Goal: Task Accomplishment & Management: Complete application form

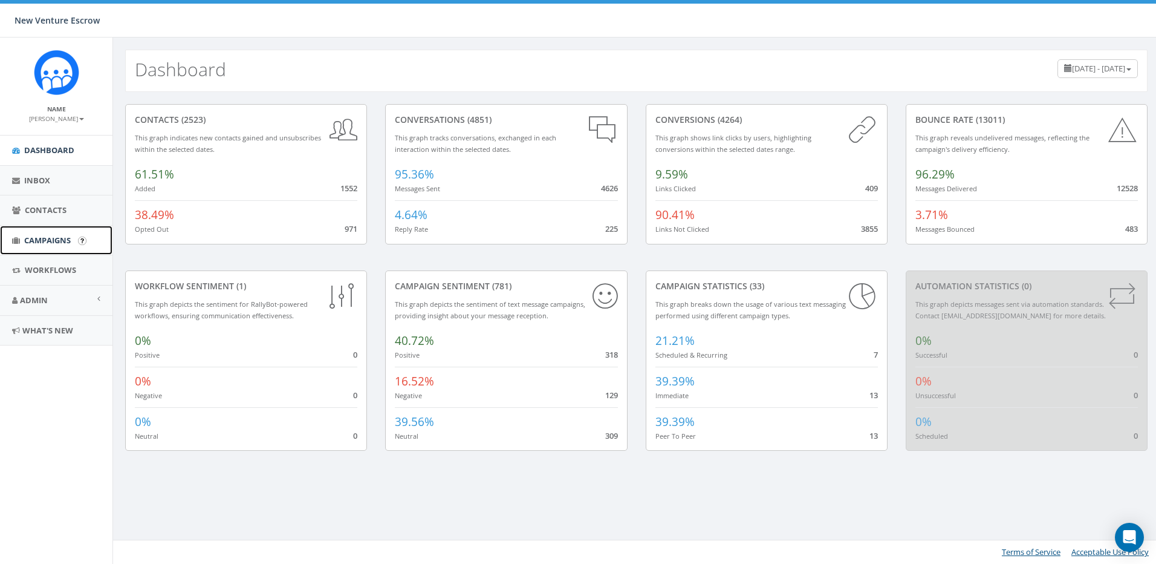
click at [67, 241] on span "Campaigns" at bounding box center [47, 240] width 47 height 11
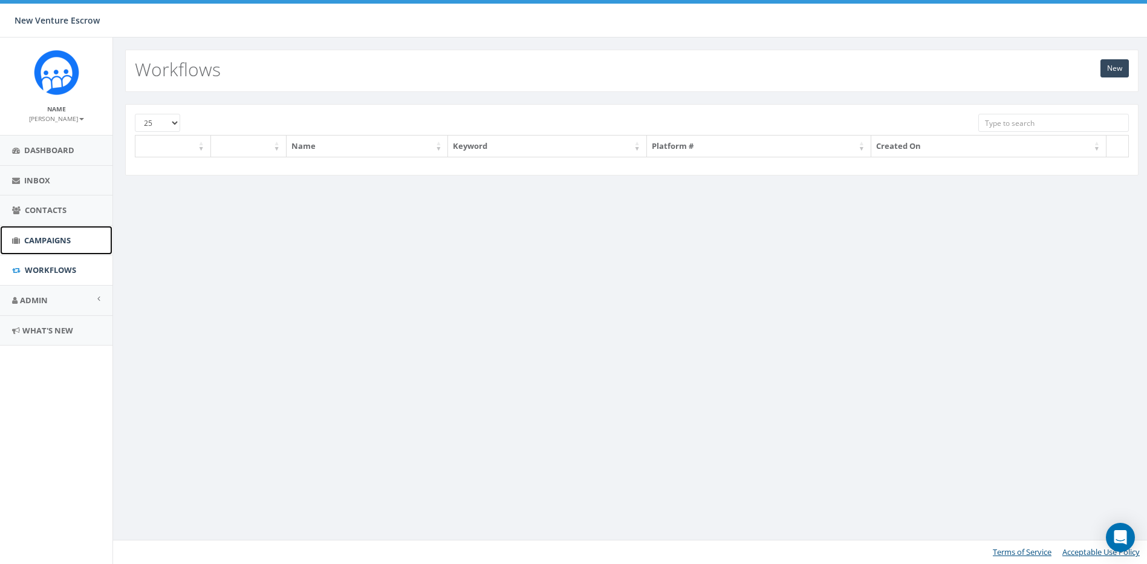
click at [60, 243] on span "Campaigns" at bounding box center [47, 240] width 47 height 11
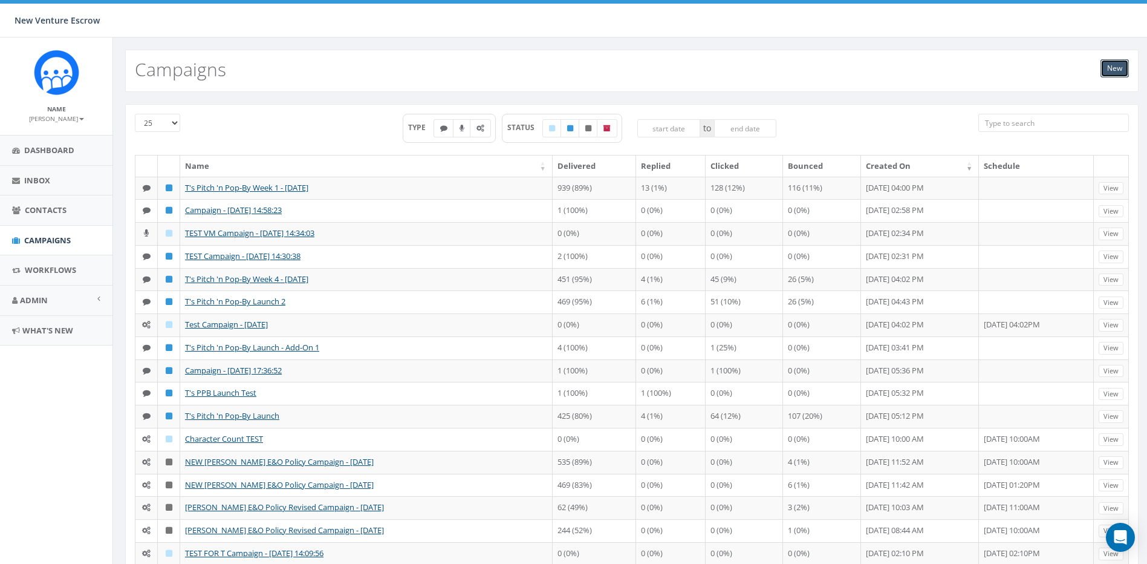
click at [1110, 69] on link "New" at bounding box center [1115, 68] width 28 height 18
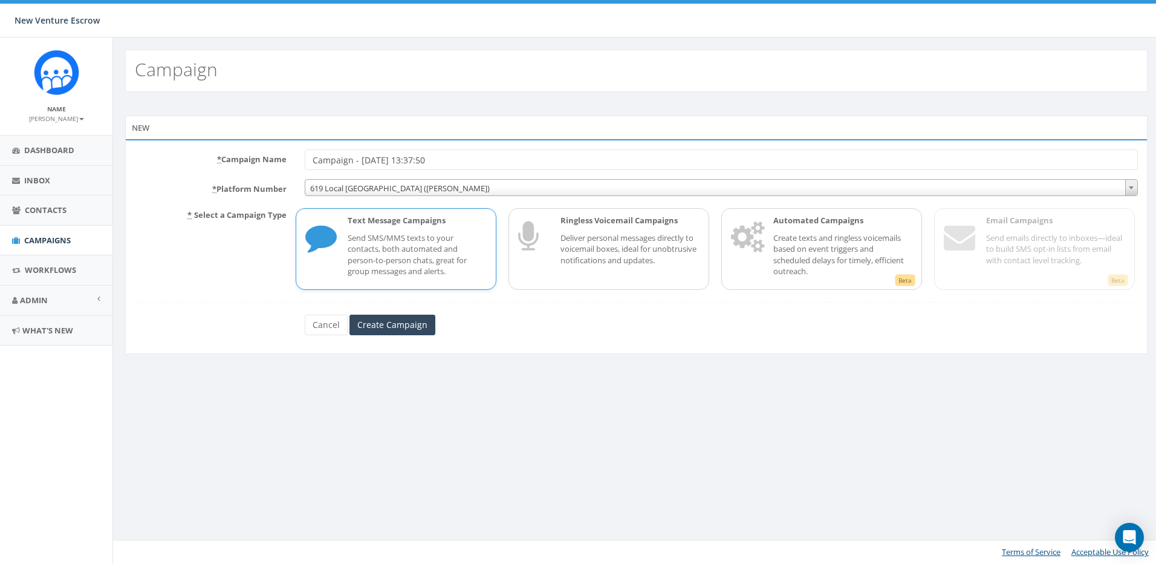
click at [380, 194] on span "619 Local San Diego (Tania Marks)" at bounding box center [721, 188] width 832 height 17
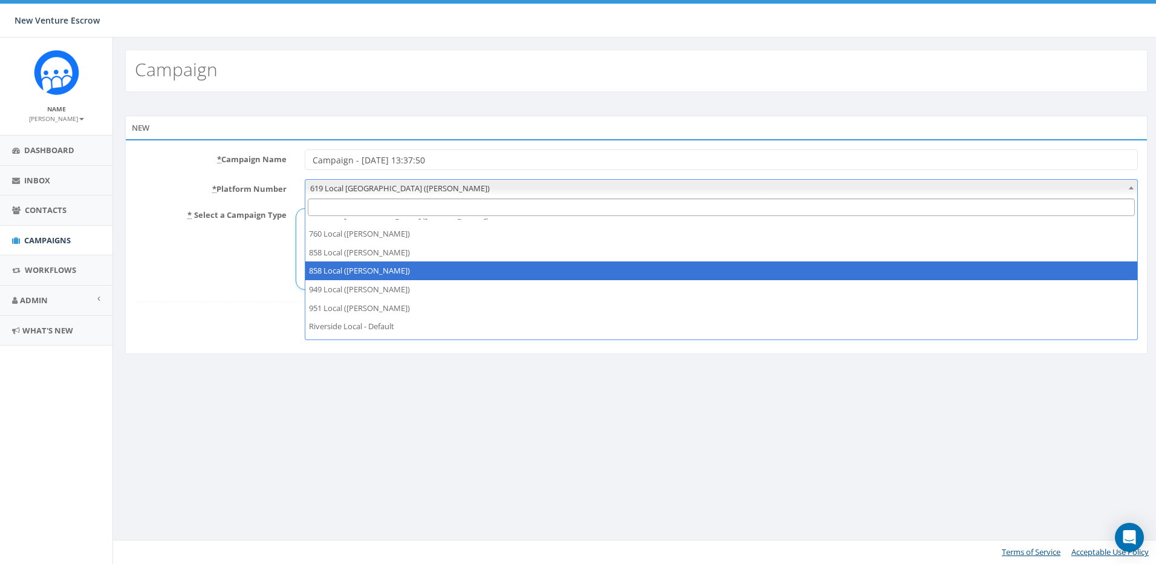
scroll to position [27, 0]
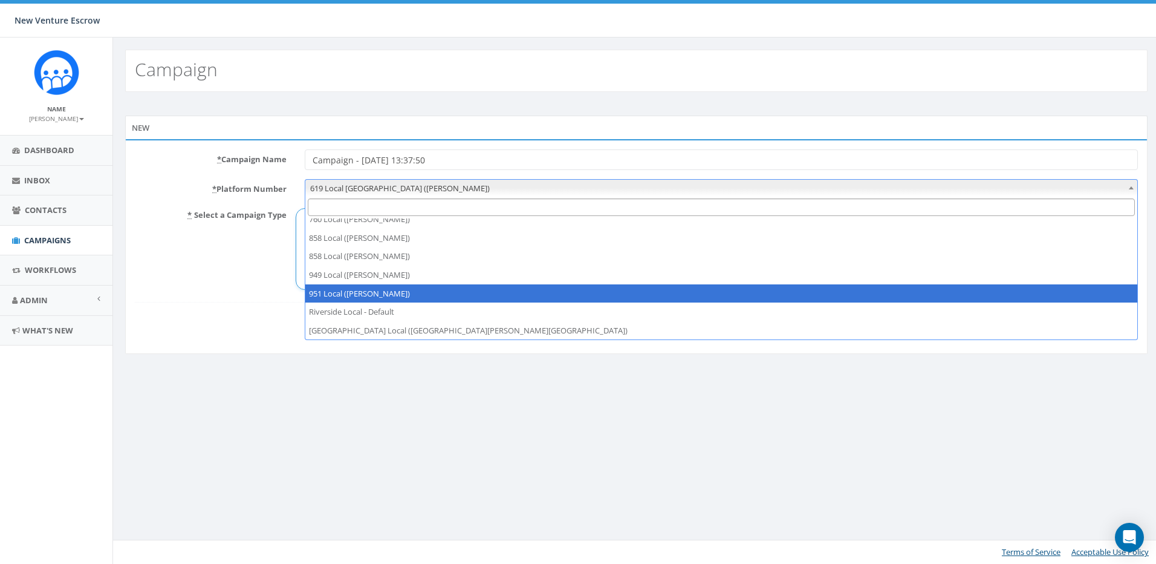
select select "7399274"
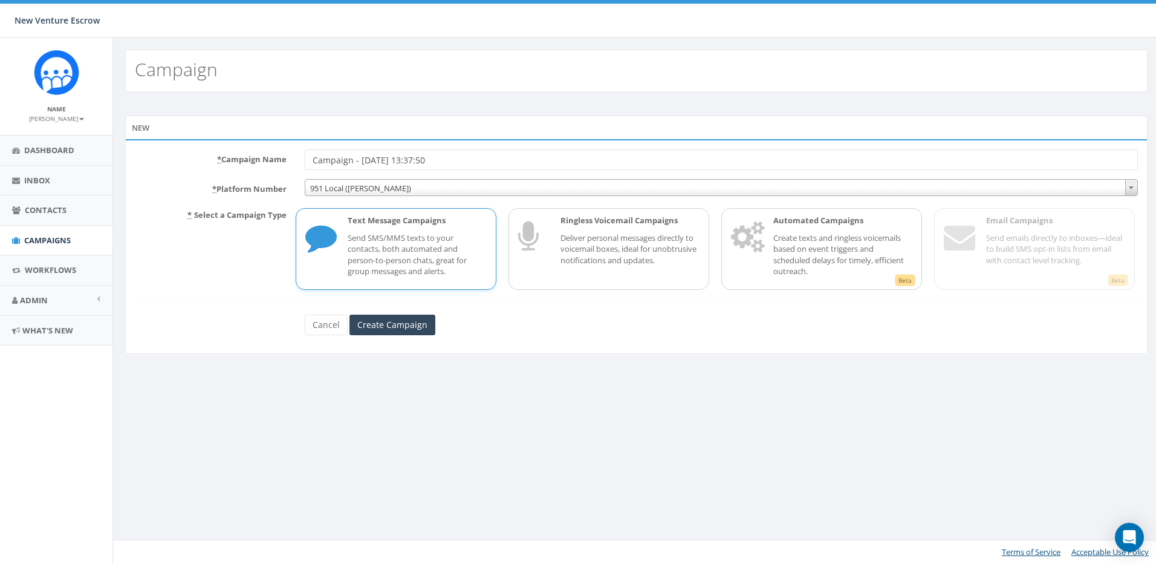
drag, startPoint x: 472, startPoint y: 158, endPoint x: 184, endPoint y: 163, distance: 287.9
click at [184, 163] on div "* Campaign Name Campaign - 08/31/2025, 13:37:50" at bounding box center [637, 159] width 1022 height 21
click at [419, 91] on div "Campaign New * Campaign Name T - PPB TY 1 * Platform Number 619 Local San Diego…" at bounding box center [636, 300] width 1048 height 526
drag, startPoint x: 376, startPoint y: 171, endPoint x: 351, endPoint y: 165, distance: 26.0
click at [351, 165] on form "* Campaign Name T - PPB TY 1 * Platform Number 619 Local San Diego (Tania Marks…" at bounding box center [636, 242] width 1003 height 186
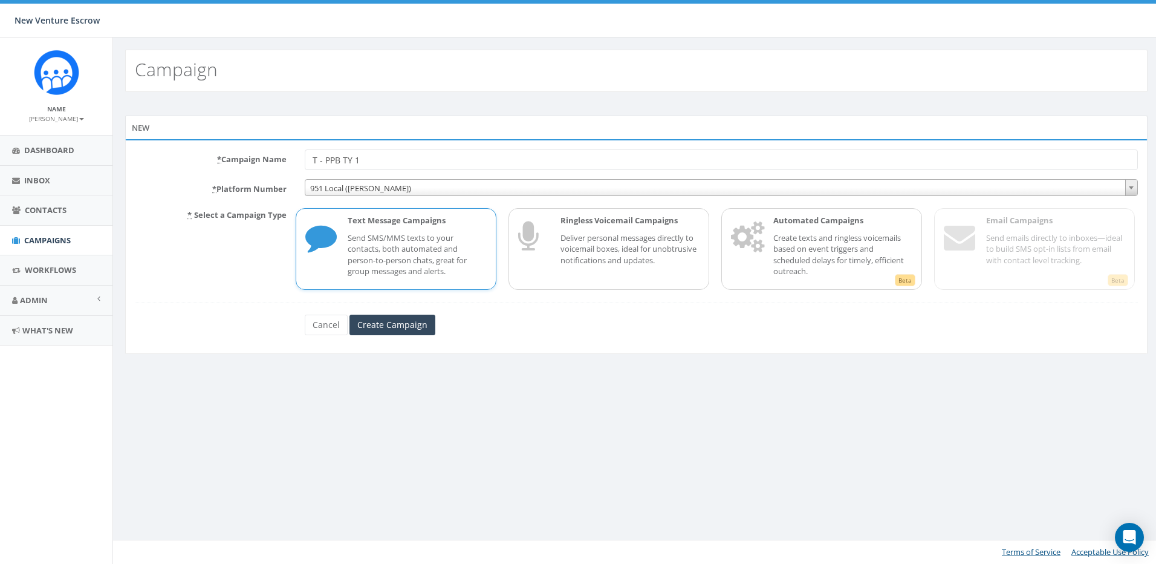
click at [367, 160] on input "T - PPB TY 1" at bounding box center [721, 159] width 833 height 21
drag, startPoint x: 373, startPoint y: 161, endPoint x: 356, endPoint y: 161, distance: 16.9
click at [356, 161] on input "T - PPB TY 1" at bounding box center [721, 159] width 833 height 21
click at [832, 377] on div "New * Campaign Name T - PPB TY Aug Wee * Platform Number 619 Local San Diego (T…" at bounding box center [636, 236] width 1047 height 289
click at [396, 157] on input "T - PPB TY Aug Wee" at bounding box center [721, 159] width 833 height 21
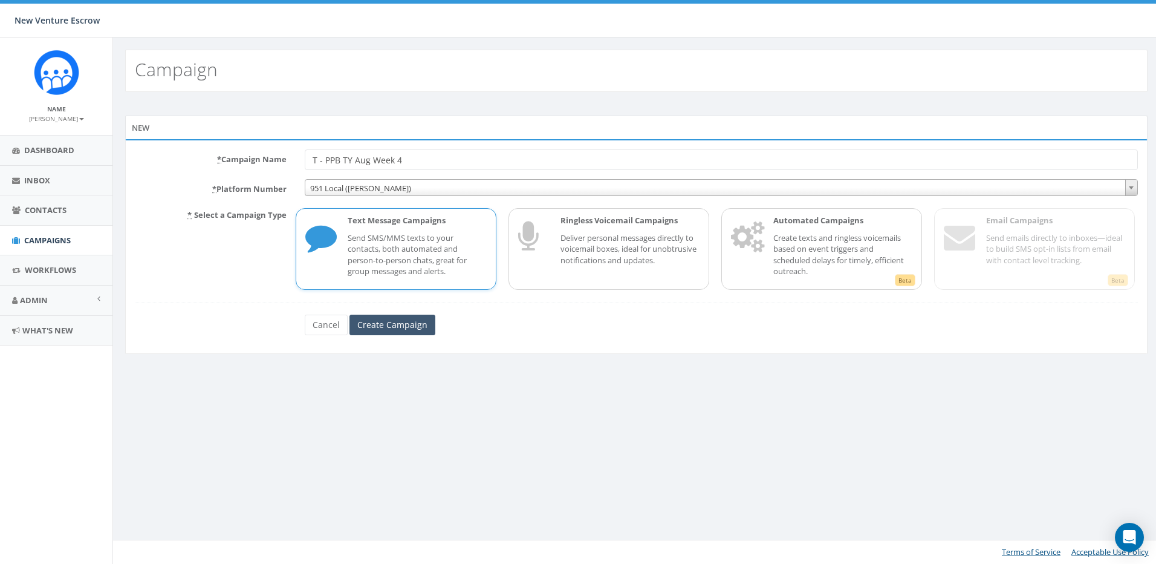
type input "T - PPB TY Aug Week 4"
click at [393, 322] on input "Create Campaign" at bounding box center [393, 324] width 86 height 21
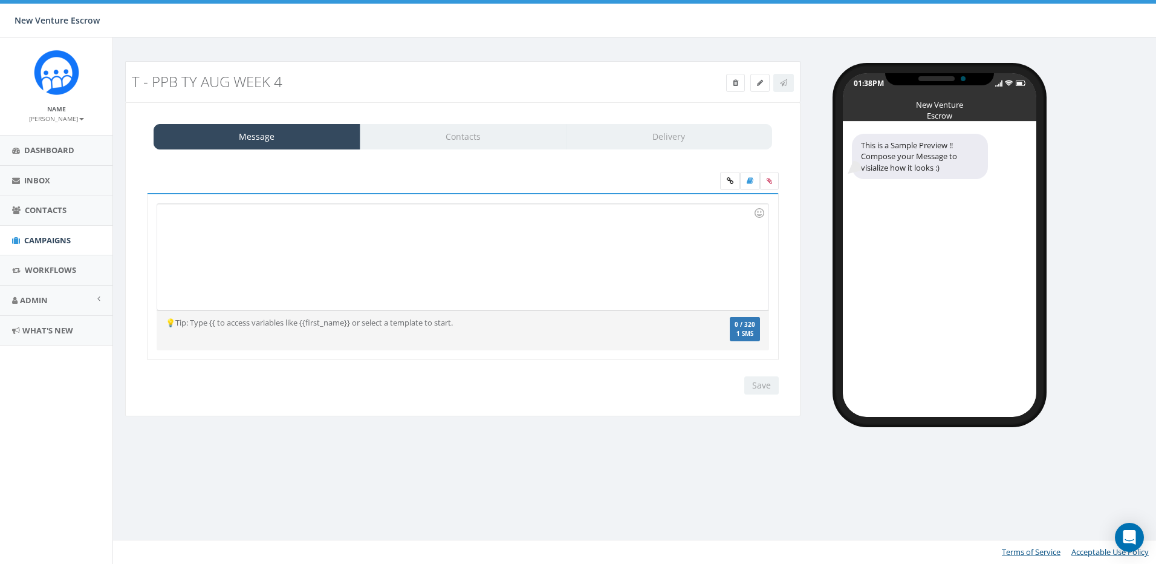
click at [463, 134] on div "Message Contacts Delivery" at bounding box center [463, 136] width 619 height 25
click at [419, 270] on div at bounding box center [462, 257] width 611 height 106
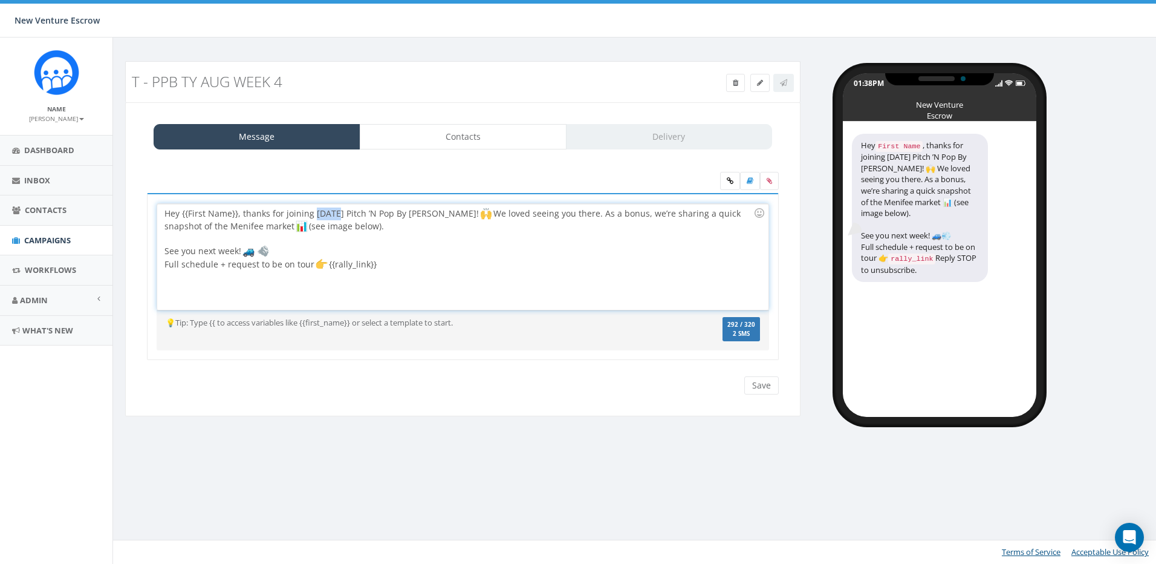
drag, startPoint x: 313, startPoint y: 217, endPoint x: 336, endPoint y: 219, distance: 22.5
click at [336, 219] on div "Hey {{First Name}}, thanks for joining today’s Pitch ’N Pop By Caravan! We love…" at bounding box center [462, 257] width 611 height 106
click at [648, 229] on div "Hey {{First Name}}, thanks for joining this week’s Pitch ’N Pop By Caravan! We …" at bounding box center [462, 257] width 611 height 106
click at [416, 257] on div "Hey {{First Name}}, thanks for joining this week’s Pitch ’N Pop By Caravan! We …" at bounding box center [462, 257] width 611 height 106
click at [378, 223] on div "Hey {{First Name}}, thanks for joining this week’s Pitch ’N Pop By Caravan! We …" at bounding box center [462, 257] width 611 height 106
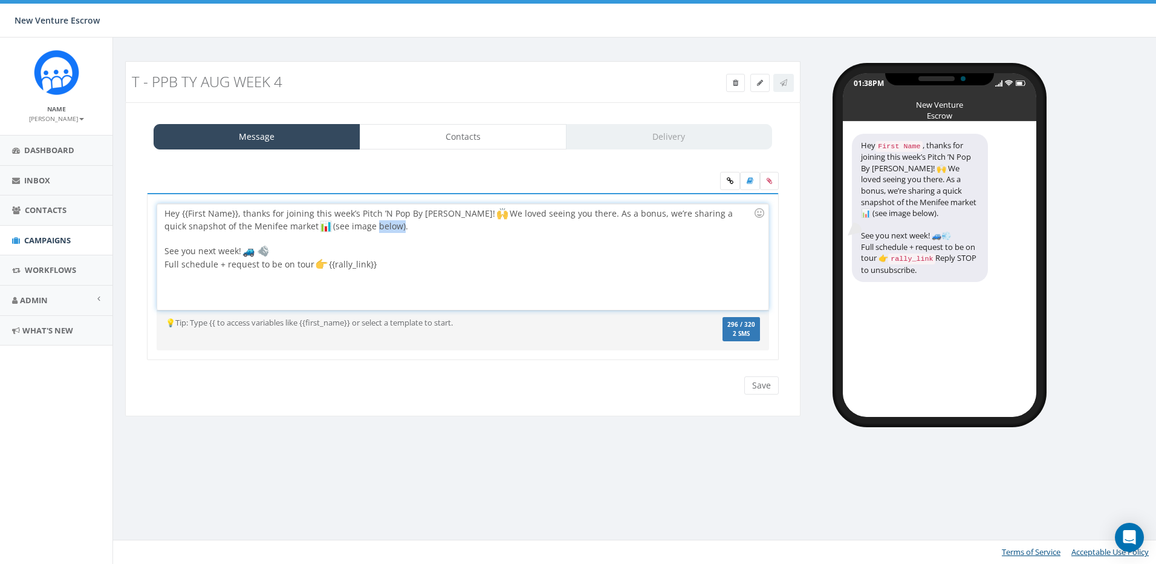
drag, startPoint x: 339, startPoint y: 225, endPoint x: 313, endPoint y: 224, distance: 25.4
click at [313, 224] on div "Hey {{First Name}}, thanks for joining this week’s Pitch ’N Pop By Caravan! We …" at bounding box center [462, 257] width 611 height 106
click at [368, 226] on div "Hey {{First Name}}, thanks for joining this week’s Pitch ’N Pop By Caravan! We …" at bounding box center [462, 257] width 611 height 106
click at [434, 229] on div "Hey {{First Name}}, thanks for joining this week’s Pitch ’N Pop By Caravan! We …" at bounding box center [462, 257] width 611 height 106
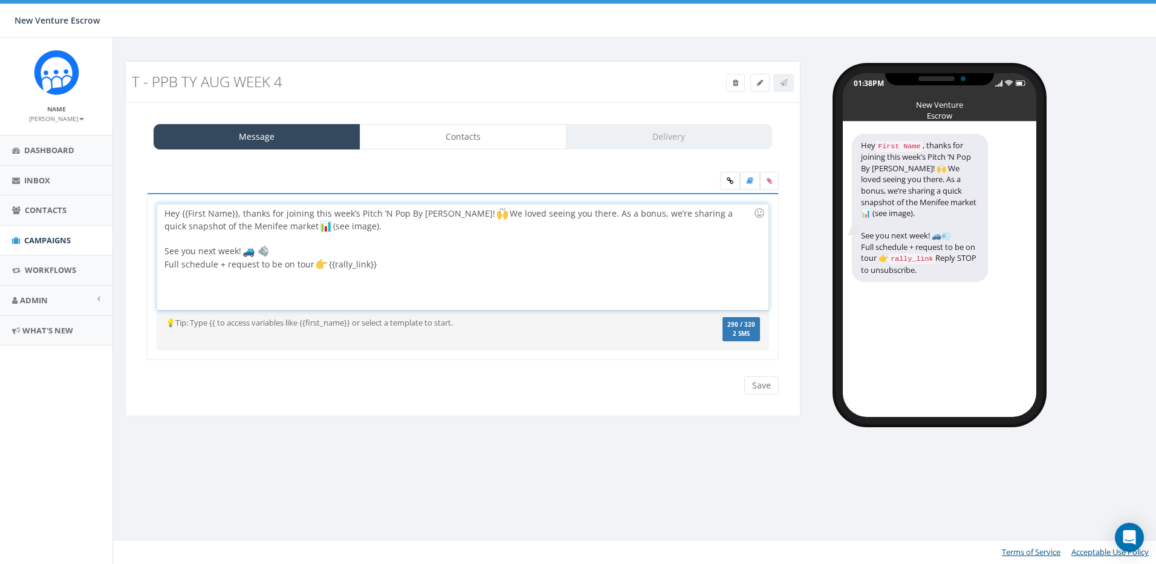
click at [435, 223] on div "Hey {{First Name}}, thanks for joining this week’s Pitch ’N Pop By Caravan! We …" at bounding box center [462, 257] width 611 height 106
click at [395, 255] on div "Hey {{First Name}}, thanks for joining this week’s Pitch ’N Pop By Caravan! We …" at bounding box center [462, 257] width 611 height 106
click at [732, 184] on icon at bounding box center [730, 180] width 7 height 7
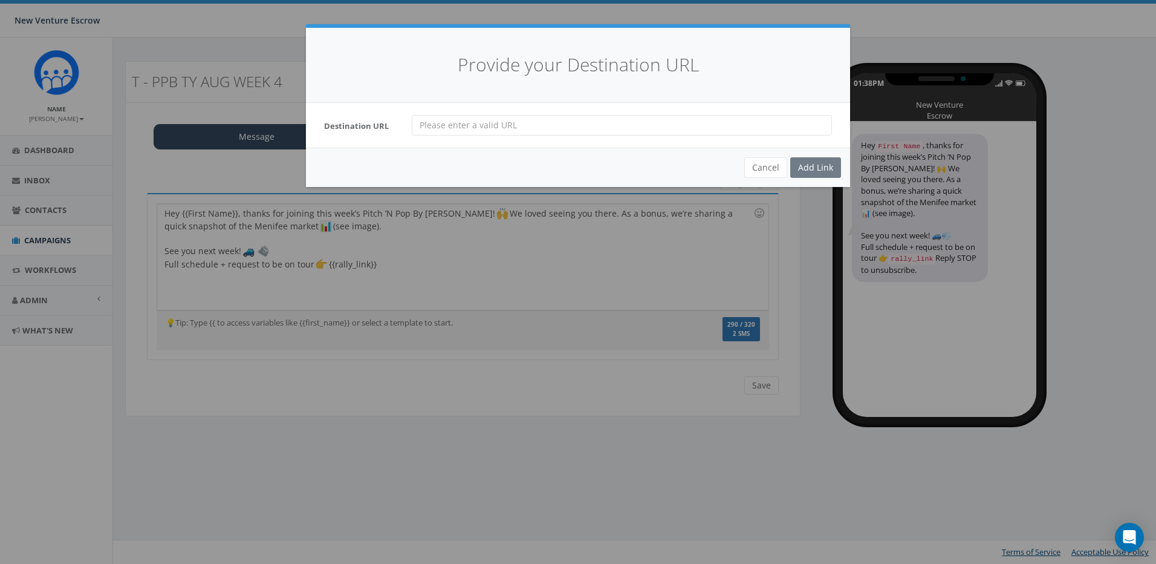
click at [642, 120] on input "url" at bounding box center [622, 125] width 420 height 21
type input "https://pitchnpopby.com/"
click at [810, 171] on div "Add Link" at bounding box center [815, 167] width 51 height 21
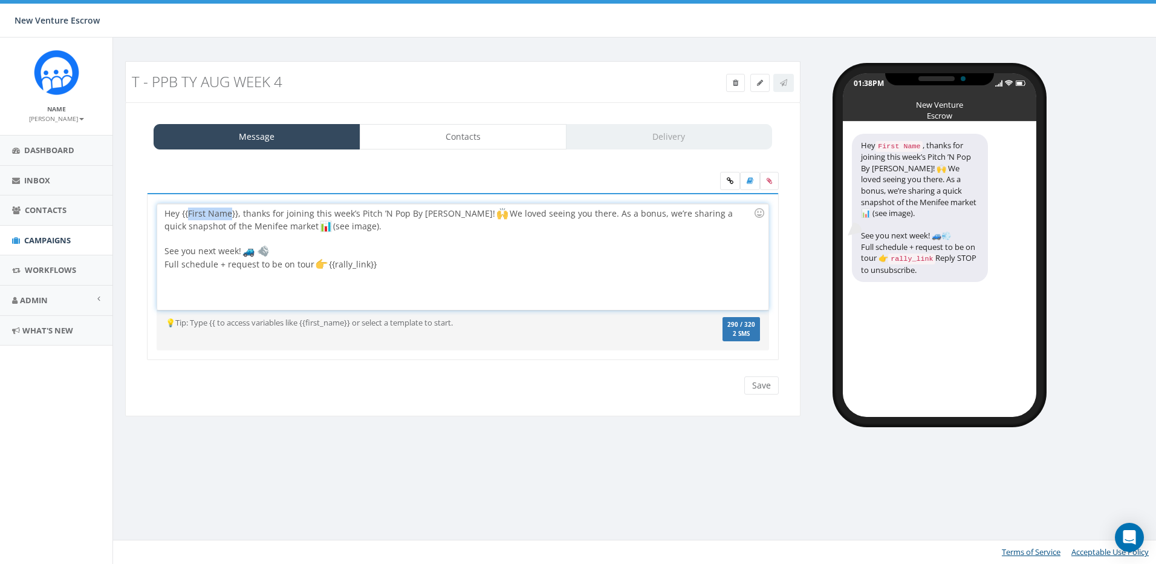
drag, startPoint x: 230, startPoint y: 214, endPoint x: 187, endPoint y: 212, distance: 42.4
click at [187, 212] on div "Hey {{First Name}}, thanks for joining this week’s Pitch ’N Pop By Caravan! We …" at bounding box center [462, 257] width 611 height 106
click at [234, 228] on div "first_name" at bounding box center [249, 221] width 122 height 17
click at [374, 232] on div at bounding box center [459, 238] width 589 height 12
click at [376, 224] on div "Hey {{first_name}}, thanks for joining this week’s Pitch ’N Pop By Caravan! 🙌 W…" at bounding box center [462, 257] width 611 height 106
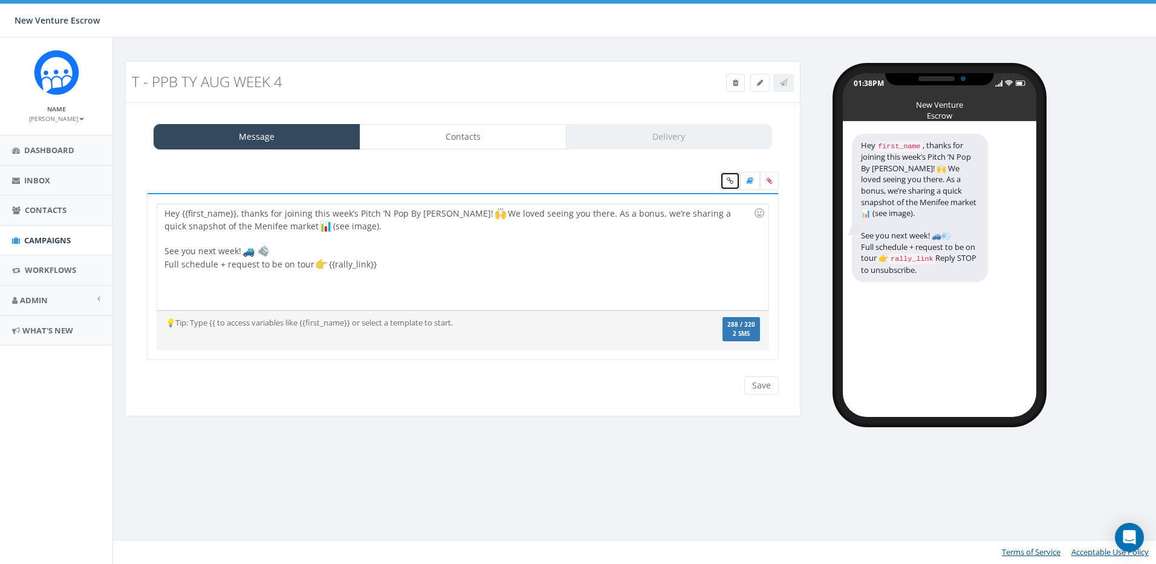
click at [729, 182] on icon at bounding box center [730, 180] width 7 height 7
click at [769, 181] on icon at bounding box center [769, 180] width 5 height 7
click at [0, 0] on input "file" at bounding box center [0, 0] width 0 height 0
click at [766, 176] on label at bounding box center [769, 181] width 19 height 18
click at [0, 0] on input "file" at bounding box center [0, 0] width 0 height 0
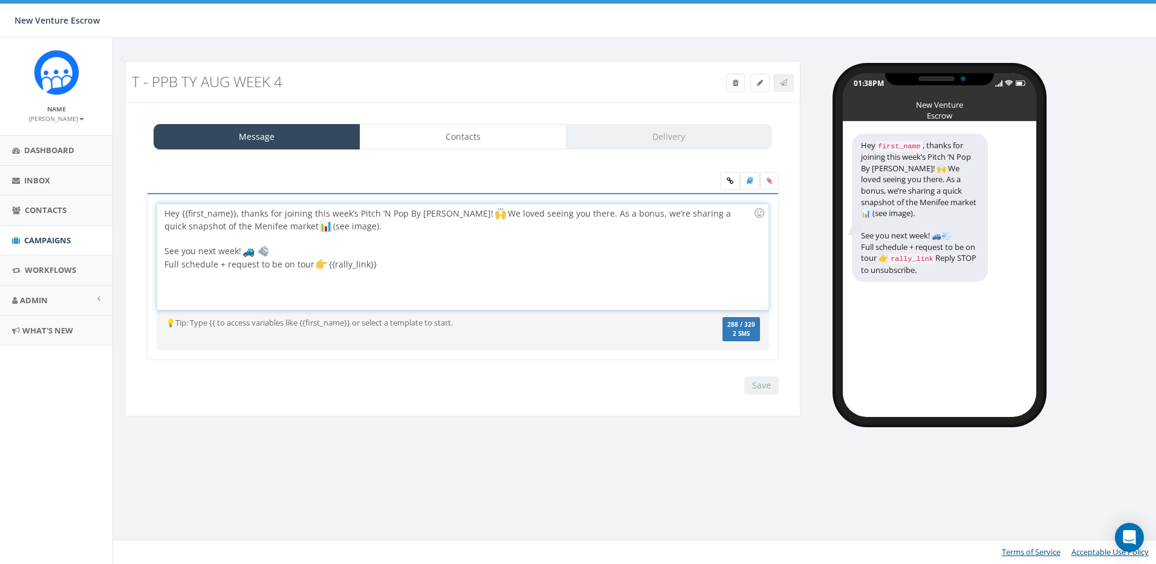
click at [383, 261] on div "Hey {{first_name}}, thanks for joining this week’s Pitch ’N Pop By Caravan! We …" at bounding box center [462, 257] width 611 height 106
click at [435, 237] on div at bounding box center [459, 239] width 589 height 12
click at [432, 219] on div "Hey {{first_name}}, thanks for joining this week’s Pitch ’N Pop By Caravan! We …" at bounding box center [462, 257] width 611 height 106
click at [461, 131] on link "Contacts" at bounding box center [463, 136] width 207 height 25
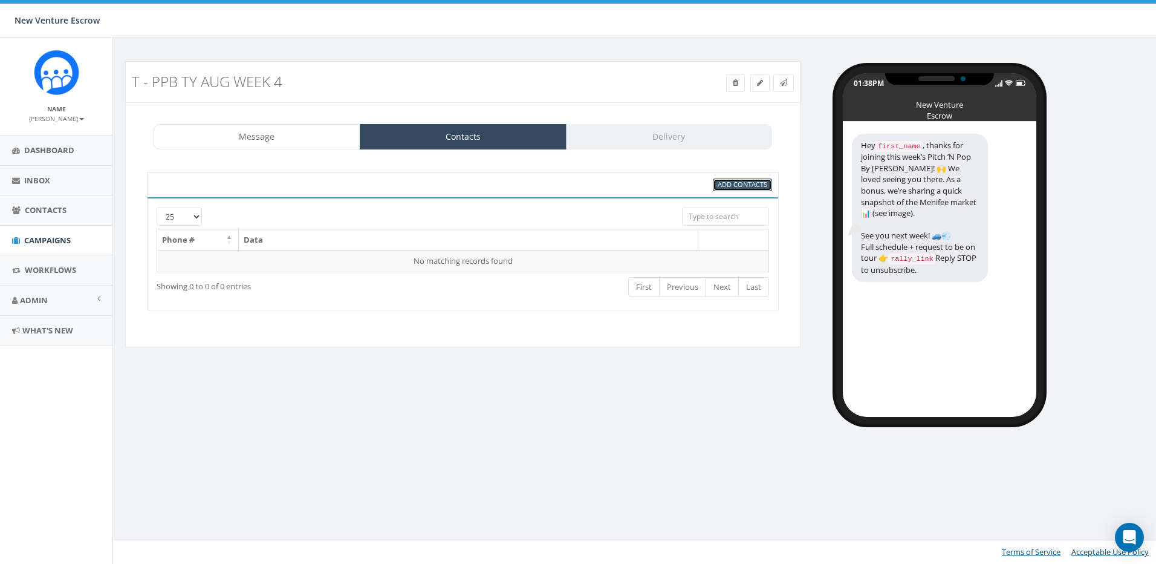
click at [769, 185] on link "Add Contacts" at bounding box center [742, 184] width 59 height 13
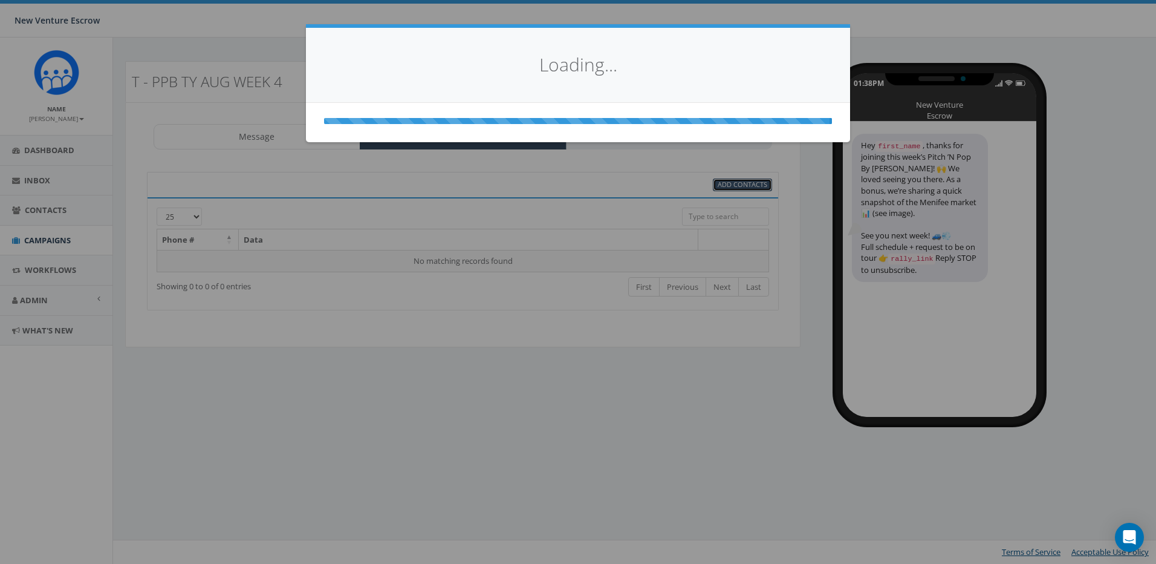
select select
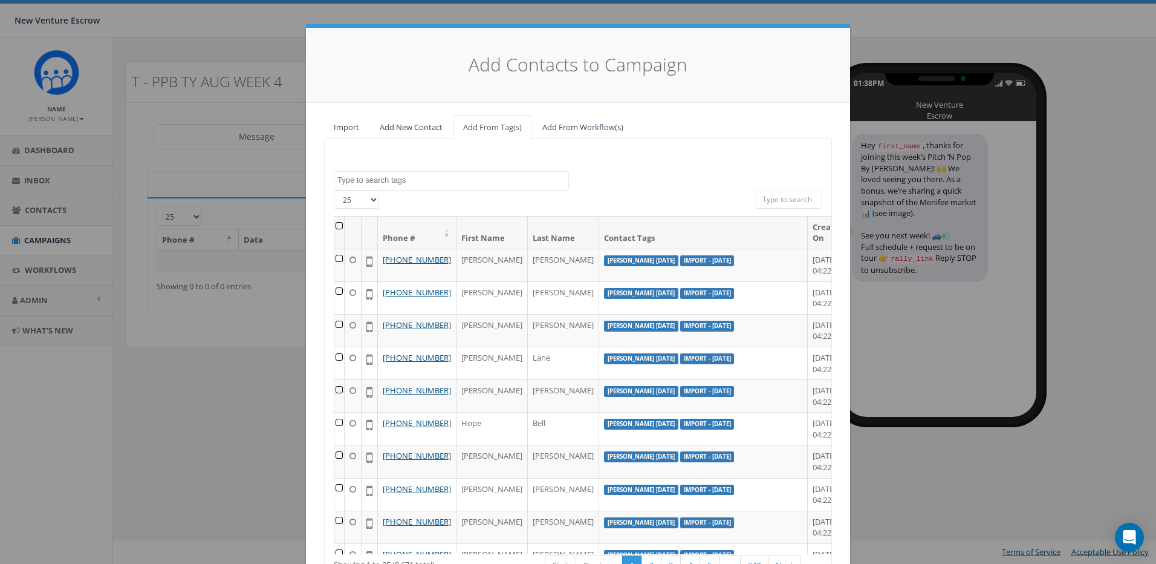
click at [960, 274] on div "Add Contacts to Campaign Import Add New Contact Add From Tag(s) Add From Workfl…" at bounding box center [578, 282] width 1156 height 564
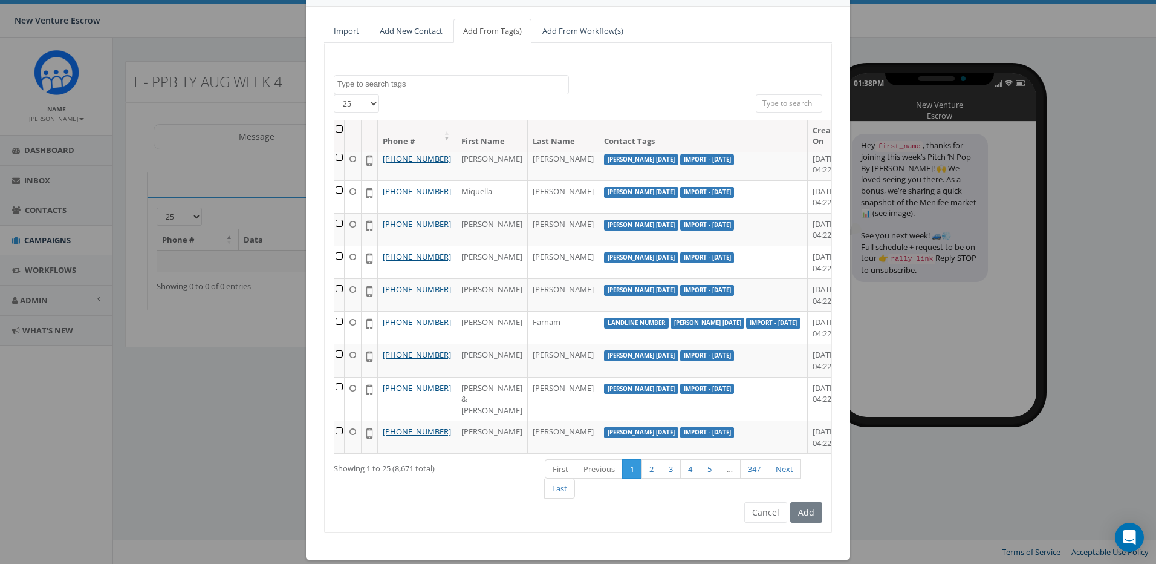
scroll to position [110, 0]
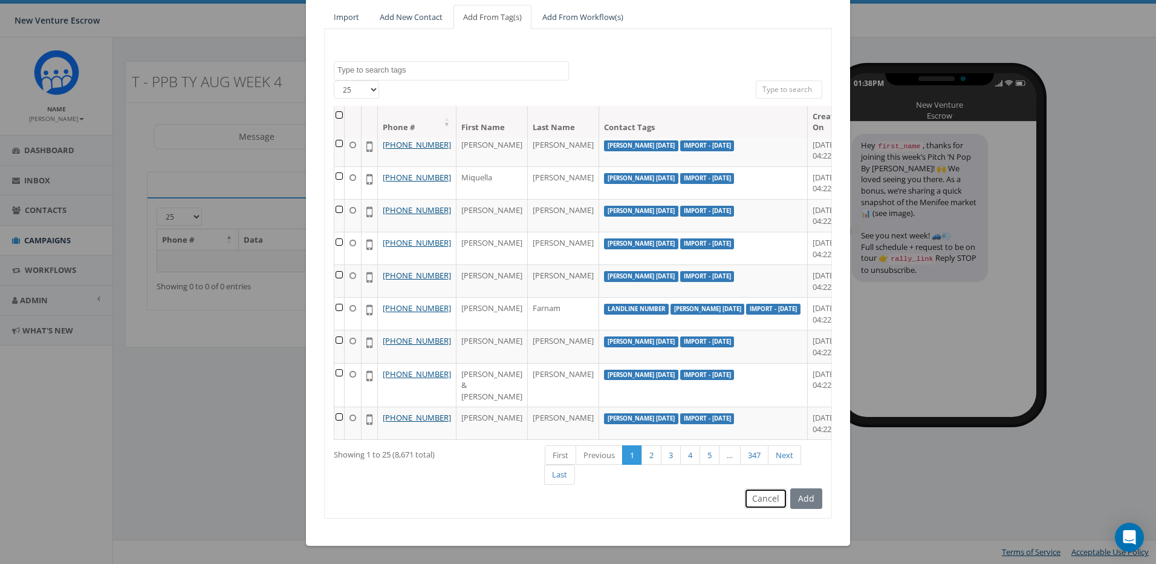
click at [754, 495] on button "Cancel" at bounding box center [766, 498] width 43 height 21
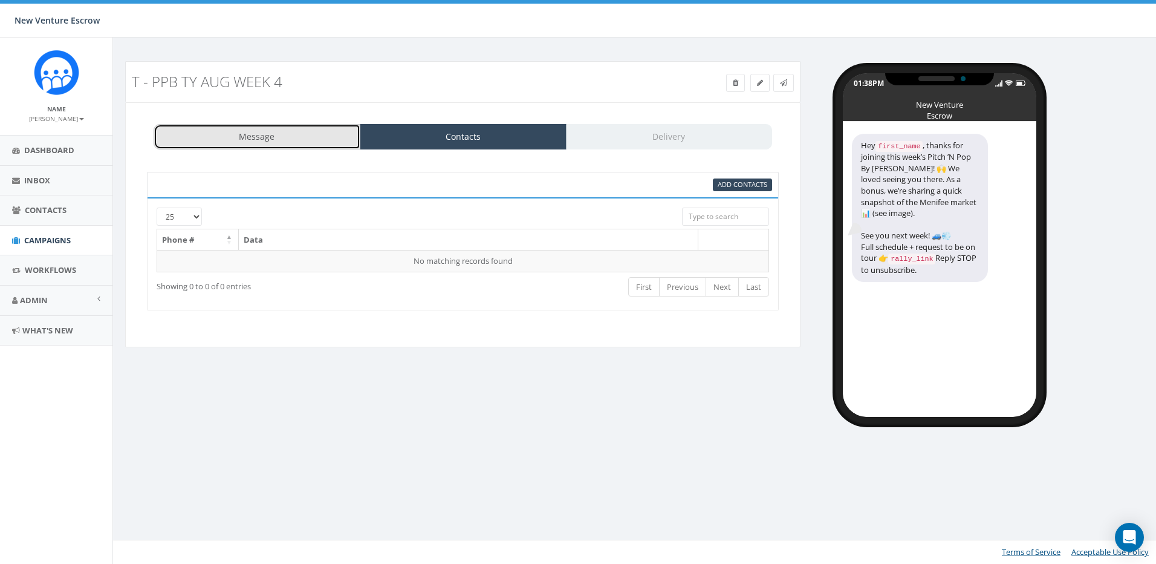
click at [261, 145] on link "Message" at bounding box center [257, 136] width 207 height 25
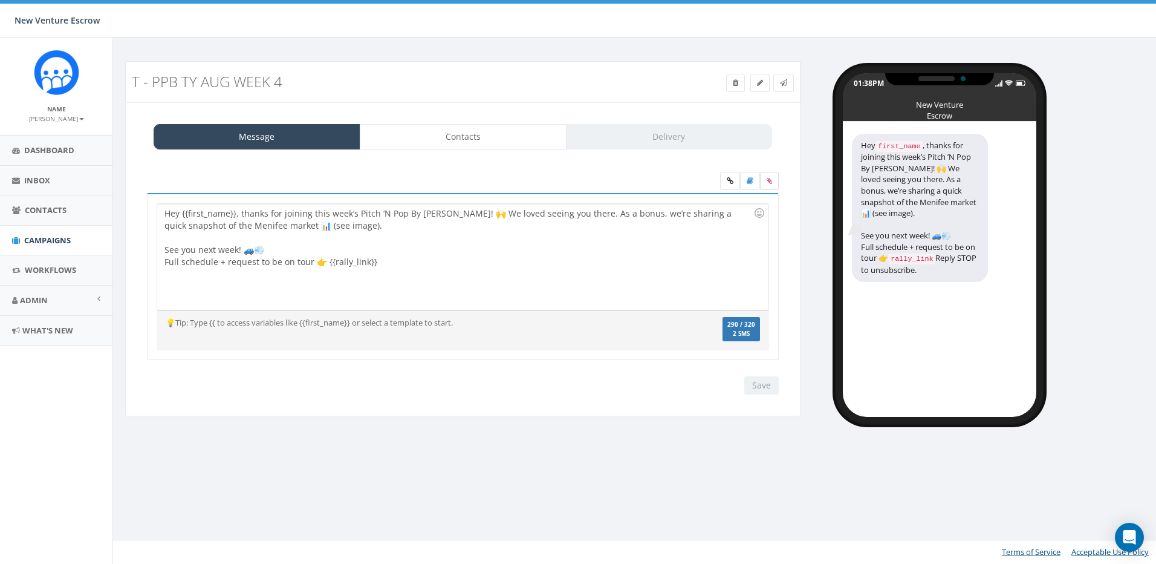
click at [770, 183] on icon at bounding box center [769, 180] width 5 height 7
click at [0, 0] on input "file" at bounding box center [0, 0] width 0 height 0
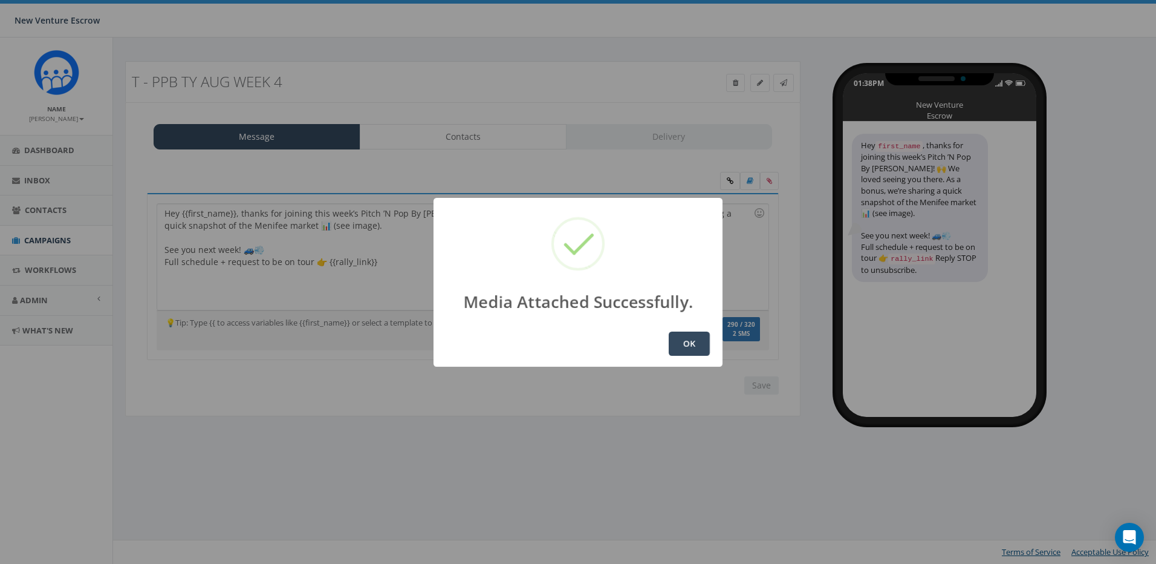
click at [702, 353] on button "OK" at bounding box center [689, 343] width 41 height 24
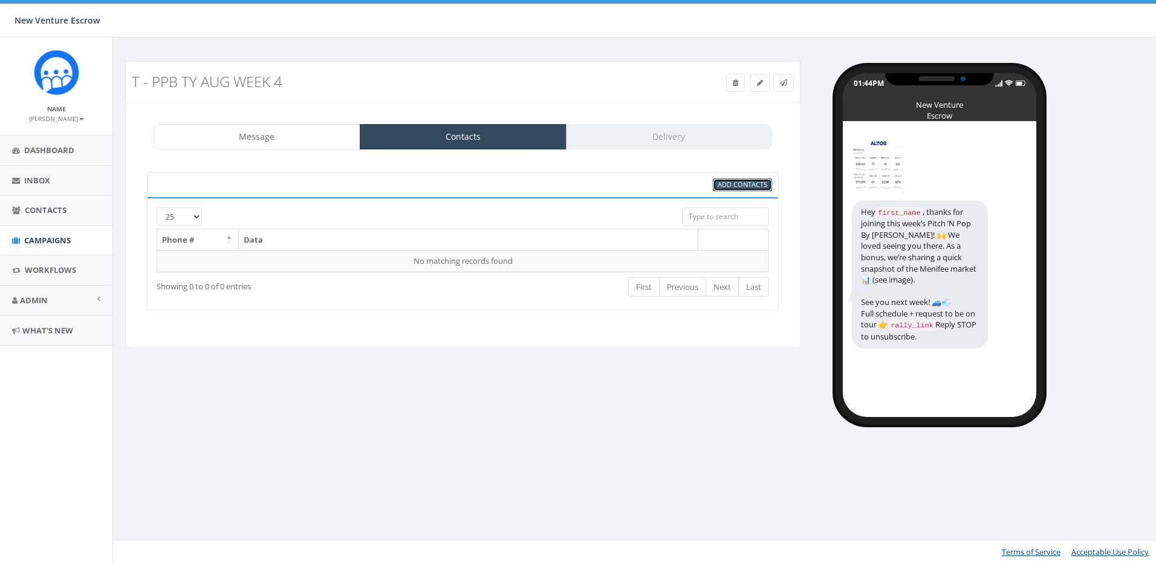
click at [751, 185] on span "Add Contacts" at bounding box center [743, 184] width 50 height 9
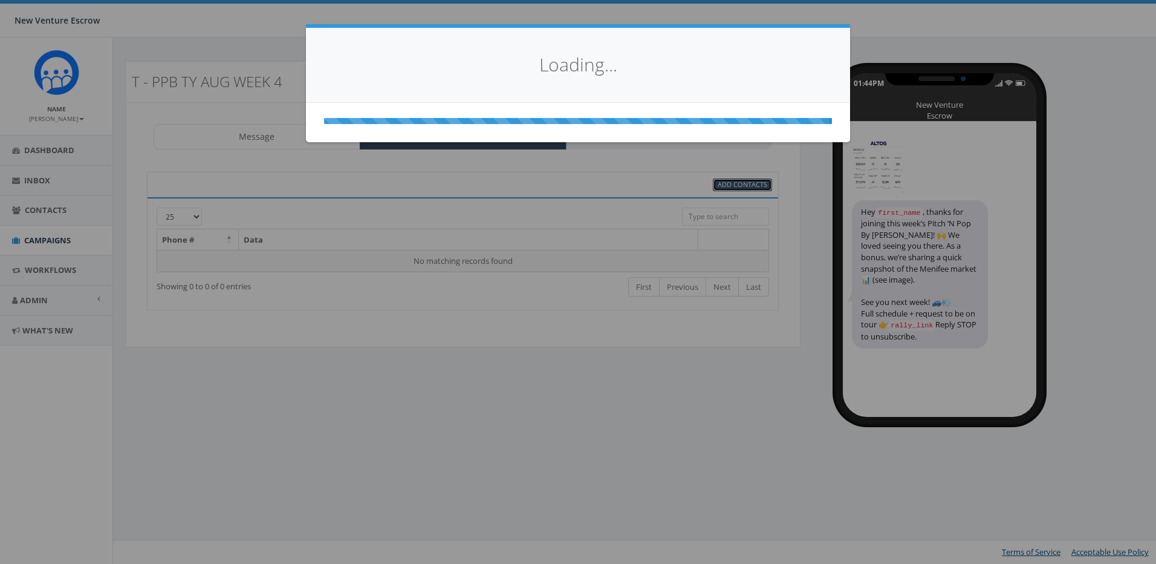
select select
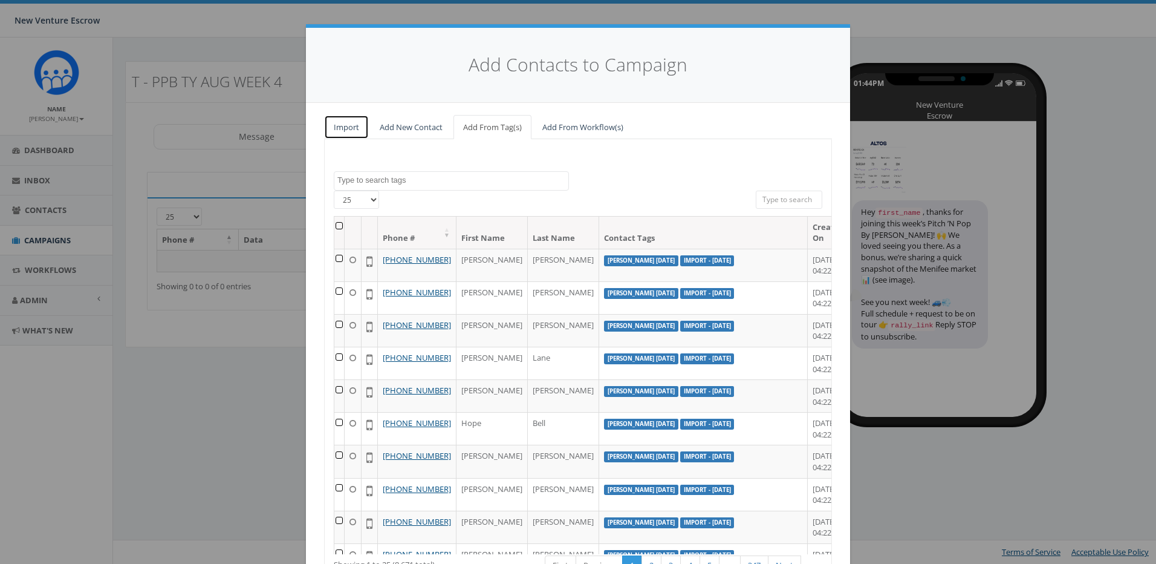
click at [359, 127] on link "Import" at bounding box center [346, 127] width 45 height 25
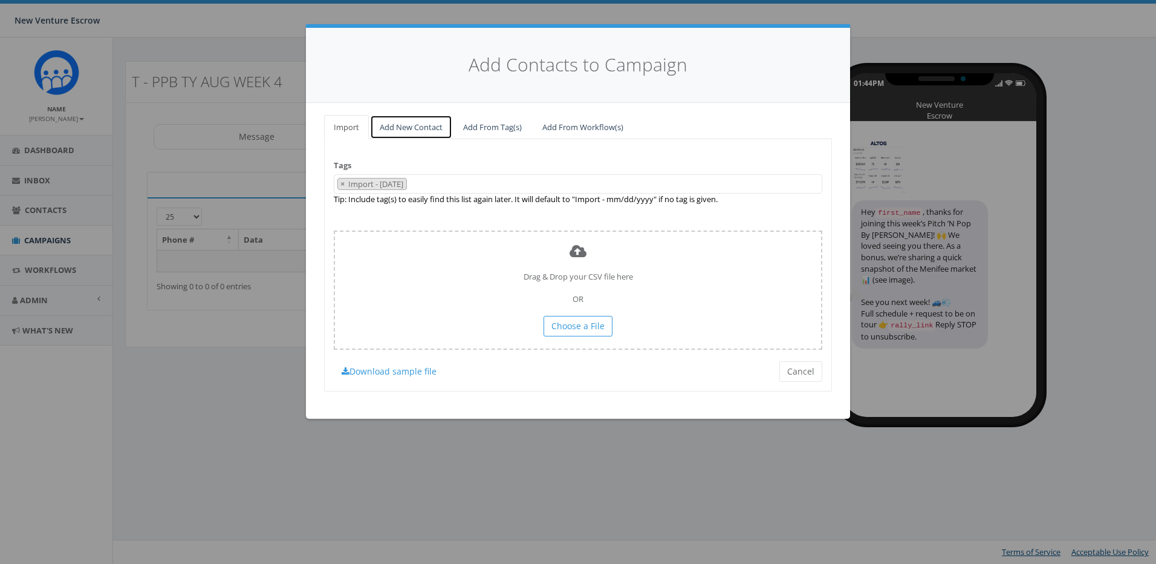
click at [388, 129] on link "Add New Contact" at bounding box center [411, 127] width 82 height 25
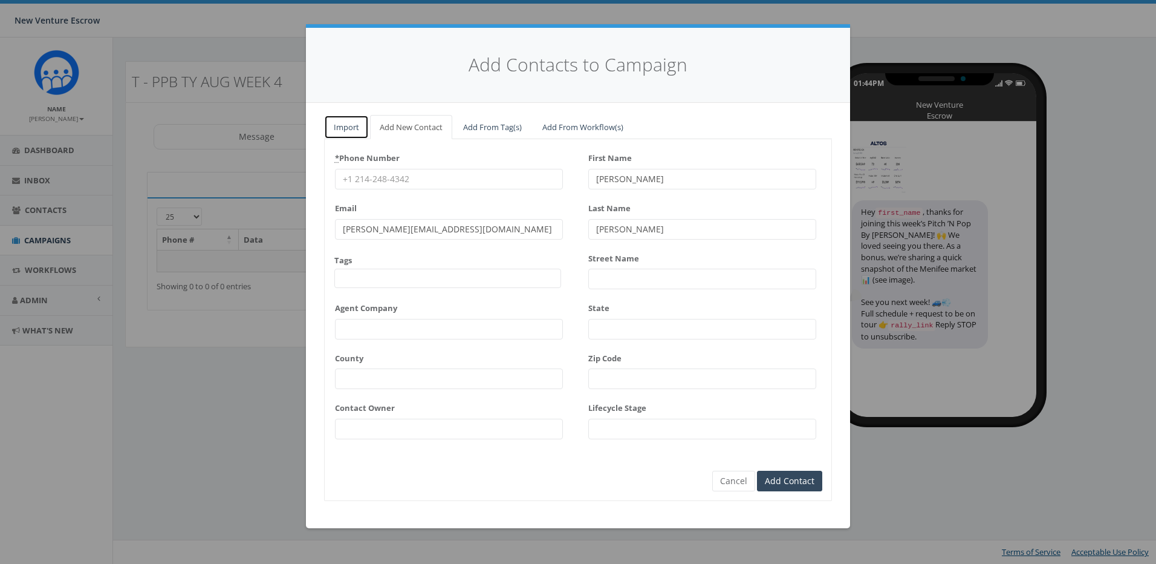
click at [348, 128] on link "Import" at bounding box center [346, 127] width 45 height 25
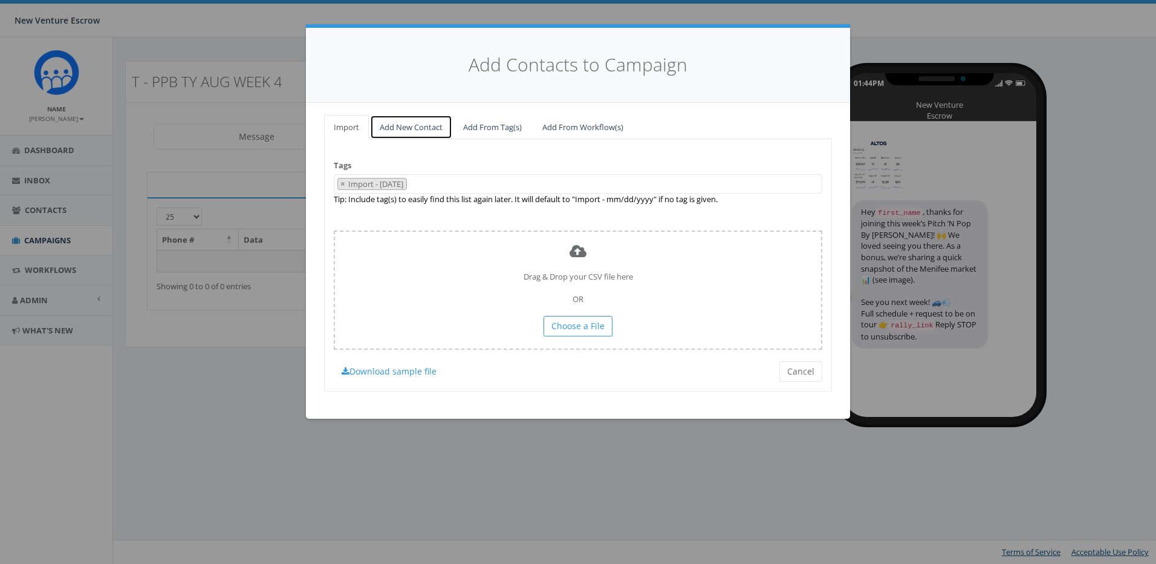
click at [391, 128] on link "Add New Contact" at bounding box center [411, 127] width 82 height 25
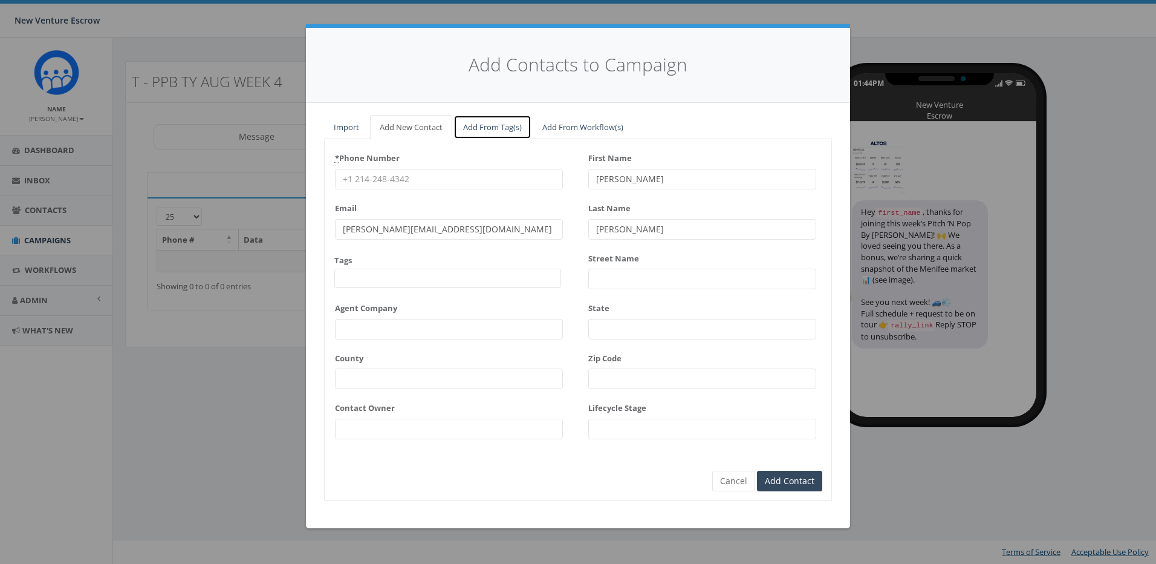
click at [506, 126] on link "Add From Tag(s)" at bounding box center [493, 127] width 78 height 25
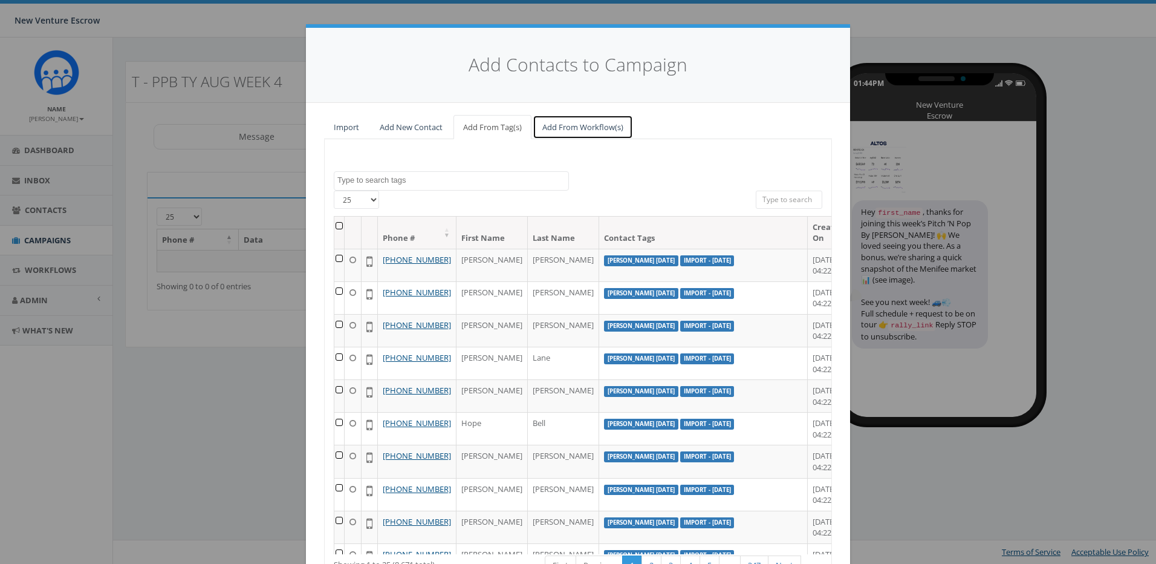
click at [576, 132] on link "Add From Workflow(s)" at bounding box center [583, 127] width 100 height 25
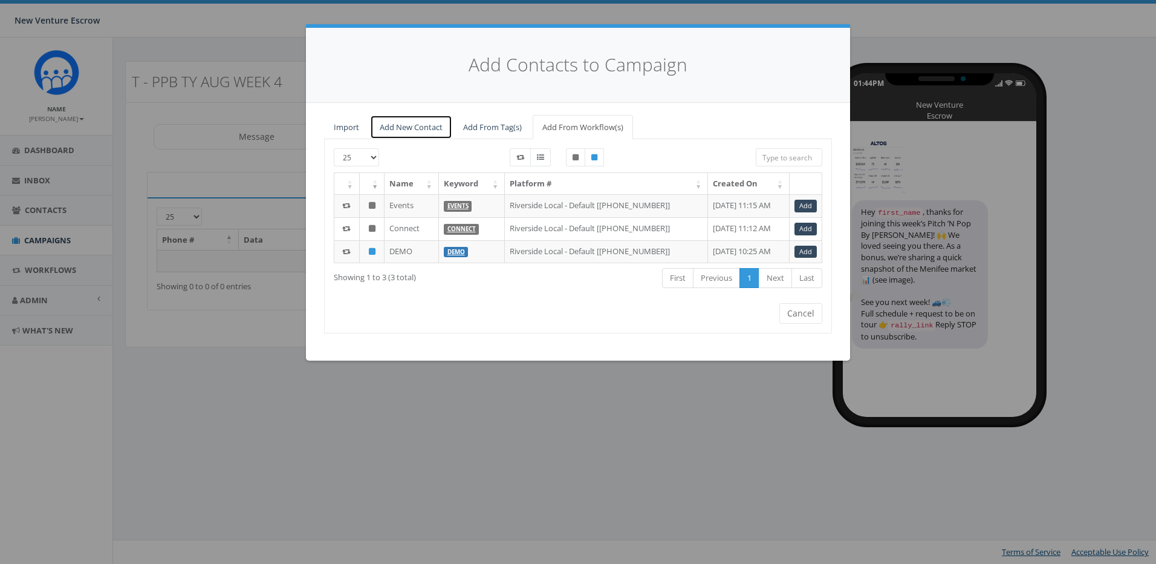
click at [425, 129] on link "Add New Contact" at bounding box center [411, 127] width 82 height 25
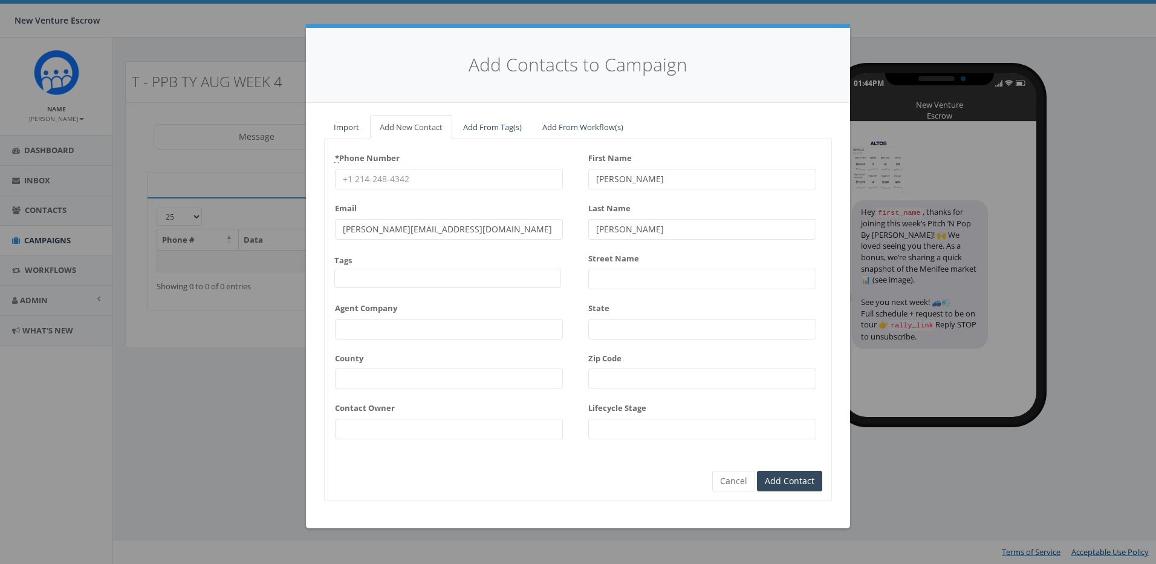
click at [455, 197] on div "* Phone Number Email james@rallycorp.com Tags 2024/11/12 Aliso Viejo Anza Aubur…" at bounding box center [449, 297] width 228 height 299
click at [446, 174] on input "* Phone Number" at bounding box center [449, 179] width 228 height 21
click at [415, 179] on input "* Phone Number" at bounding box center [449, 179] width 228 height 21
paste input "760-212-5507"
type input "760-212-5507"
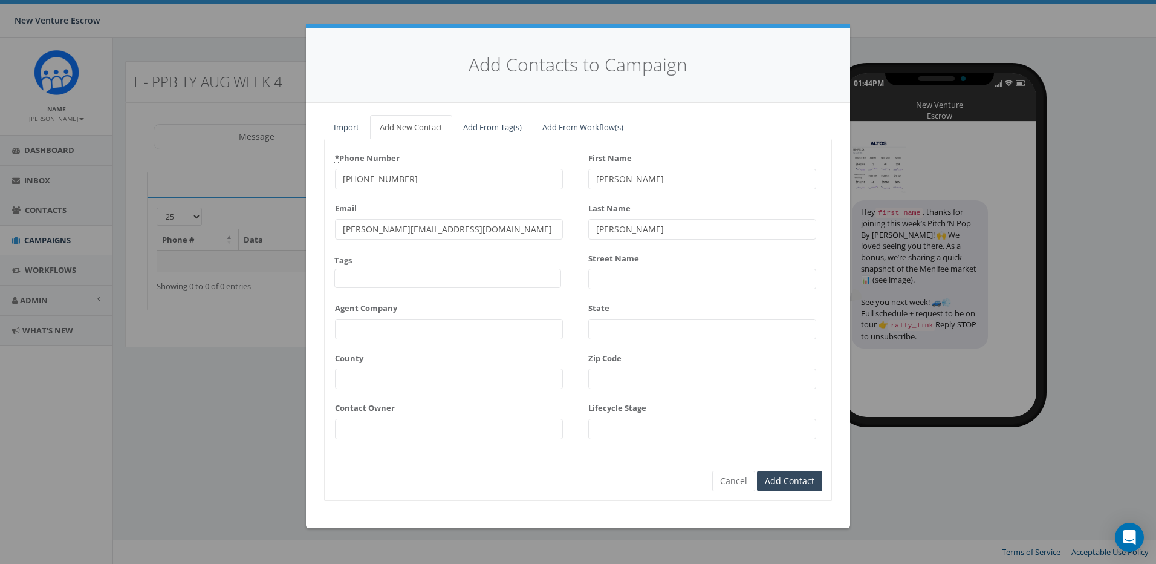
drag, startPoint x: 640, startPoint y: 174, endPoint x: 568, endPoint y: 174, distance: 72.6
click at [568, 174] on div "* Phone Number 760-212-5507 Email james@rallycorp.com Tags 2024/11/12 Aliso Vie…" at bounding box center [578, 297] width 507 height 299
type input "William"
type input "King"
type input "William"
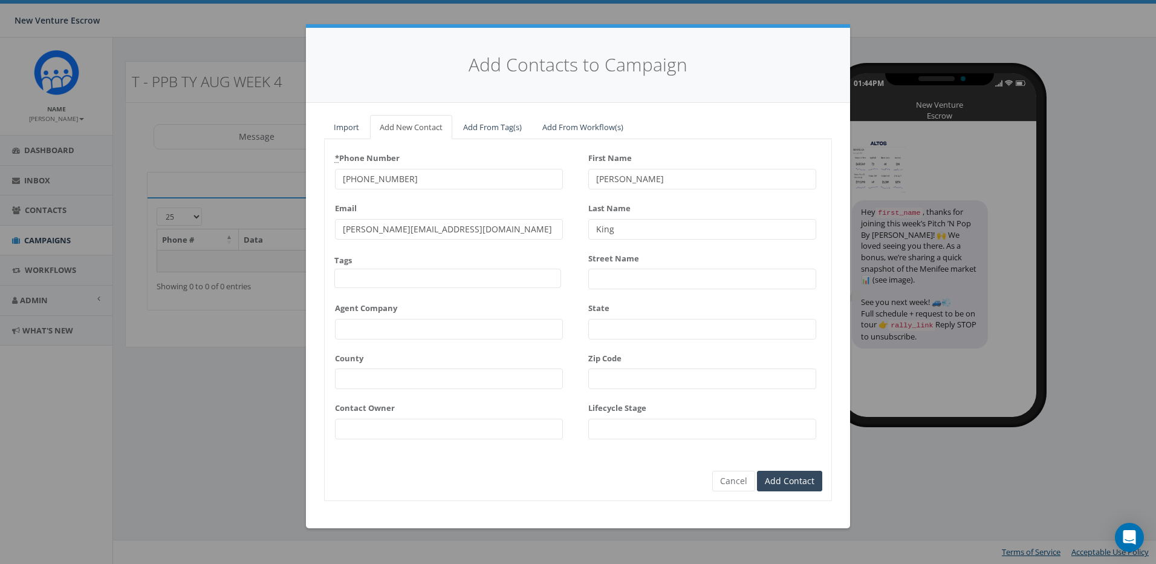
click at [521, 209] on div "Email james@rallycorp.com" at bounding box center [449, 218] width 228 height 41
drag, startPoint x: 393, startPoint y: 231, endPoint x: 229, endPoint y: 232, distance: 163.9
click at [229, 231] on div "Add Contacts to Campaign Import Add New Contact Add From Tag(s) Add From Workfl…" at bounding box center [578, 282] width 1156 height 564
paste input "william.king@cbrealty"
type input "william.king@cbrealty.com"
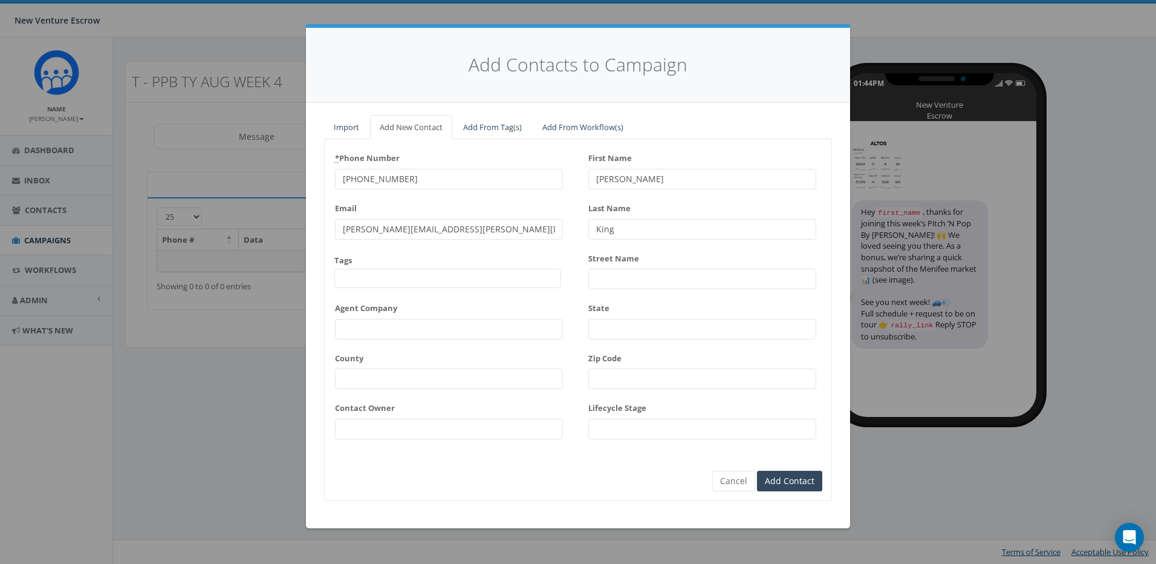
click at [559, 261] on div "Tags 2024/11/12 Aliso Viejo Anza Auburn August 28 Test Auto-Bot Banning Beaumon…" at bounding box center [447, 272] width 227 height 34
click at [440, 284] on span at bounding box center [447, 278] width 227 height 19
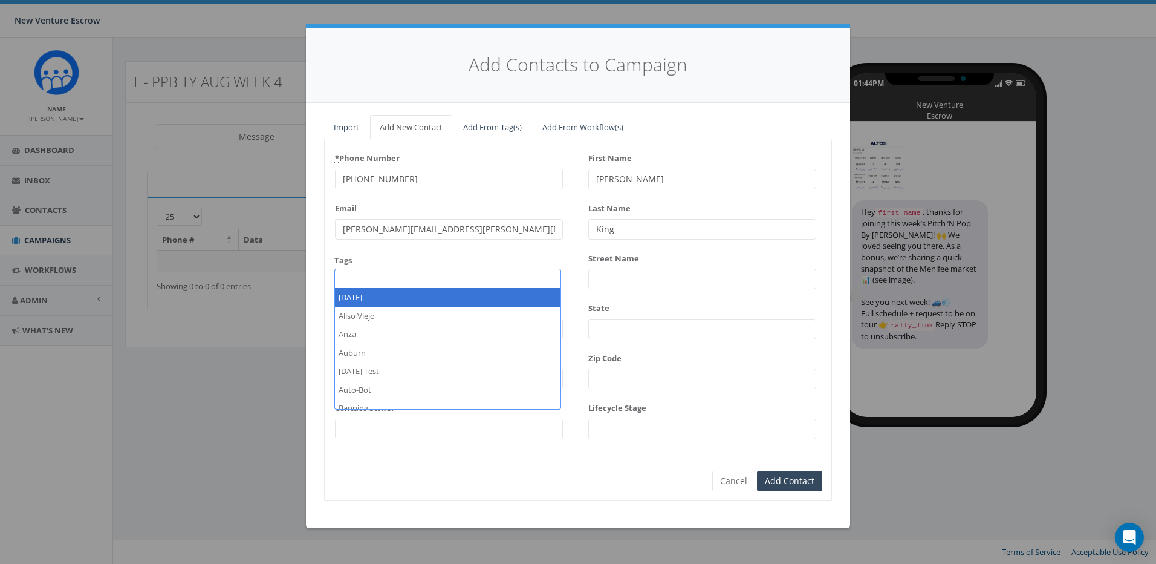
type textarea "T"
type textarea "P"
type textarea "[PERSON_NAME] - PPB Attendee"
click at [491, 262] on div "Tags 2024/11/12 Aliso Viejo Anza Auburn August 28 Test Auto-Bot Banning Beaumon…" at bounding box center [447, 272] width 227 height 34
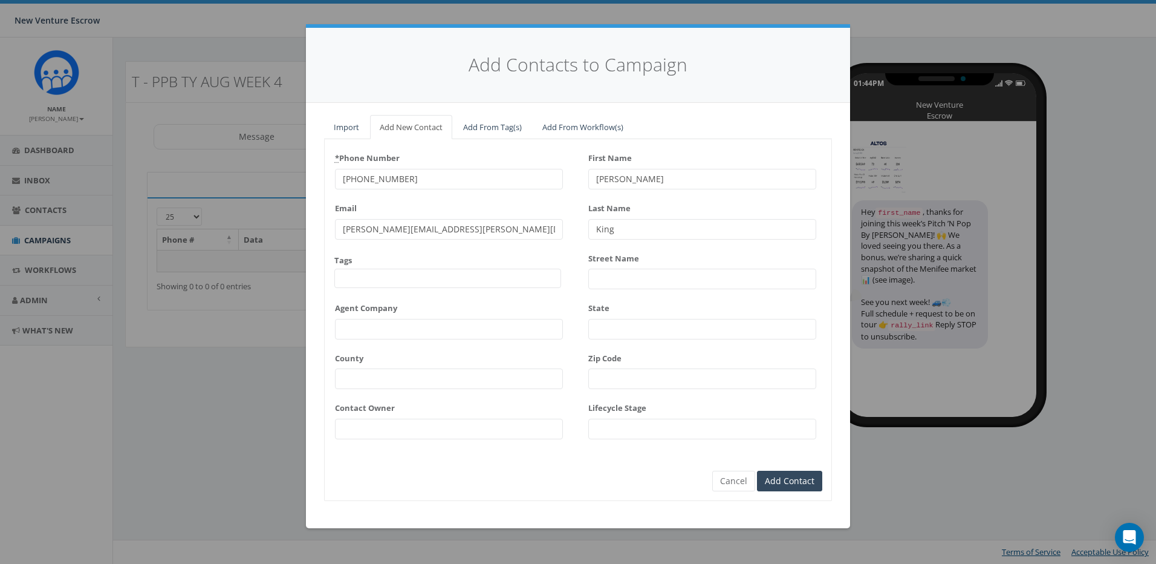
click at [458, 275] on span at bounding box center [447, 278] width 227 height 19
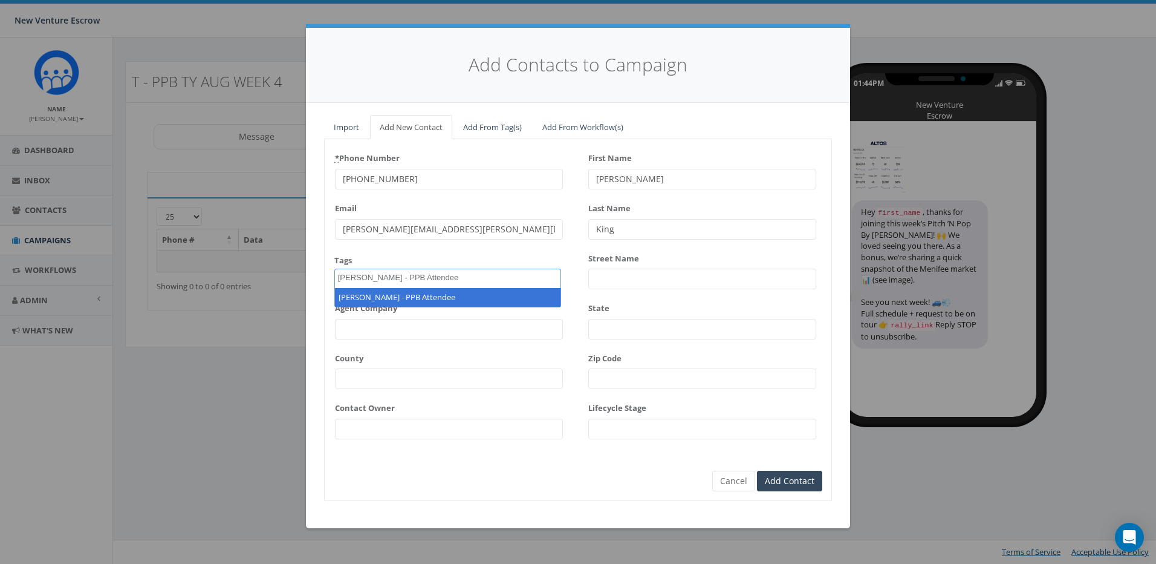
type textarea "[PERSON_NAME] - PPB Attendee"
select select "[PERSON_NAME] - PPB Attendee"
click at [806, 455] on form "* Phone Number 760-212-5507 Email william.king@cbrealty.com Tags 2024/11/12 Ali…" at bounding box center [578, 309] width 489 height 322
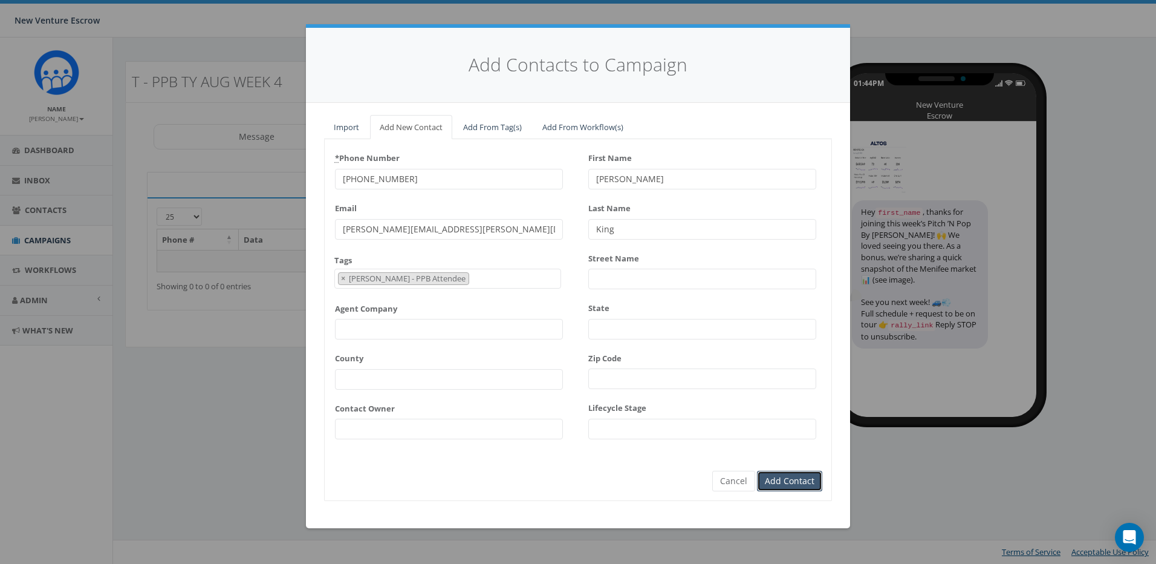
click at [804, 487] on input "Add Contact" at bounding box center [789, 481] width 65 height 21
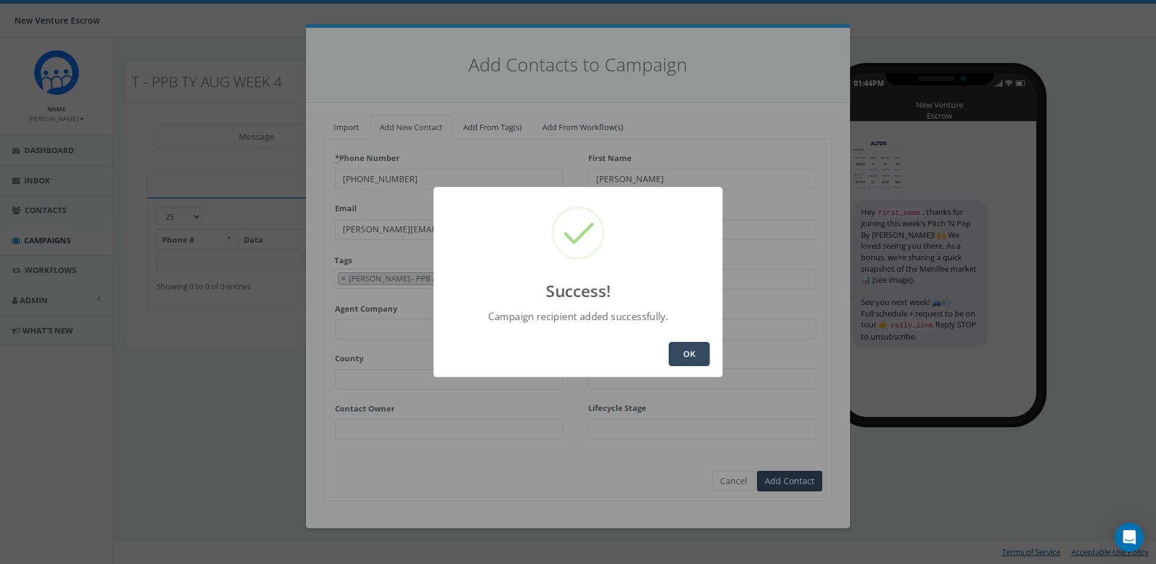
click at [699, 356] on button "OK" at bounding box center [689, 354] width 41 height 24
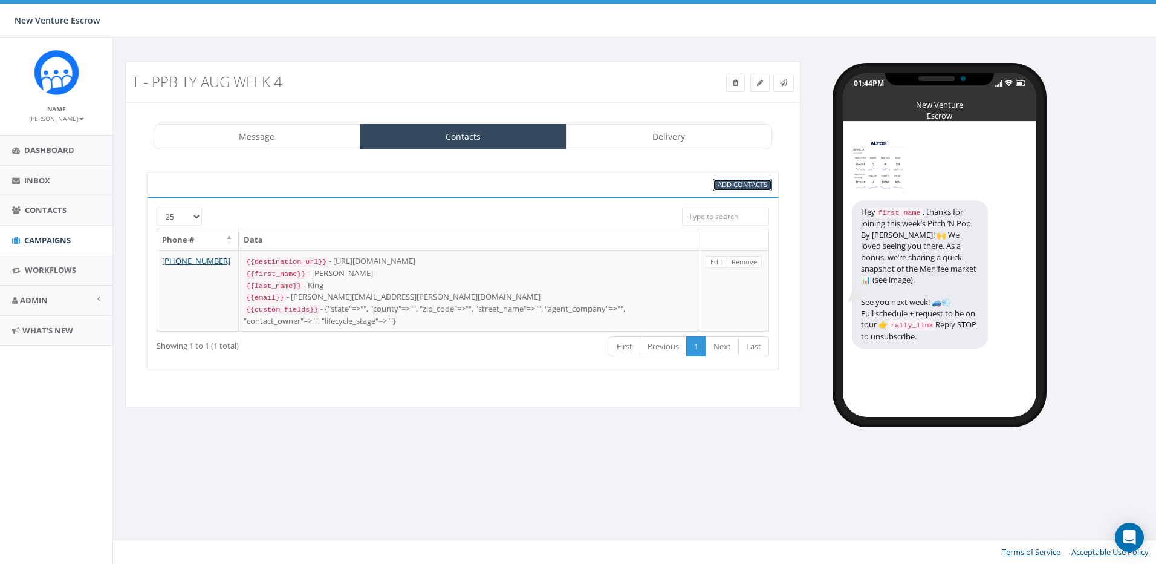
click at [731, 183] on span "Add Contacts" at bounding box center [743, 184] width 50 height 9
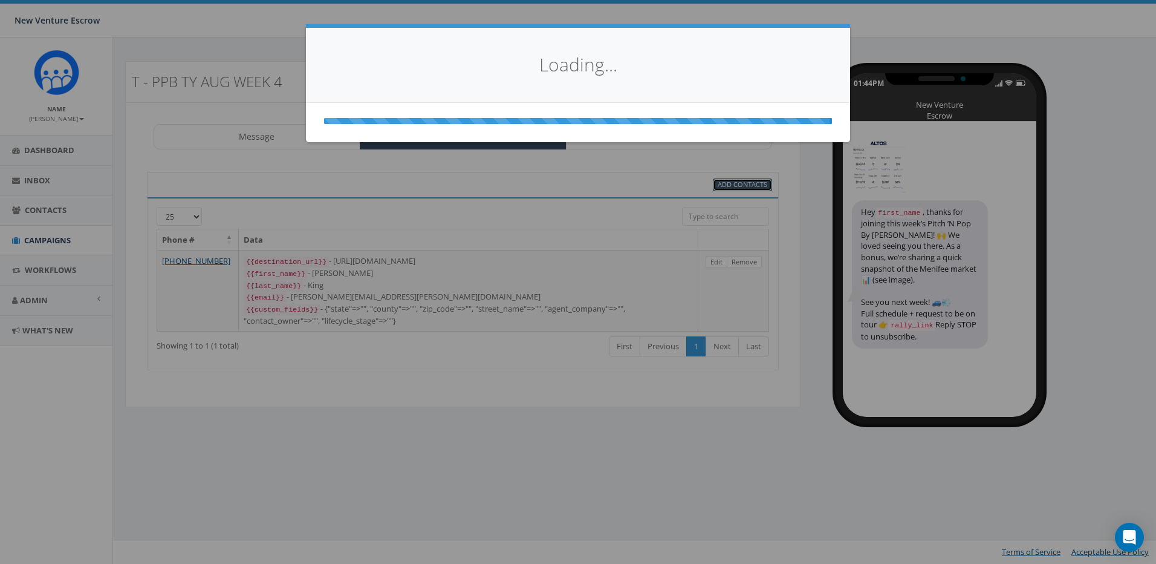
select select
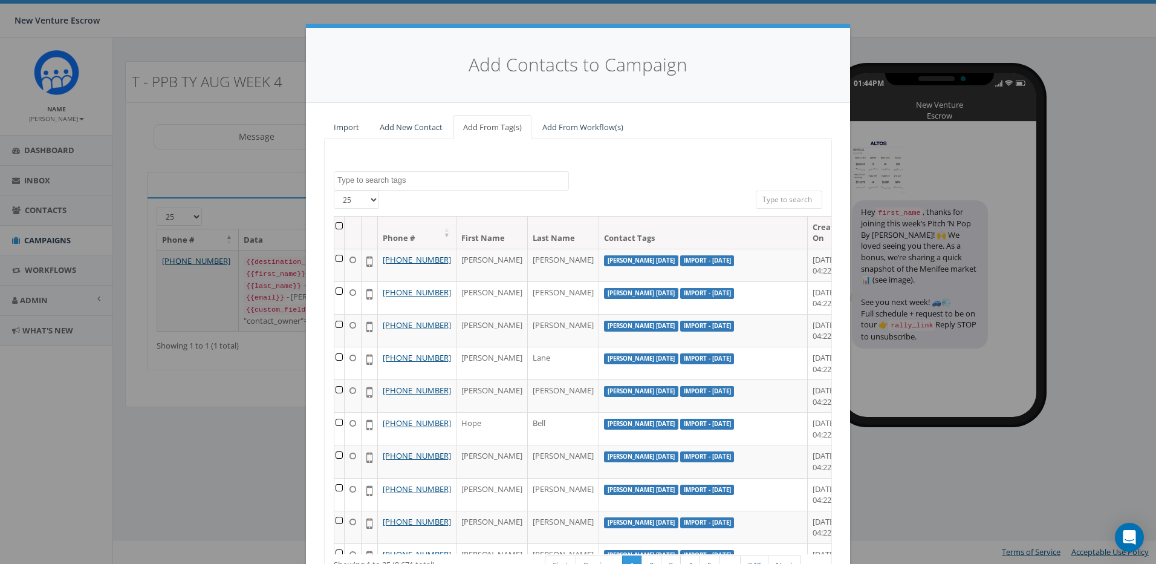
click at [408, 114] on div "Import Add New Contact Add From Tag(s) Add From Workflow(s) 2024/11/12 Aliso Vi…" at bounding box center [578, 379] width 544 height 553
click at [412, 126] on link "Add New Contact" at bounding box center [411, 127] width 82 height 25
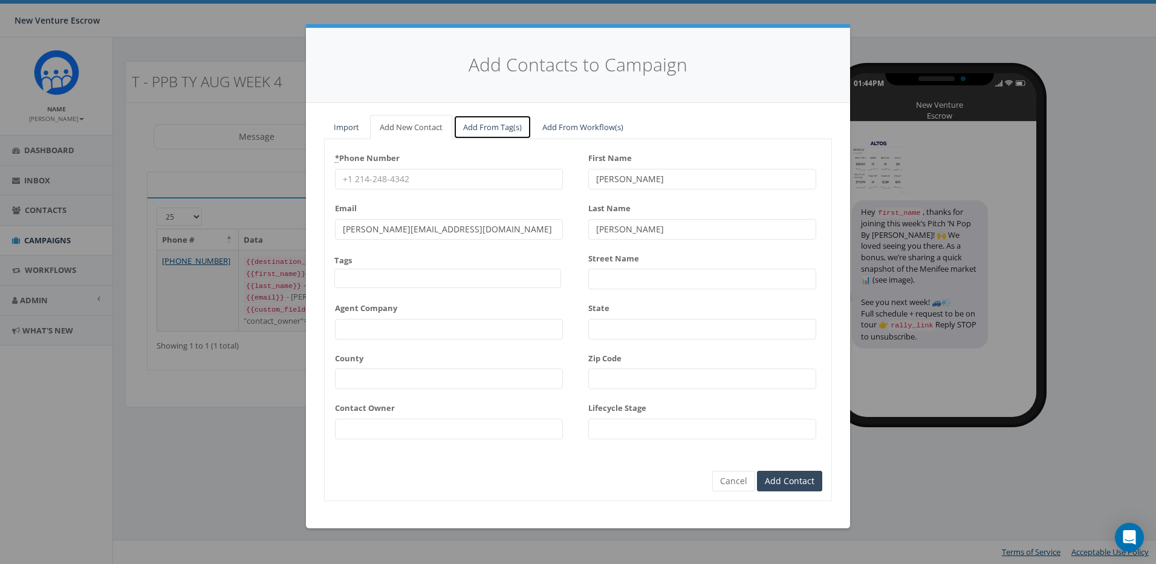
click at [483, 125] on link "Add From Tag(s)" at bounding box center [493, 127] width 78 height 25
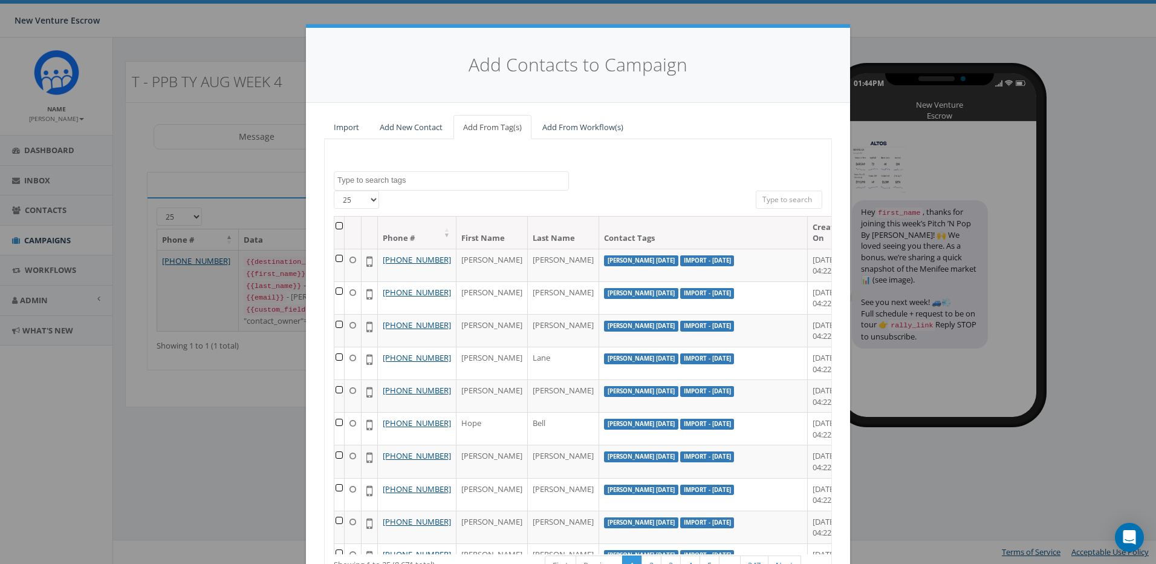
click at [430, 179] on textarea "Search" at bounding box center [452, 180] width 231 height 11
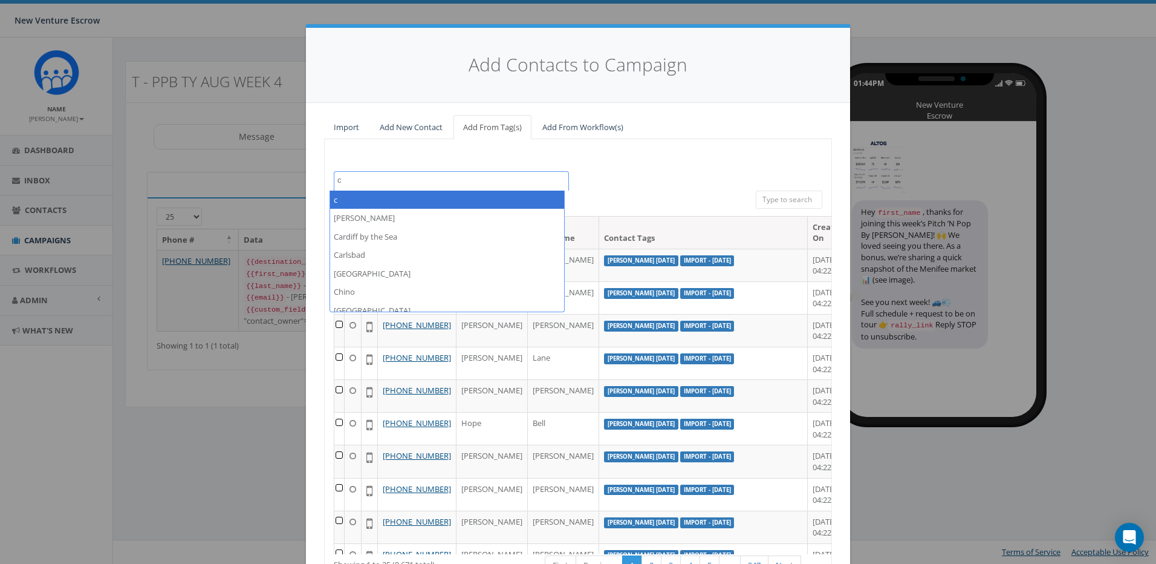
type textarea "c"
click at [408, 114] on div "Import Add New Contact Add From Tag(s) Add From Workflow(s) 2024/11/12 Aliso Vi…" at bounding box center [578, 379] width 544 height 553
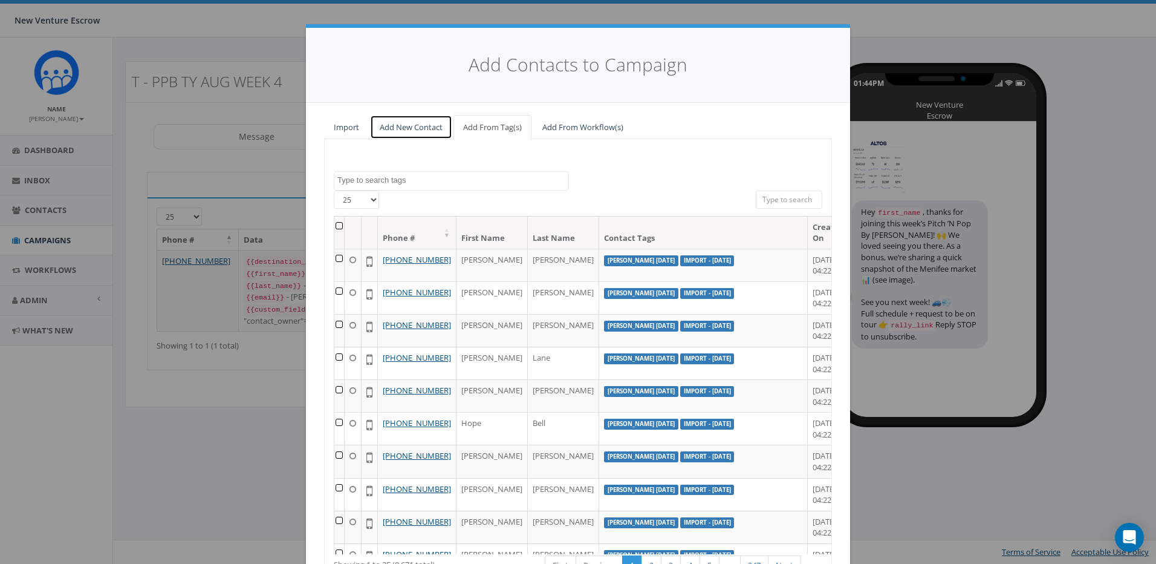
click at [409, 126] on link "Add New Contact" at bounding box center [411, 127] width 82 height 25
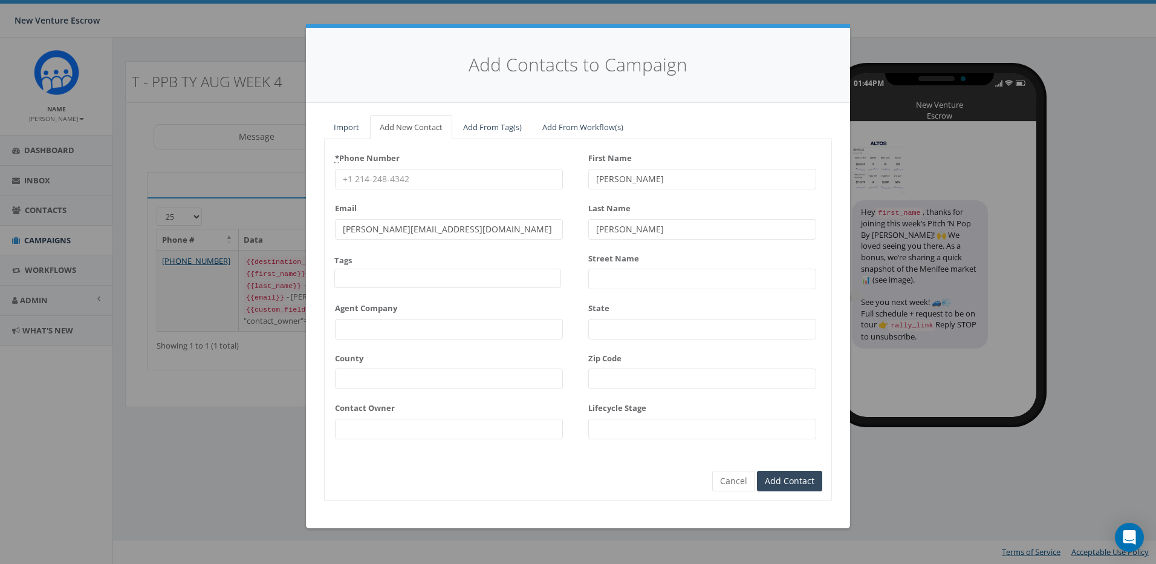
click at [395, 180] on input "* Phone Number" at bounding box center [449, 179] width 228 height 21
paste input "951-378-9771"
type input "951-378-9771"
click at [551, 155] on div "* Phone Number 951-378-9771" at bounding box center [449, 168] width 228 height 41
type input "Courtney"
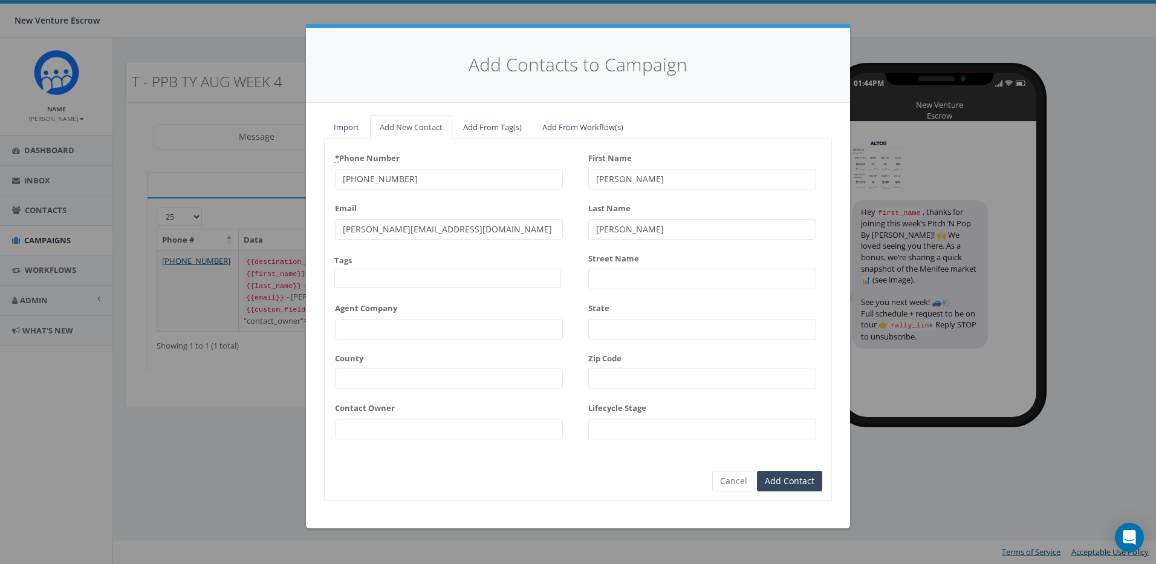
type input "Worden"
click at [497, 217] on div "Email james@rallycorp.com" at bounding box center [449, 218] width 228 height 41
drag, startPoint x: 447, startPoint y: 227, endPoint x: 227, endPoint y: 230, distance: 219.6
click at [227, 227] on div "Add Contacts to Campaign Import Add New Contact Add From Tag(s) Add From Workfl…" at bounding box center [578, 282] width 1156 height 564
click at [460, 221] on input "james@rallycorp.com" at bounding box center [449, 229] width 228 height 21
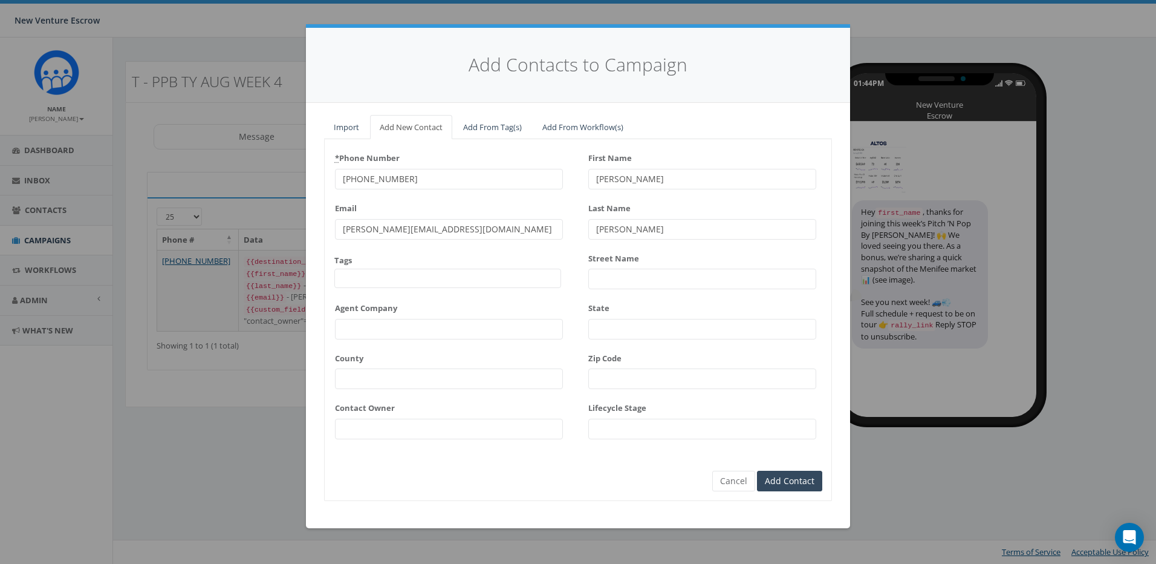
drag, startPoint x: 470, startPoint y: 230, endPoint x: 316, endPoint y: 227, distance: 154.2
click at [316, 227] on div "Import Add New Contact Add From Tag(s) Add From Workflow(s) 2024/11/12 Aliso Vi…" at bounding box center [578, 315] width 544 height 425
paste input "courtneywordenrealtor@gmail"
type input "courtneywordenrealtor@gmail.com"
click at [424, 252] on div "* Phone Number 951-378-9771 Email courtneywordenrealtor@gmail.com Tags 2024/11/…" at bounding box center [449, 297] width 228 height 299
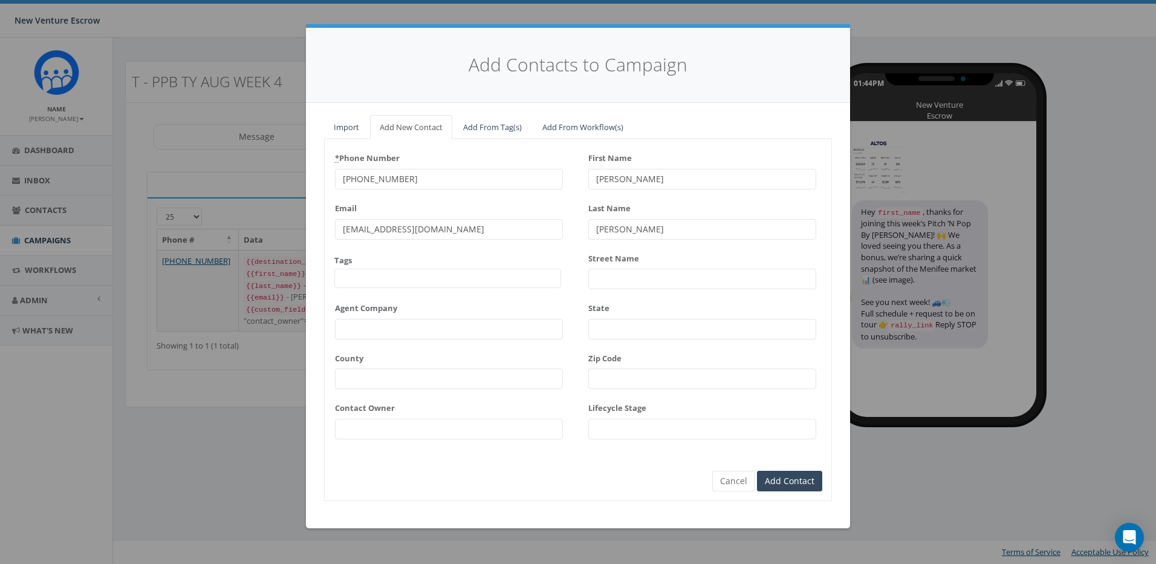
click at [407, 272] on span at bounding box center [447, 278] width 227 height 19
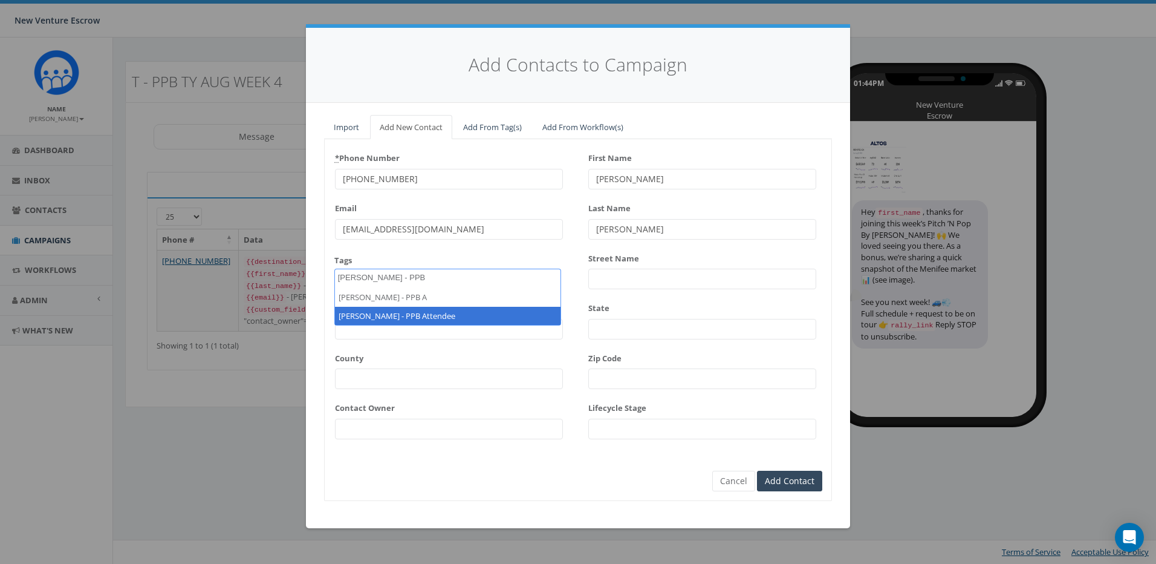
type textarea "Tamarra - PPB A"
select select "[PERSON_NAME] - PPB Attendee"
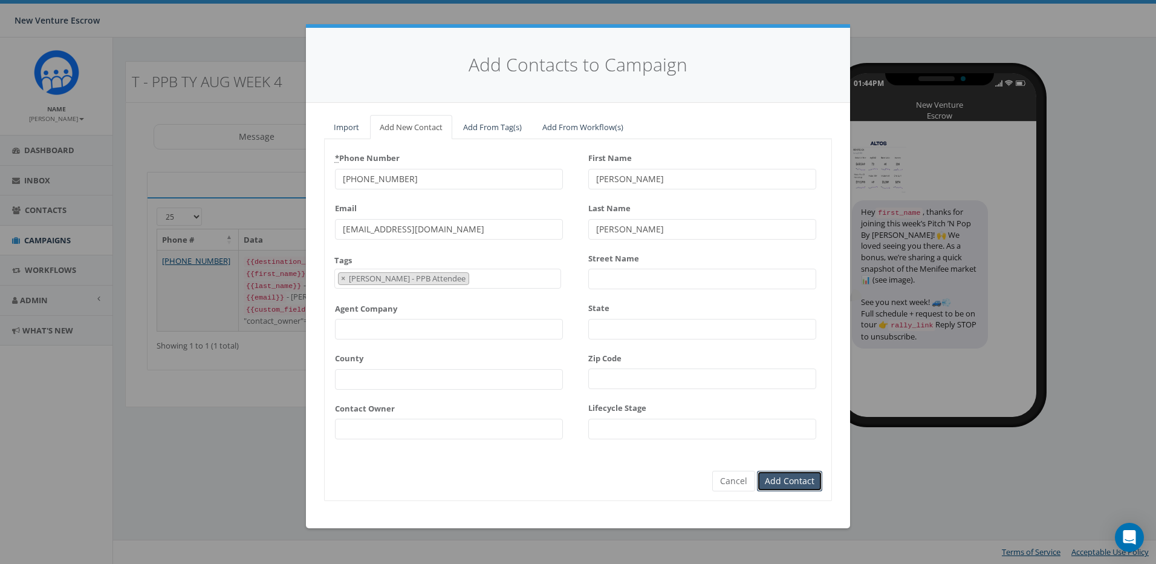
click at [793, 482] on input "Add Contact" at bounding box center [789, 481] width 65 height 21
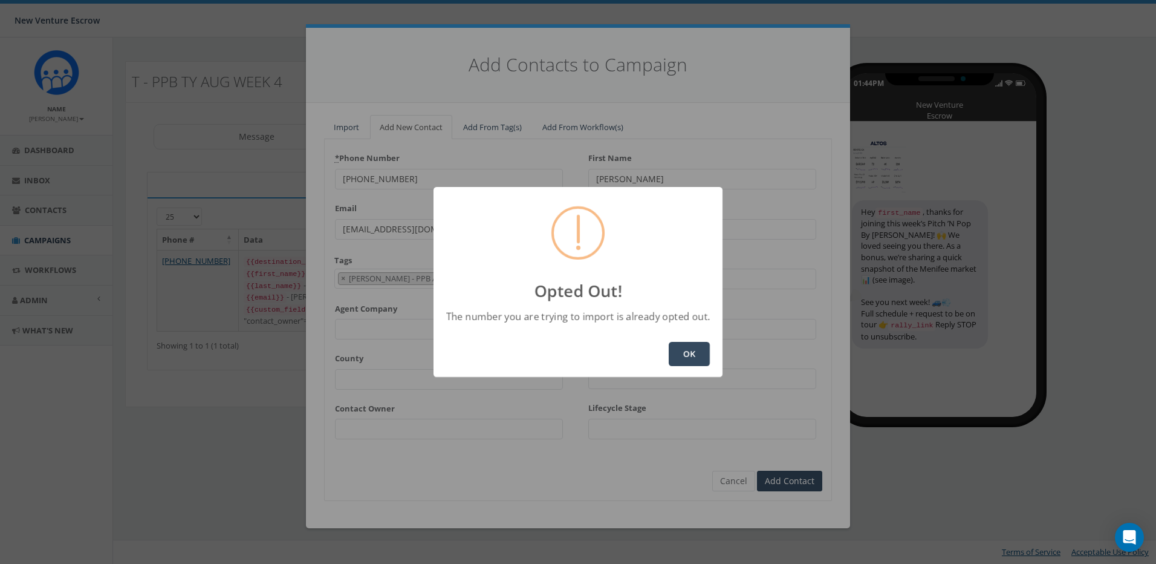
click at [685, 354] on button "OK" at bounding box center [689, 354] width 41 height 24
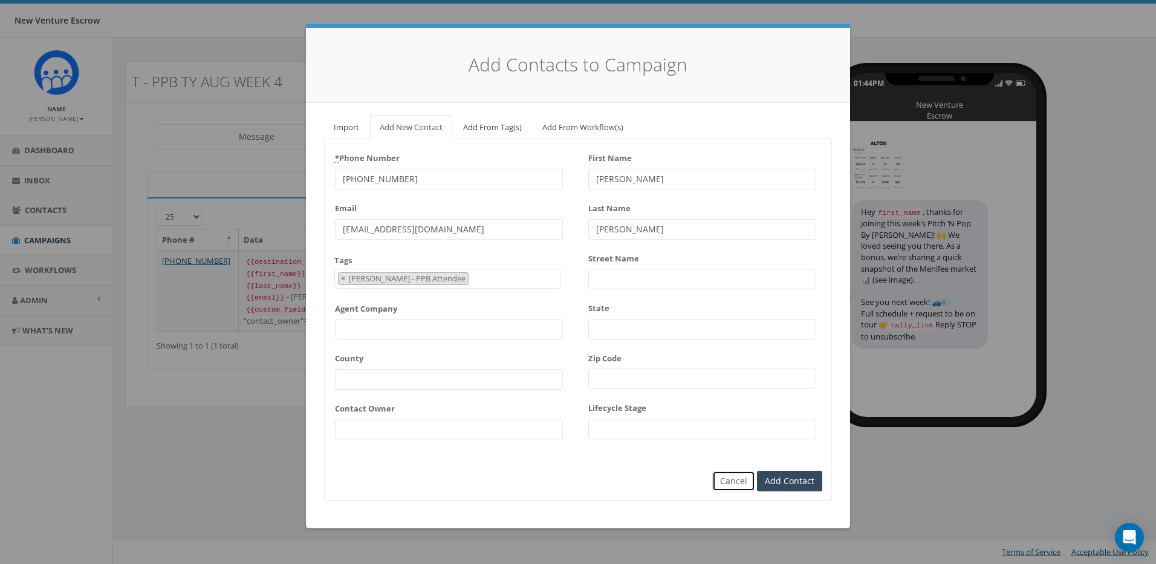
click at [720, 478] on button "Cancel" at bounding box center [733, 481] width 43 height 21
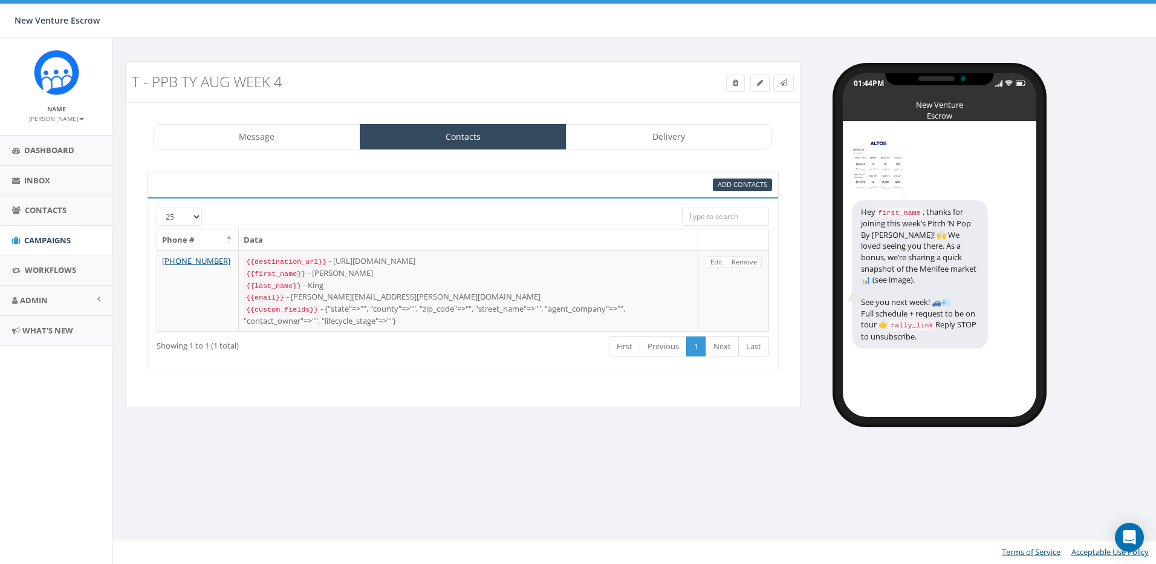
click at [727, 192] on div "Add Contacts" at bounding box center [463, 184] width 632 height 25
click at [728, 189] on span "Add Contacts" at bounding box center [743, 184] width 50 height 9
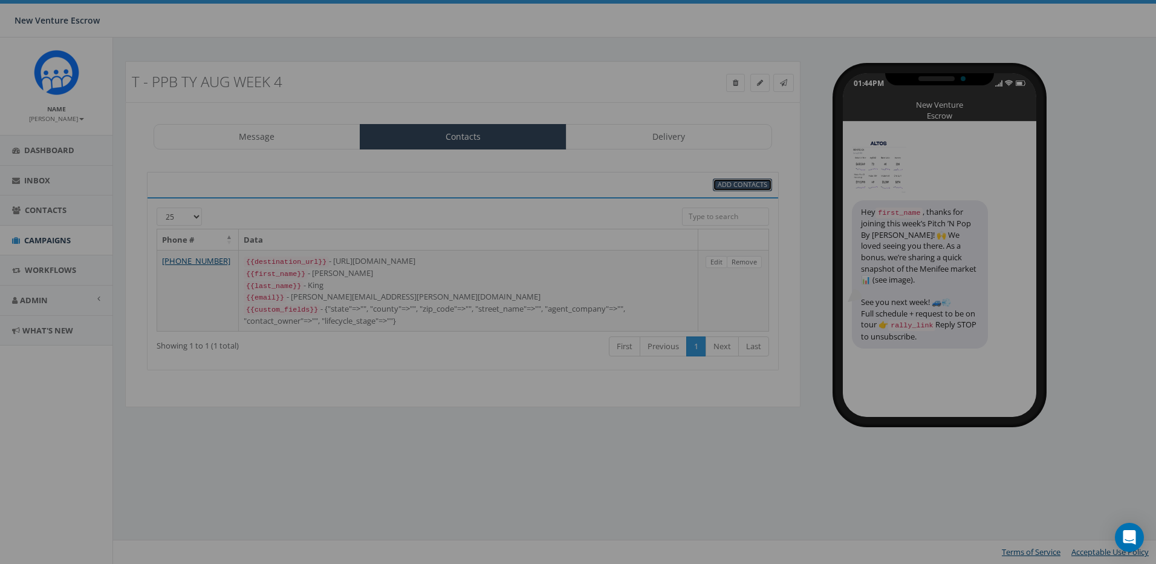
select select
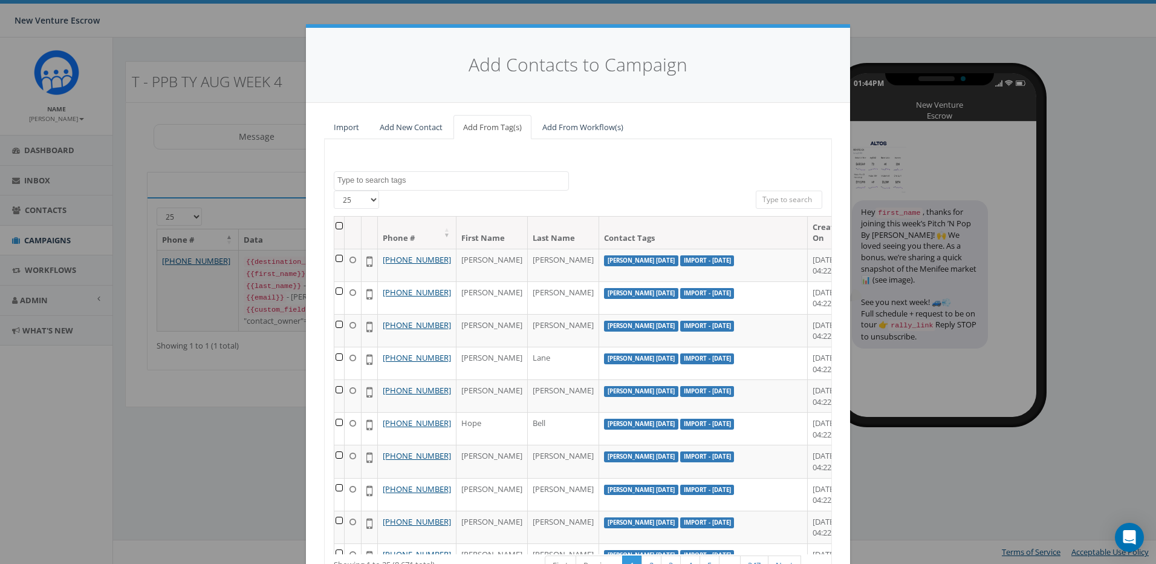
click at [399, 112] on div "Import Add New Contact Add From Tag(s) Add From Workflow(s) 2024/11/12 Aliso Vi…" at bounding box center [578, 379] width 544 height 553
click at [398, 126] on link "Add New Contact" at bounding box center [411, 127] width 82 height 25
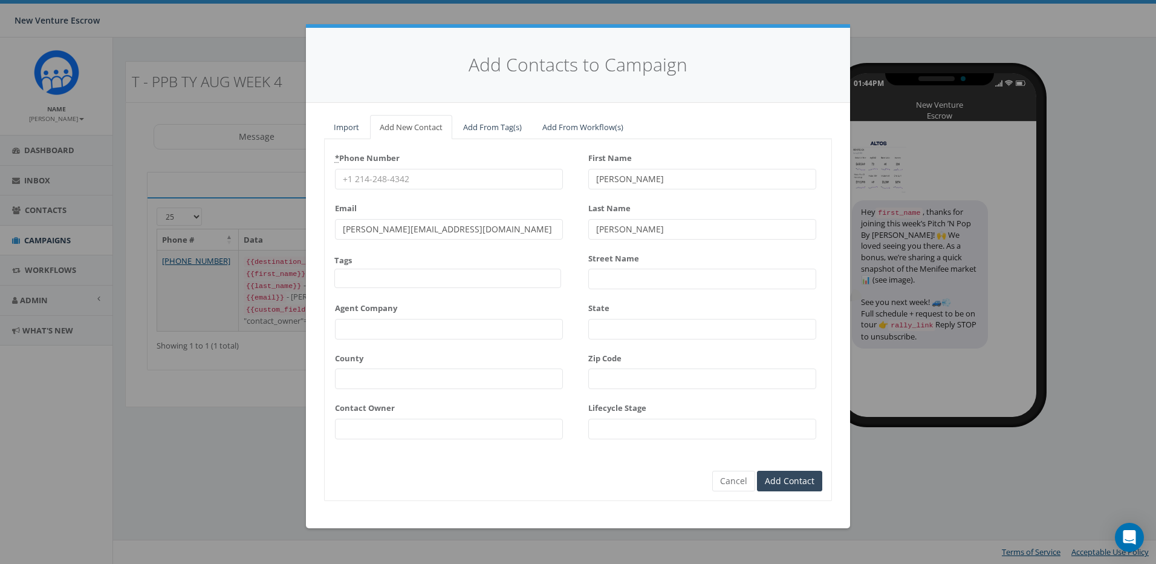
click at [420, 172] on input "* Phone Number" at bounding box center [449, 179] width 228 height 21
paste input "951-541-3498"
type input "951-541-3498"
click at [644, 173] on input "James" at bounding box center [702, 179] width 228 height 21
drag, startPoint x: 660, startPoint y: 178, endPoint x: 555, endPoint y: 177, distance: 104.6
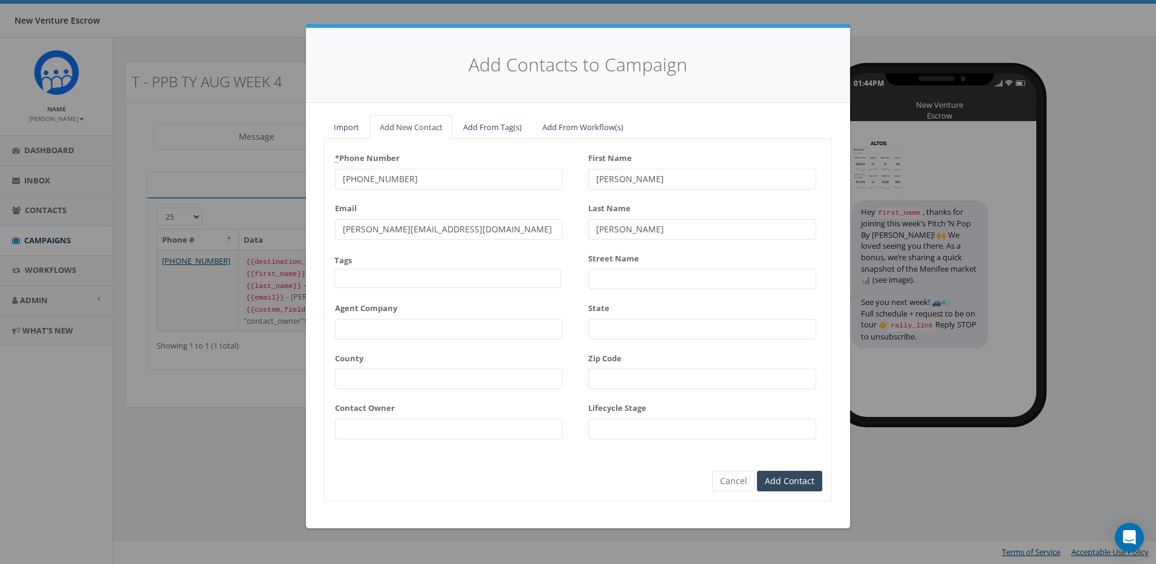
click at [555, 177] on div "* Phone Number 951-541-3498 Email james@rallycorp.com Tags 2024/11/12 Aliso Vie…" at bounding box center [578, 297] width 507 height 299
type input "Caroline and Scott"
type input "Doan"
type input "Caroline and Scott"
click at [588, 210] on label "Last Name" at bounding box center [609, 206] width 42 height 16
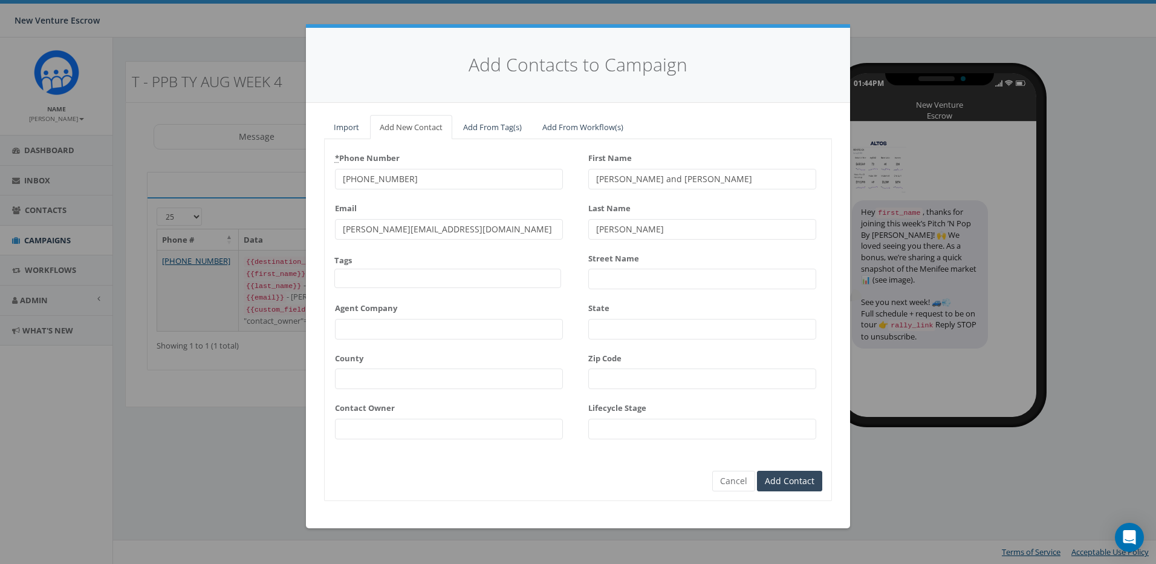
click at [588, 219] on input "Doan" at bounding box center [702, 229] width 228 height 21
drag, startPoint x: 438, startPoint y: 229, endPoint x: 296, endPoint y: 227, distance: 142.7
click at [298, 227] on div "Add Contacts to Campaign Import Add New Contact Add From Tag(s) Add From Workfl…" at bounding box center [578, 282] width 1156 height 564
paste input "doanhomesales@gmail"
type input "doanhomesales@gmail.com"
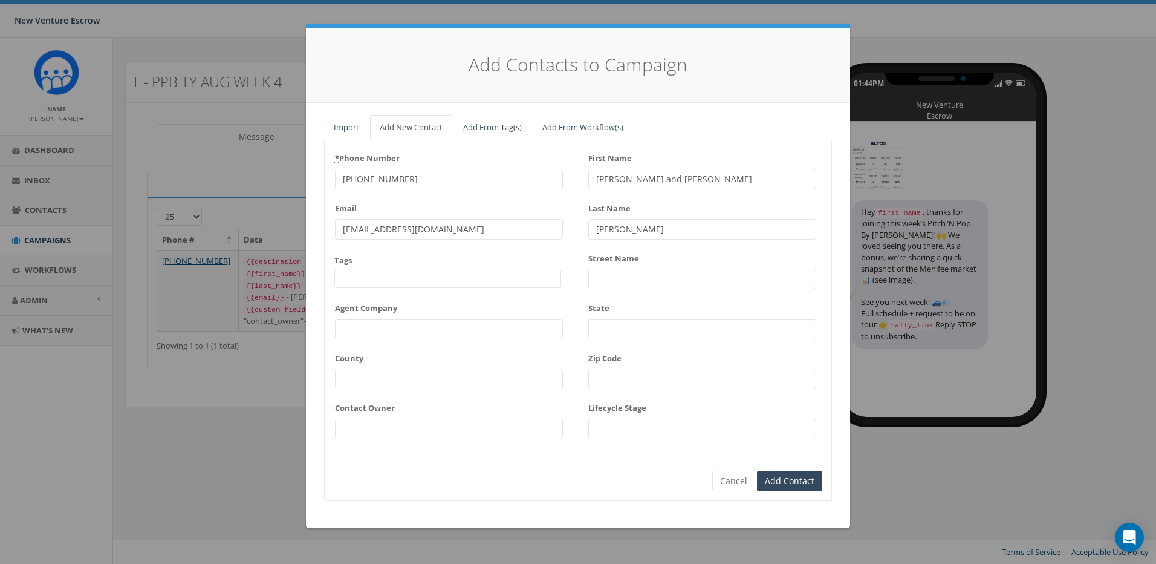
click at [555, 205] on div "Email doanhomesales@gmail.com" at bounding box center [449, 218] width 228 height 41
click at [412, 285] on span at bounding box center [447, 278] width 227 height 19
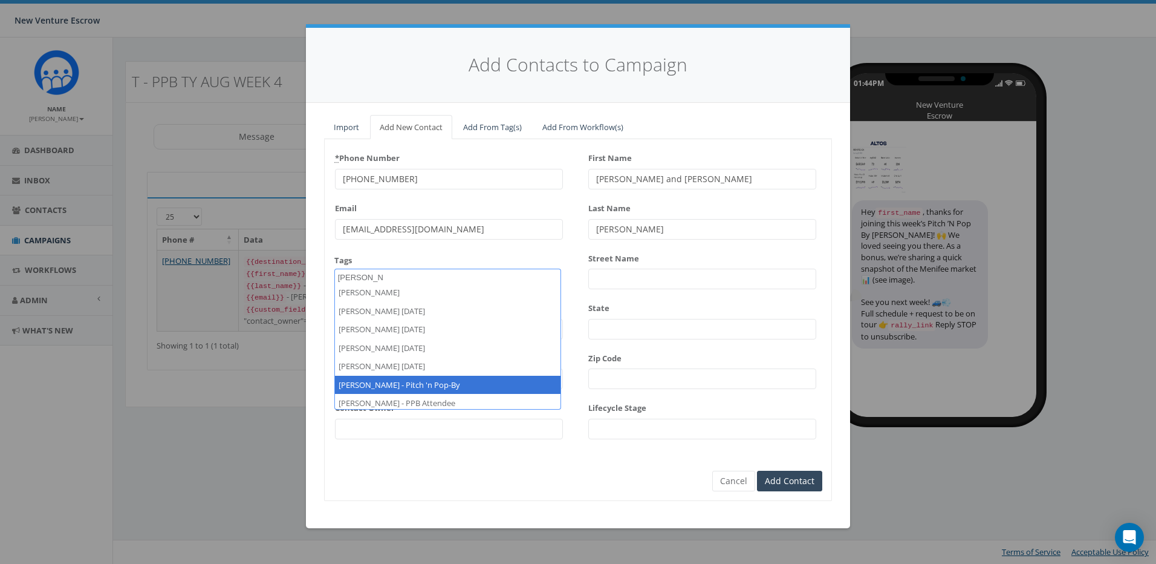
scroll to position [8, 0]
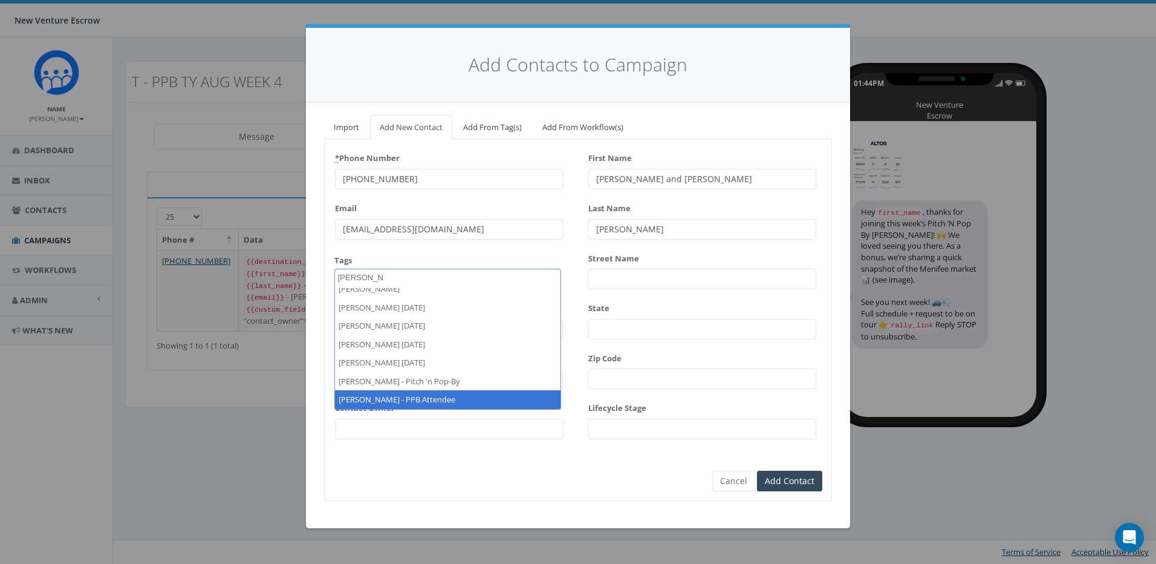
type textarea "tamarra"
select select "[PERSON_NAME] - PPB Attendee"
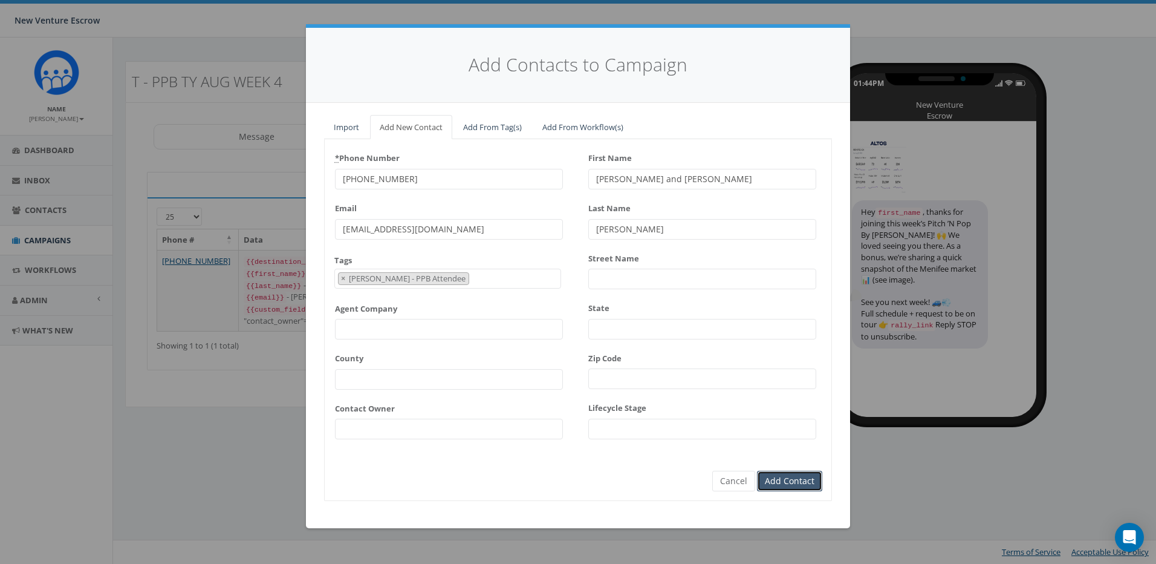
click at [804, 480] on input "Add Contact" at bounding box center [789, 481] width 65 height 21
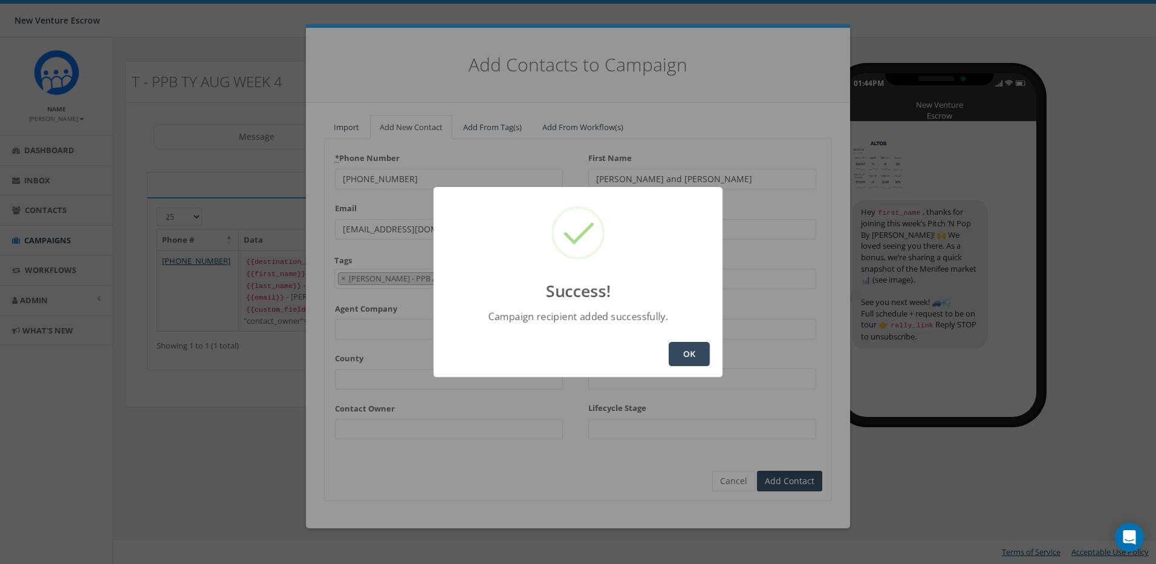
drag, startPoint x: 674, startPoint y: 374, endPoint x: 681, endPoint y: 367, distance: 9.8
click at [679, 371] on div "OK" at bounding box center [578, 354] width 289 height 46
click at [684, 359] on button "OK" at bounding box center [689, 354] width 41 height 24
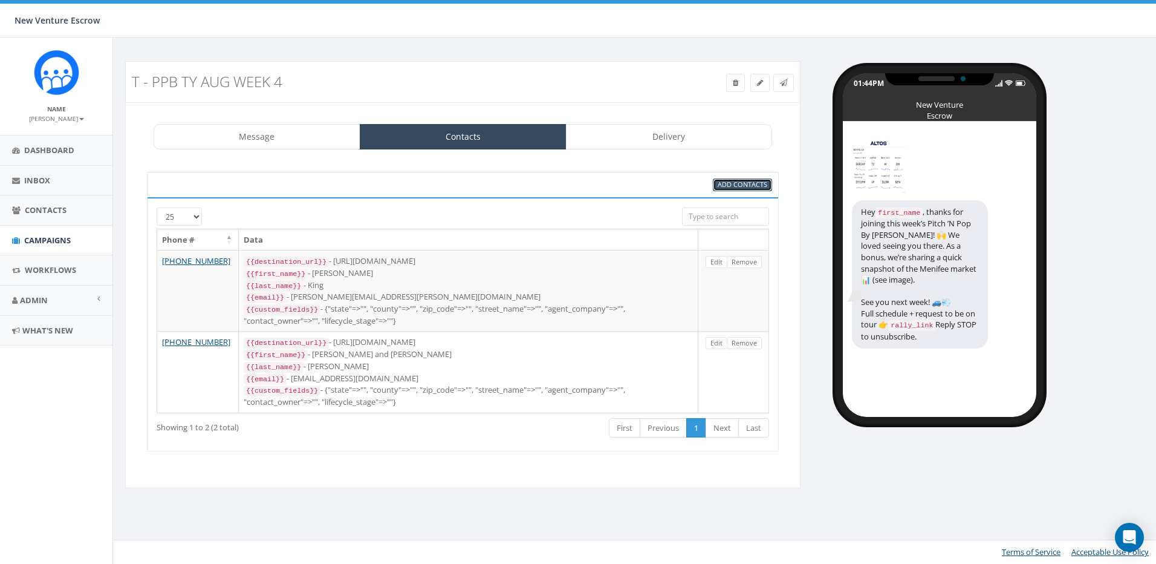
click at [725, 190] on link "Add Contacts" at bounding box center [742, 184] width 59 height 13
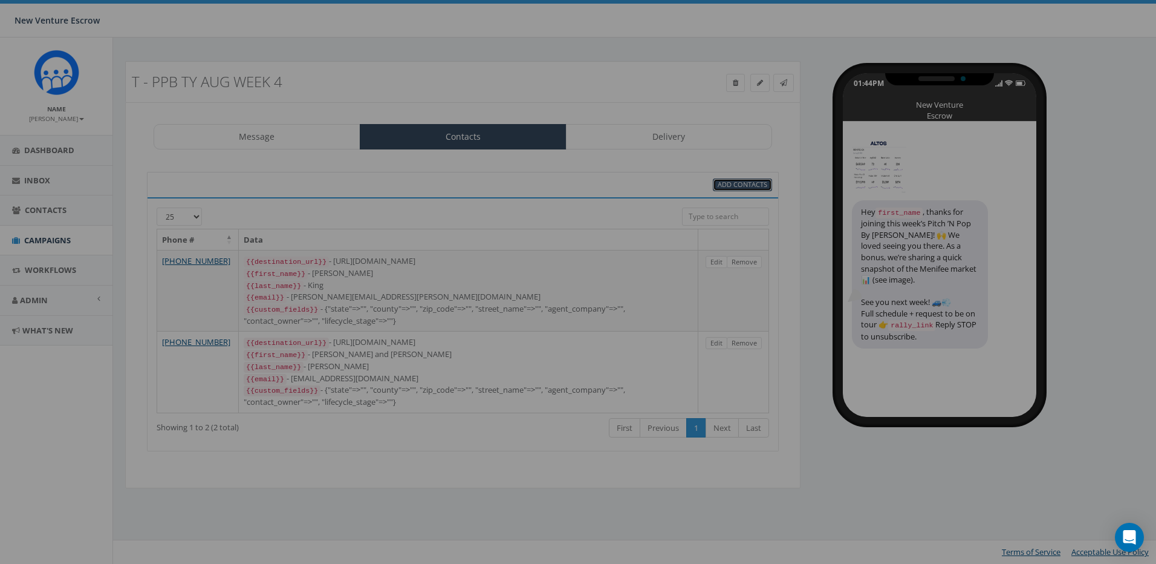
select select
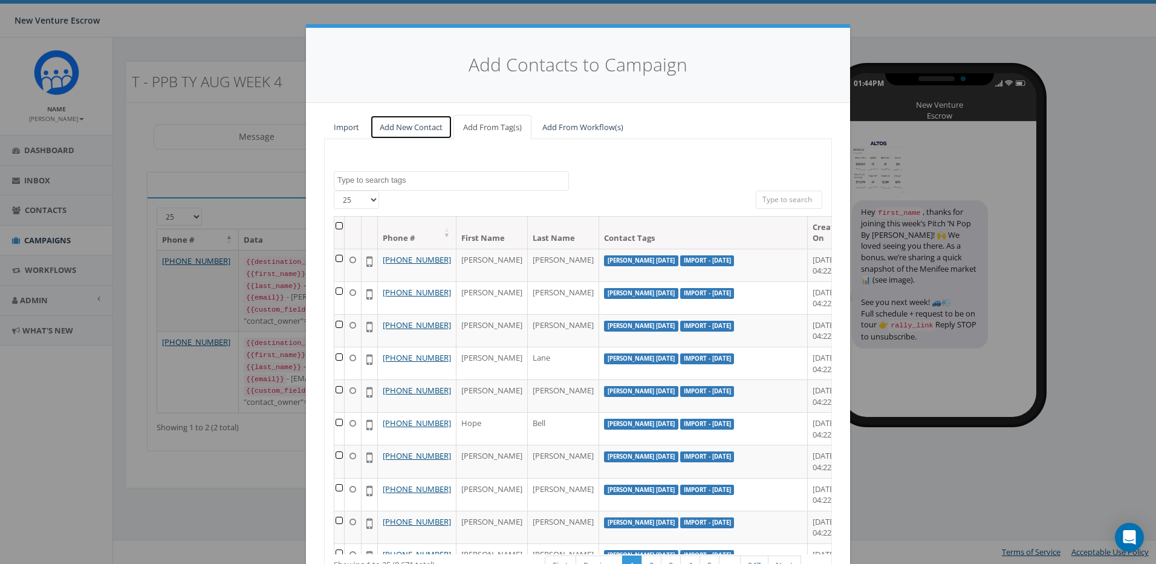
click at [436, 127] on link "Add New Contact" at bounding box center [411, 127] width 82 height 25
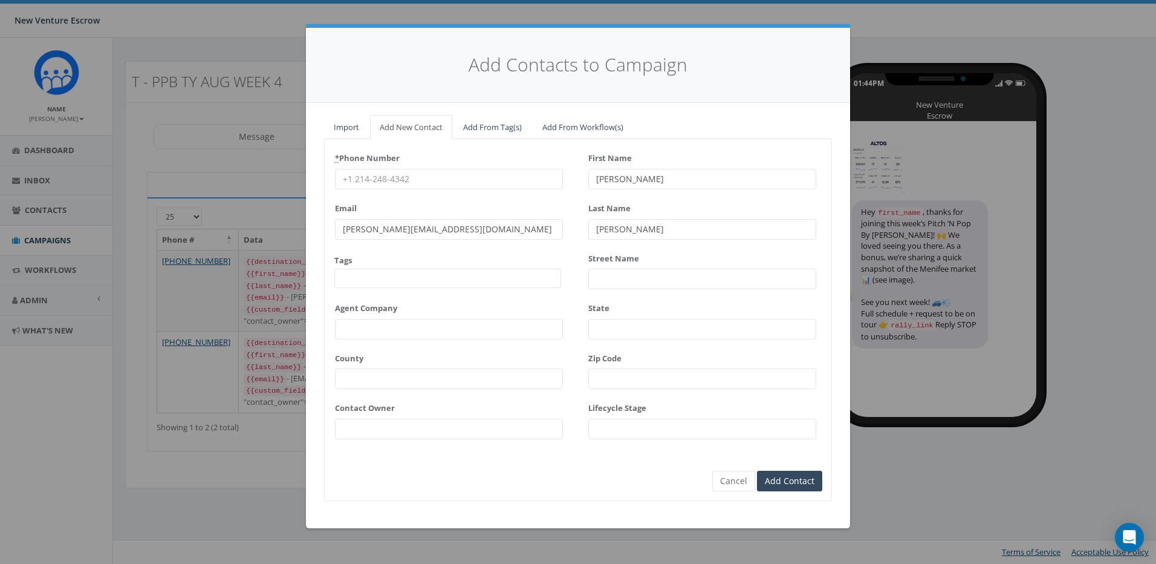
click at [417, 178] on input "* Phone Number" at bounding box center [449, 179] width 228 height 21
paste input "310-951-0422"
type input "310-951-0422"
drag, startPoint x: 659, startPoint y: 177, endPoint x: 653, endPoint y: 179, distance: 6.9
click at [656, 178] on input "James" at bounding box center [702, 179] width 228 height 21
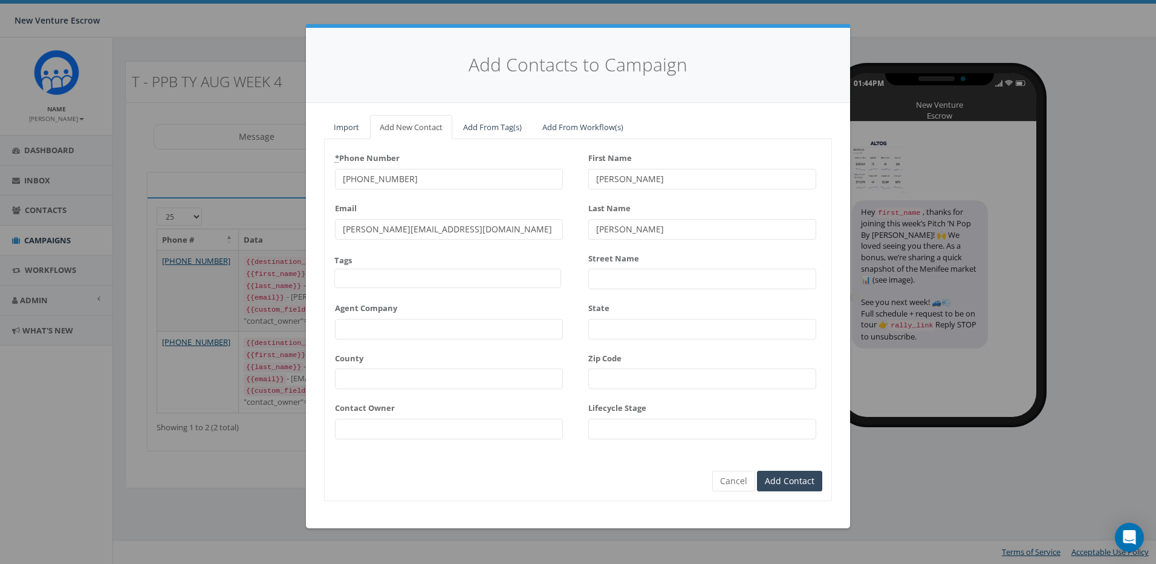
click at [432, 184] on input "310-951-0422" at bounding box center [449, 179] width 228 height 21
type input "Claude"
type input "Lewis"
type input "310-951-0422"
drag, startPoint x: 498, startPoint y: 205, endPoint x: 487, endPoint y: 221, distance: 19.1
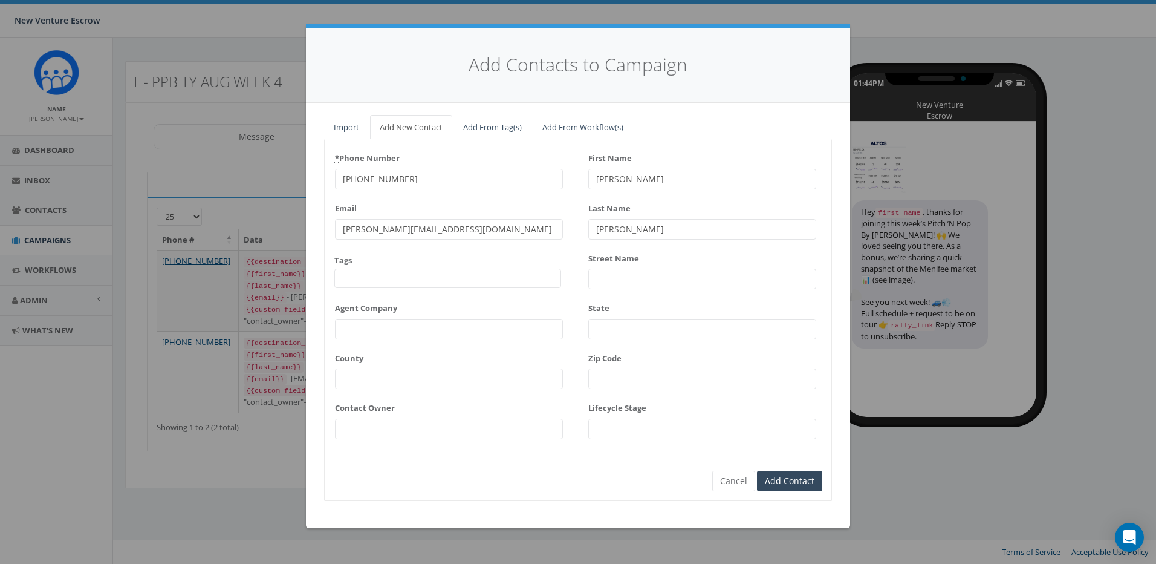
click at [497, 206] on div "Email james@rallycorp.com" at bounding box center [449, 218] width 228 height 41
click at [396, 270] on span at bounding box center [447, 278] width 227 height 19
click at [436, 229] on input "james@rallycorp.com" at bounding box center [449, 229] width 228 height 21
drag, startPoint x: 449, startPoint y: 230, endPoint x: 291, endPoint y: 231, distance: 157.9
click at [290, 230] on div "Add Contacts to Campaign Import Add New Contact Add From Tag(s) Add From Workfl…" at bounding box center [578, 282] width 1156 height 564
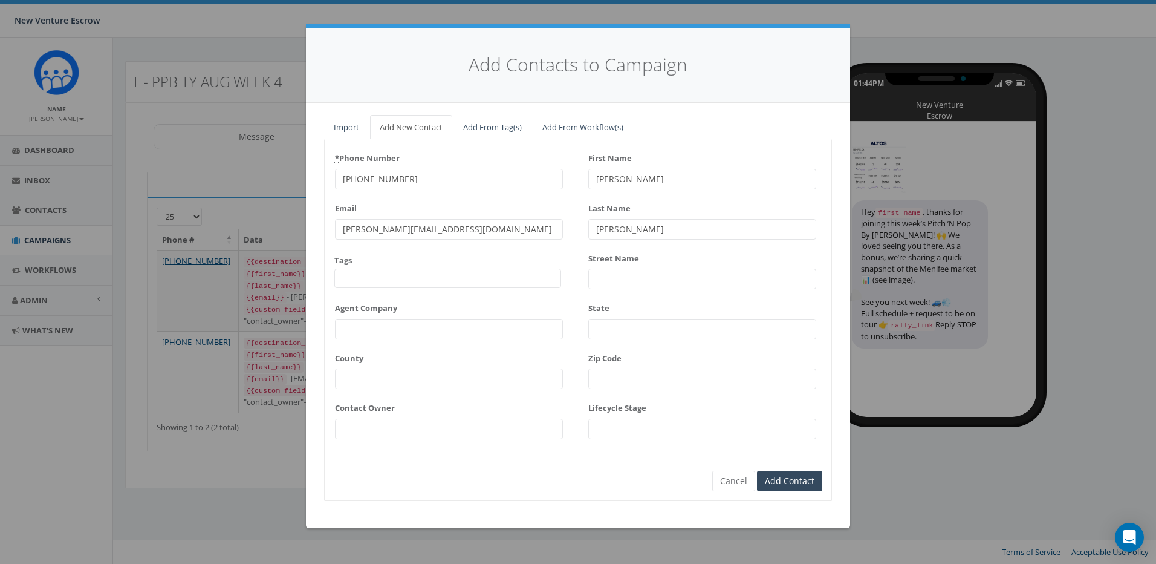
paste input "claudelewisrealtor@gmail"
type input "claudelewisrealtor@gmail.com"
click at [367, 275] on span at bounding box center [447, 278] width 227 height 19
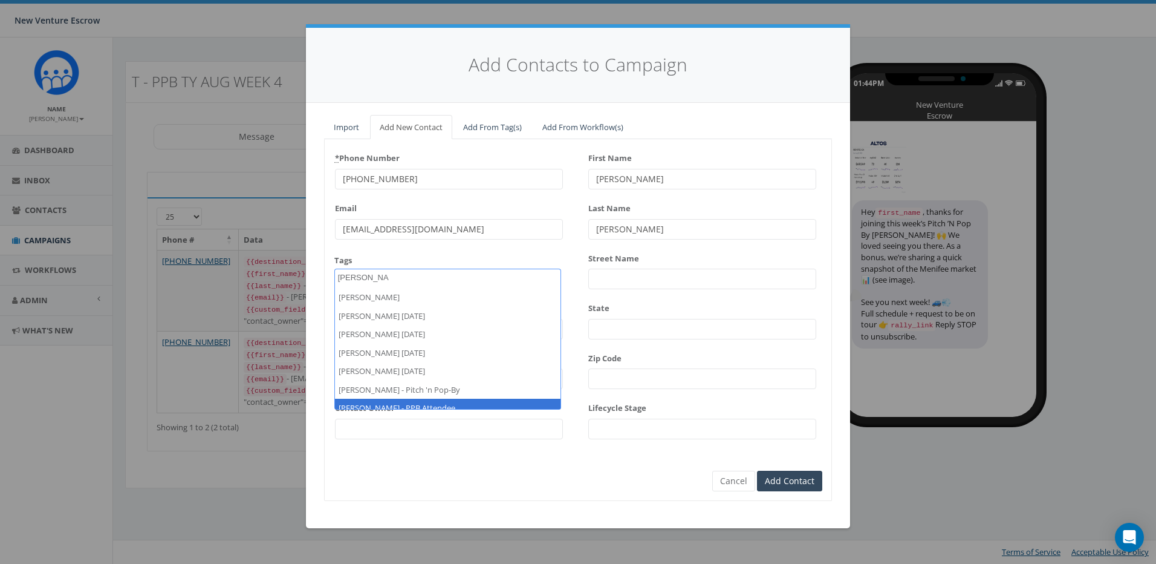
type textarea "tamarra"
select select "[PERSON_NAME] - PPB Attendee"
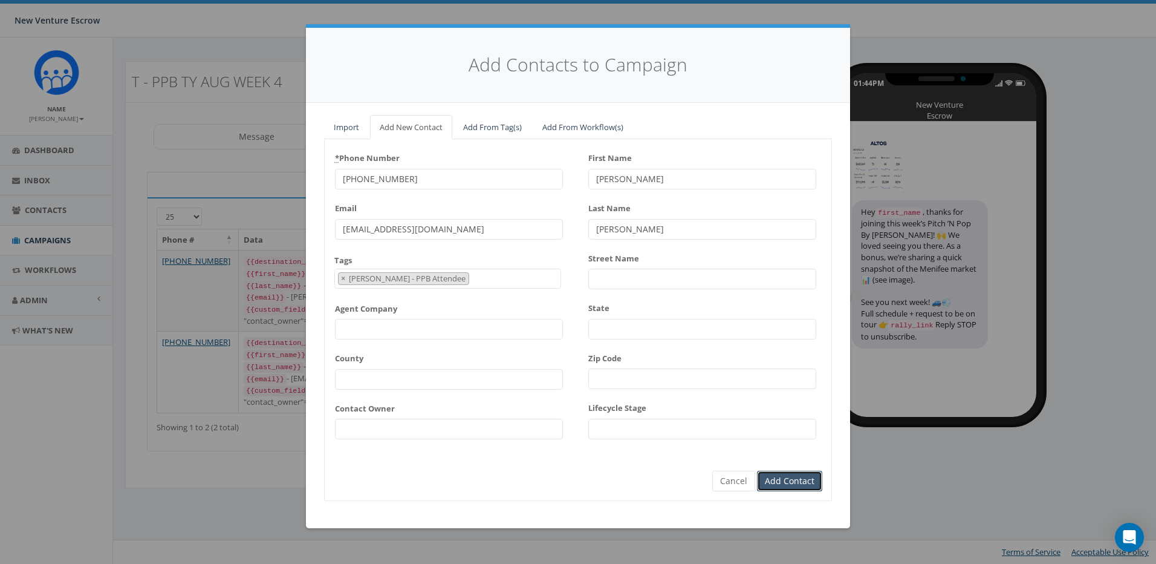
click at [795, 482] on input "Add Contact" at bounding box center [789, 481] width 65 height 21
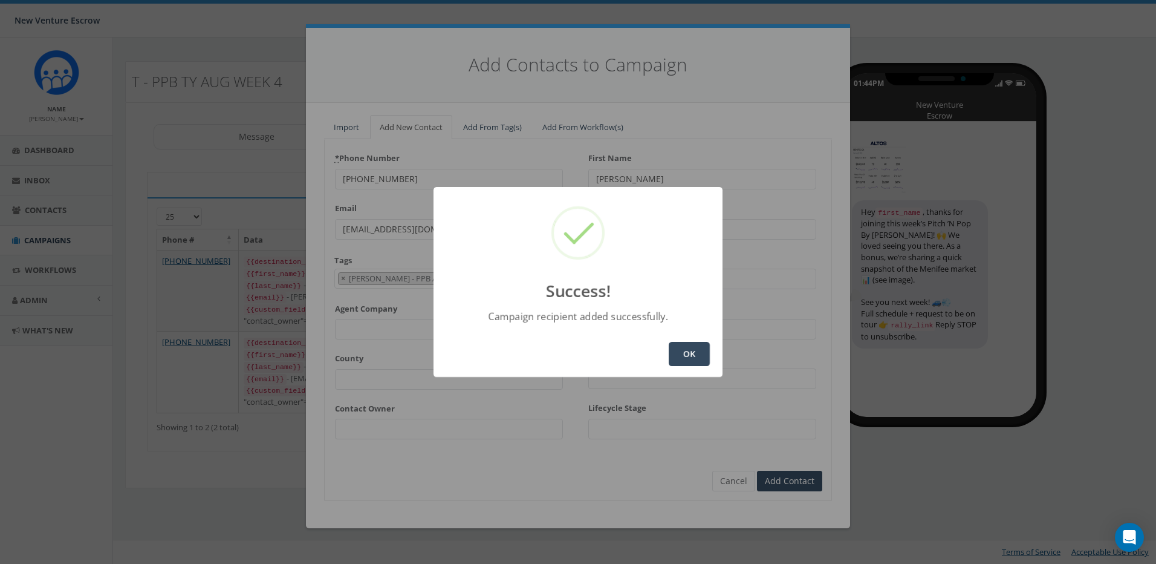
drag, startPoint x: 679, startPoint y: 350, endPoint x: 547, endPoint y: 437, distance: 157.7
click at [679, 351] on button "OK" at bounding box center [689, 354] width 41 height 24
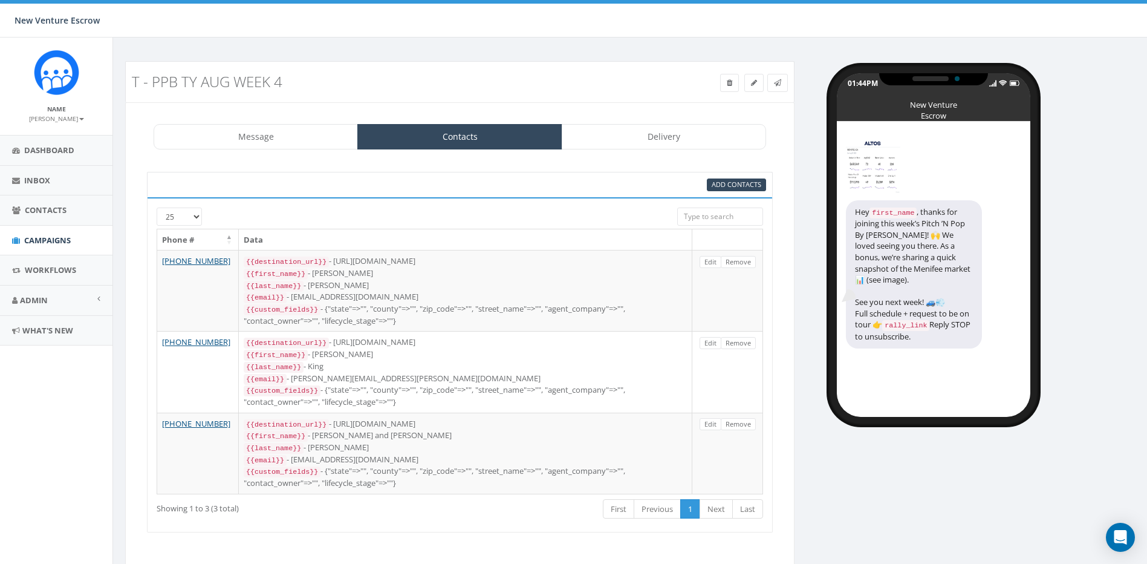
click at [715, 177] on div "Add Contacts" at bounding box center [460, 184] width 626 height 25
click at [718, 180] on span "Add Contacts" at bounding box center [737, 184] width 50 height 9
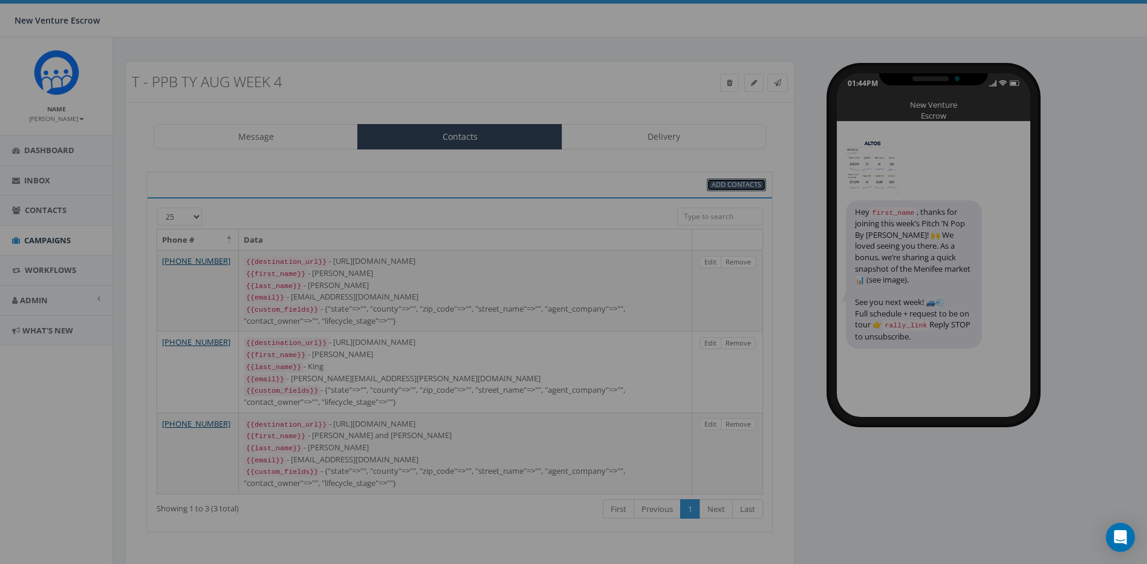
select select
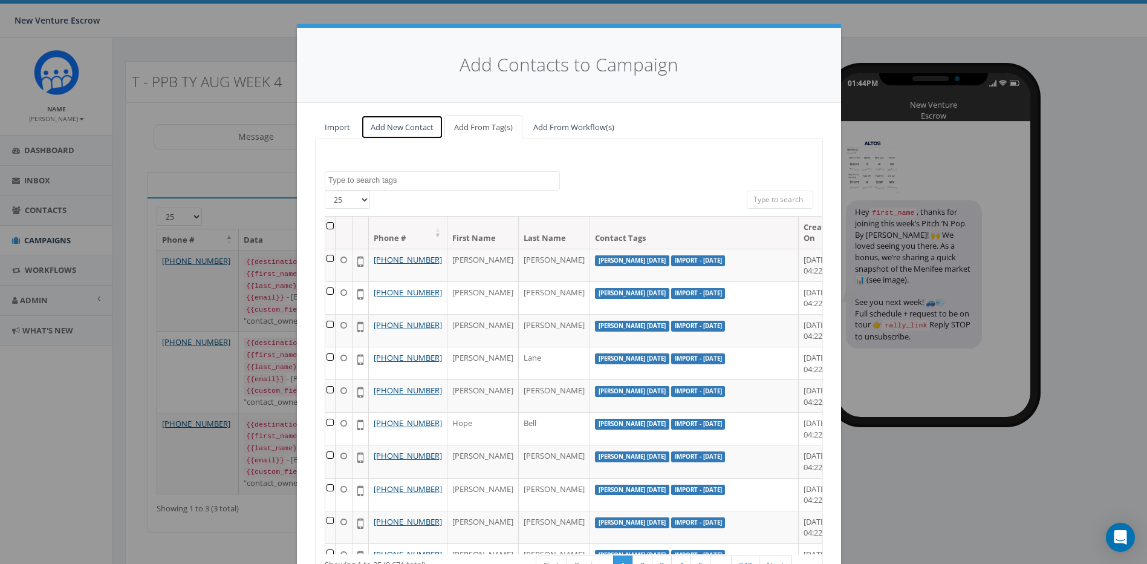
click at [402, 121] on link "Add New Contact" at bounding box center [402, 127] width 82 height 25
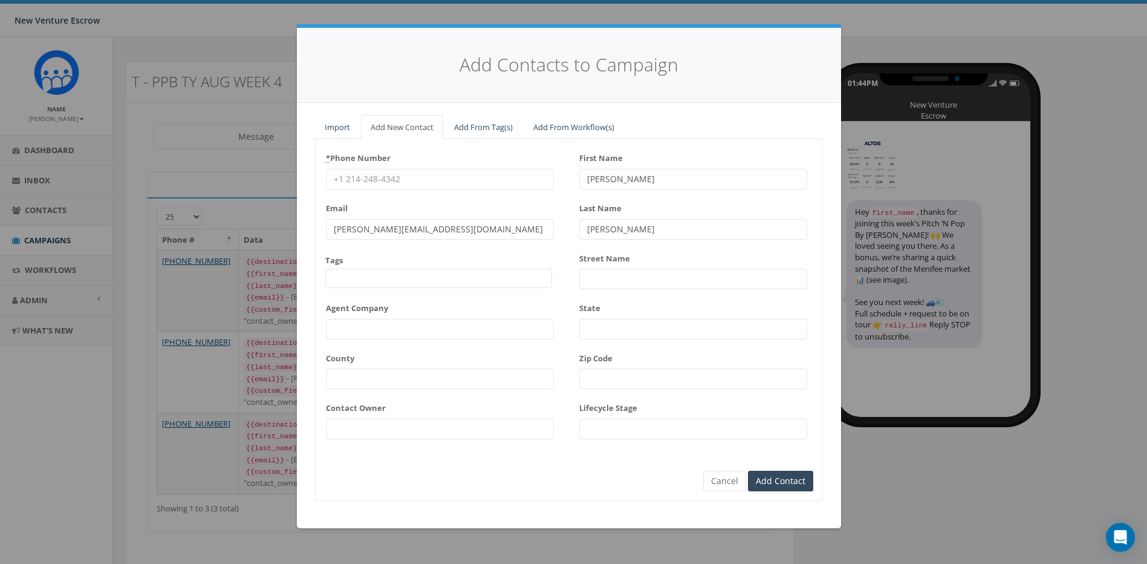
click at [407, 179] on input "* Phone Number" at bounding box center [440, 179] width 228 height 21
paste input "562-201-2698"
type input "562-201-2698"
click at [608, 155] on label "First Name" at bounding box center [601, 156] width 44 height 16
click at [608, 169] on input "James" at bounding box center [693, 179] width 228 height 21
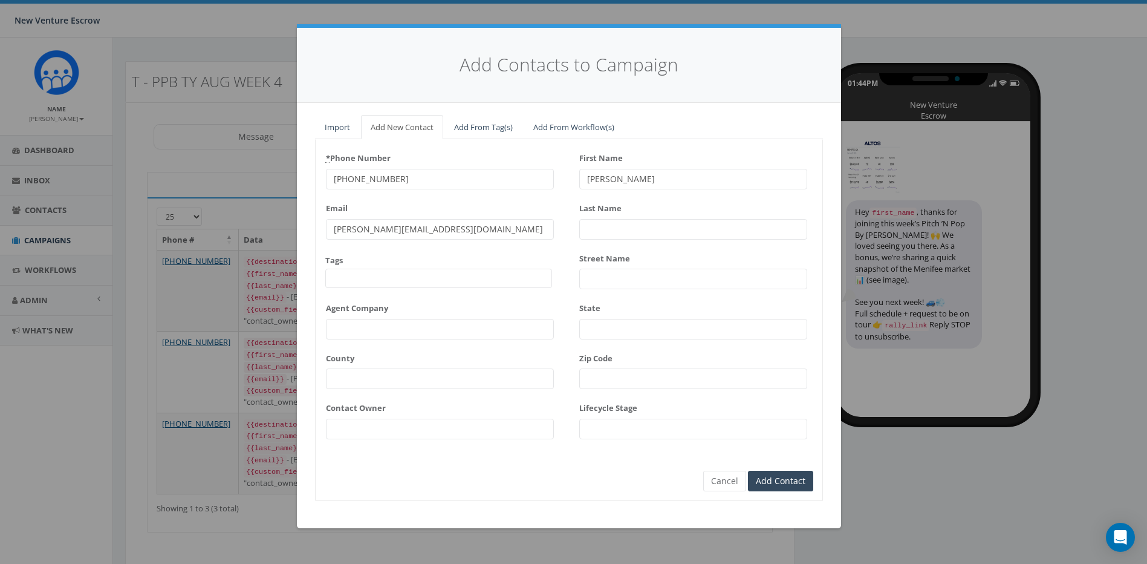
type input "Jose"
click at [606, 219] on input "Last Name" at bounding box center [693, 229] width 228 height 21
type input "Alonzo"
click at [504, 224] on input "james@rallycorp.com" at bounding box center [440, 229] width 228 height 21
drag, startPoint x: 489, startPoint y: 223, endPoint x: 264, endPoint y: 206, distance: 226.2
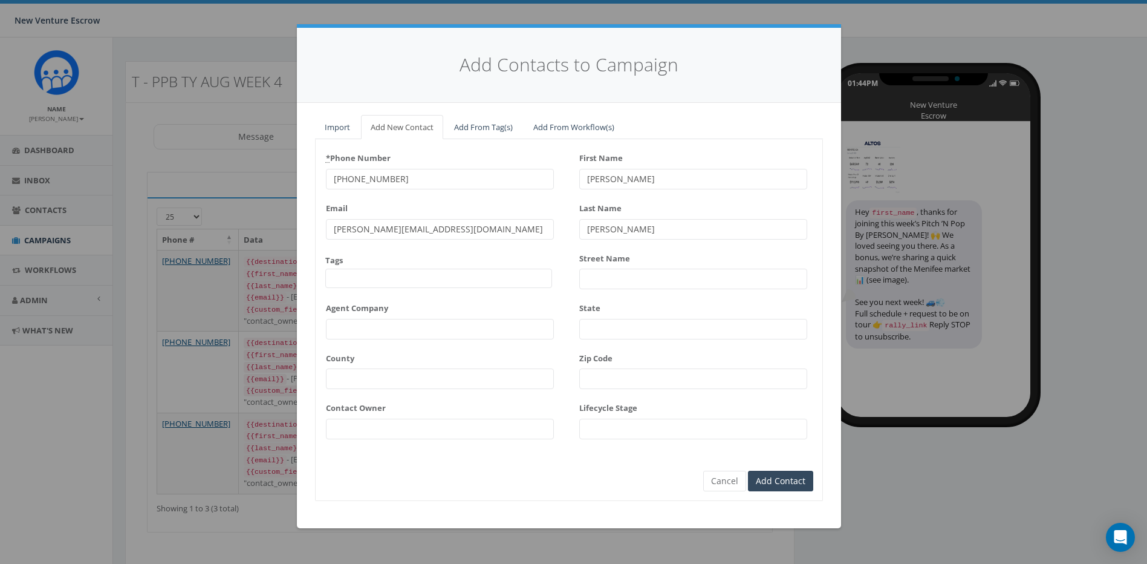
click at [264, 205] on div "Add Contacts to Campaign Import Add New Contact Add From Tag(s) Add From Workfl…" at bounding box center [573, 282] width 1147 height 564
paste input "ose.alonzo@canear"
type input "jose.alonzo@canear.com"
click at [397, 288] on div "* Phone Number 562-201-2698 Email jose.alonzo@canear.com Tags 2024/11/12 Aliso …" at bounding box center [440, 297] width 228 height 299
click at [395, 278] on span at bounding box center [438, 278] width 227 height 19
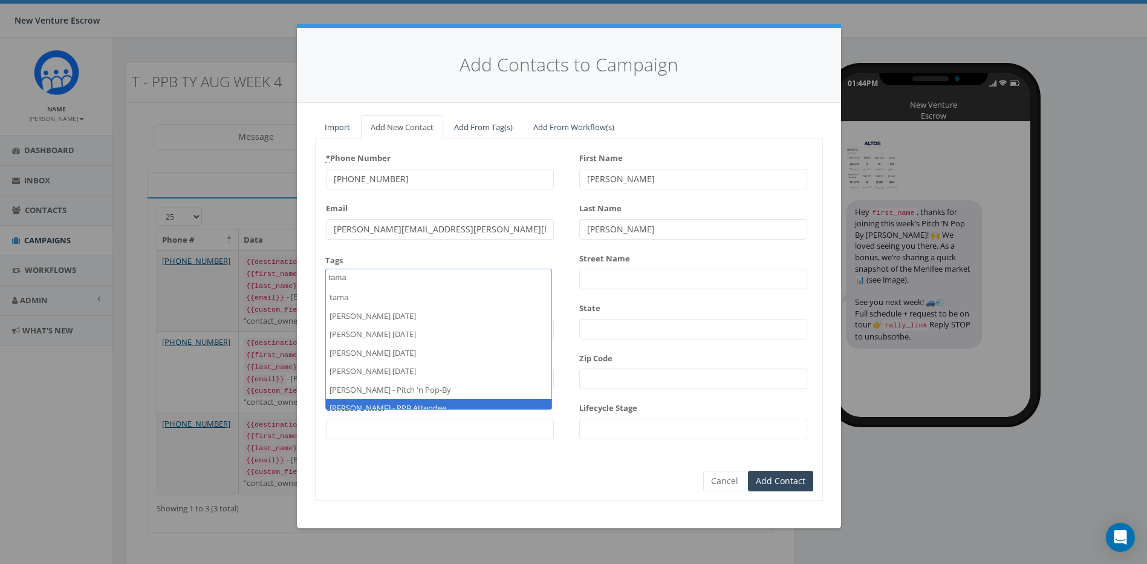
type textarea "tama"
select select "[PERSON_NAME] - PPB Attendee"
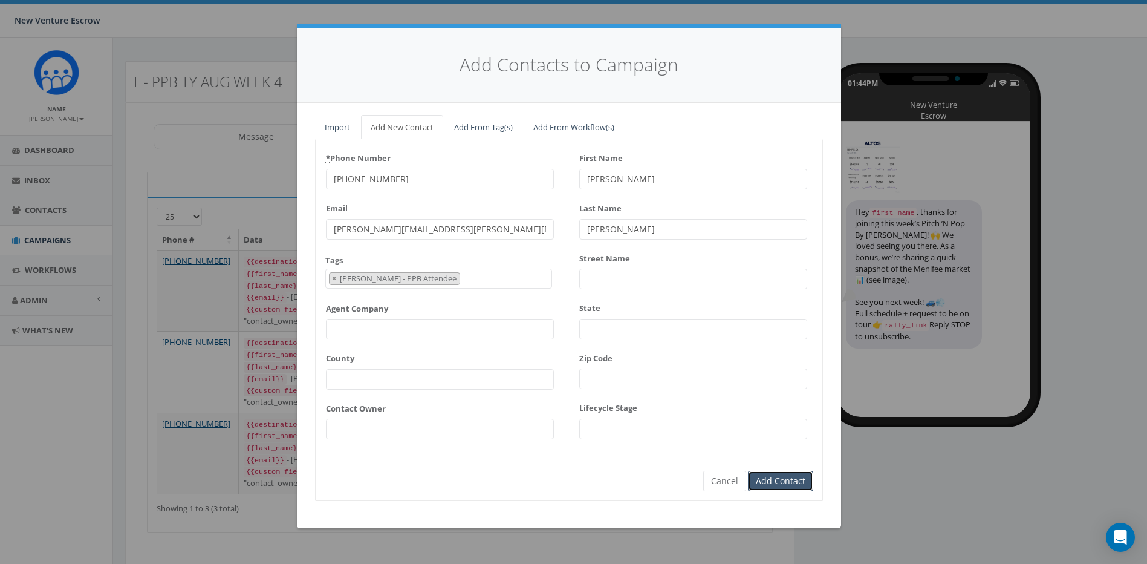
click at [797, 482] on input "Add Contact" at bounding box center [780, 481] width 65 height 21
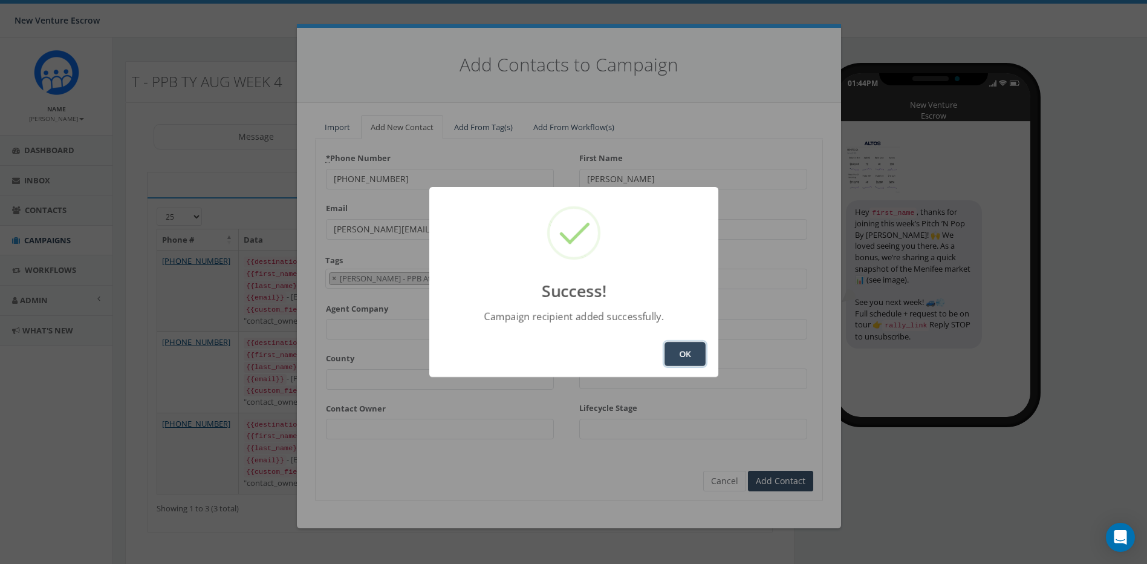
click at [674, 344] on button "OK" at bounding box center [685, 354] width 41 height 24
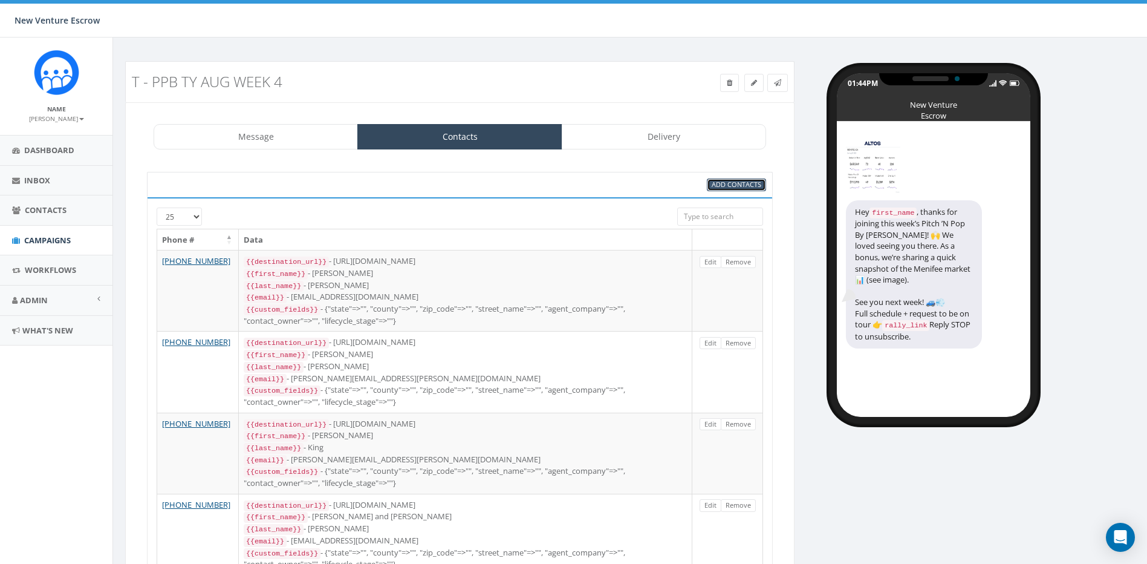
click at [728, 183] on span "Add Contacts" at bounding box center [737, 184] width 50 height 9
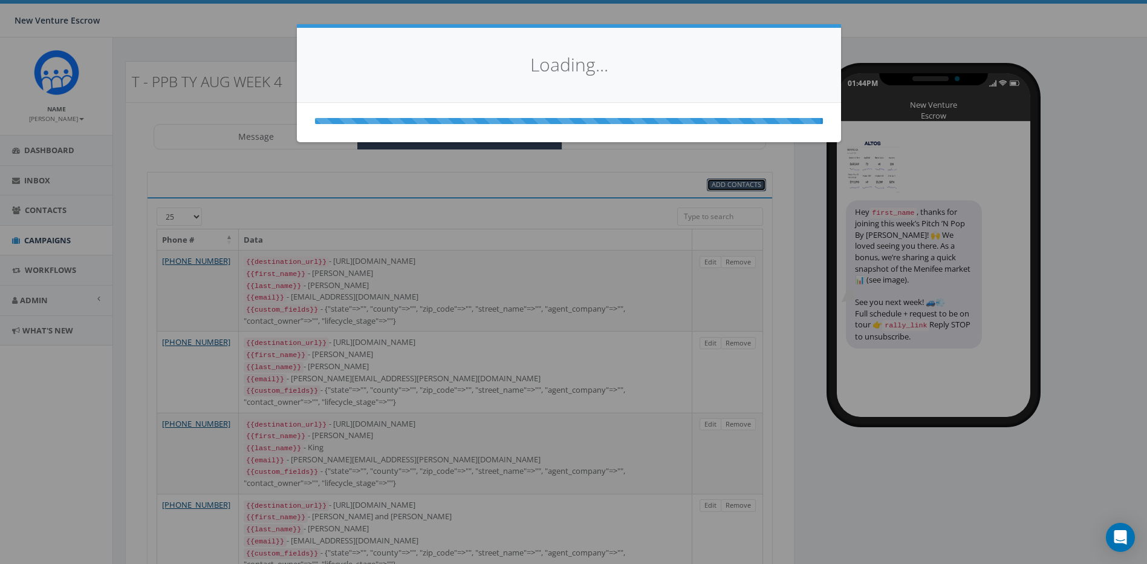
select select
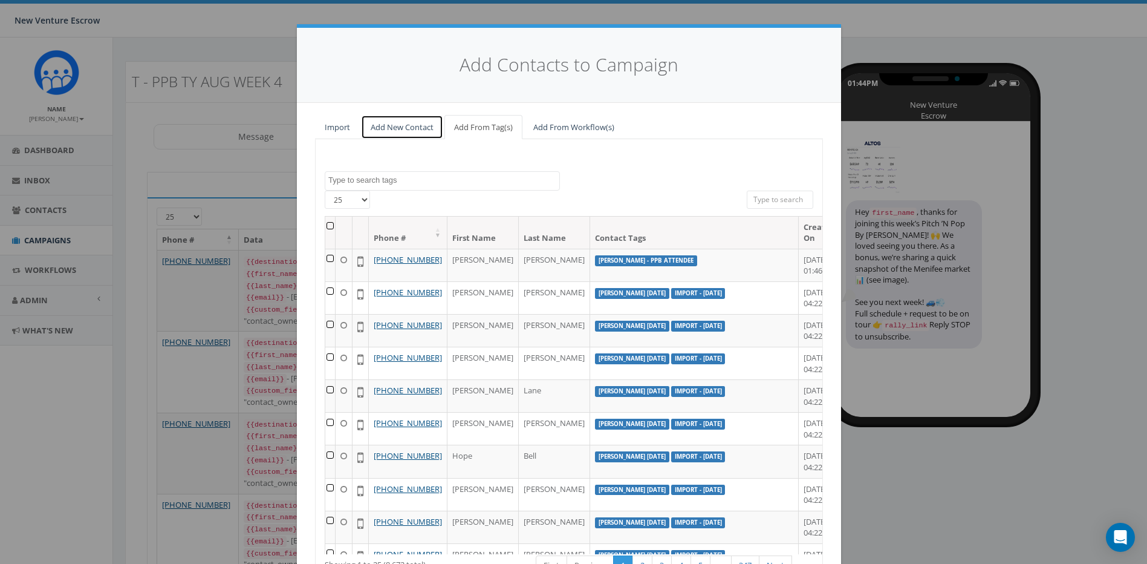
click at [403, 128] on link "Add New Contact" at bounding box center [402, 127] width 82 height 25
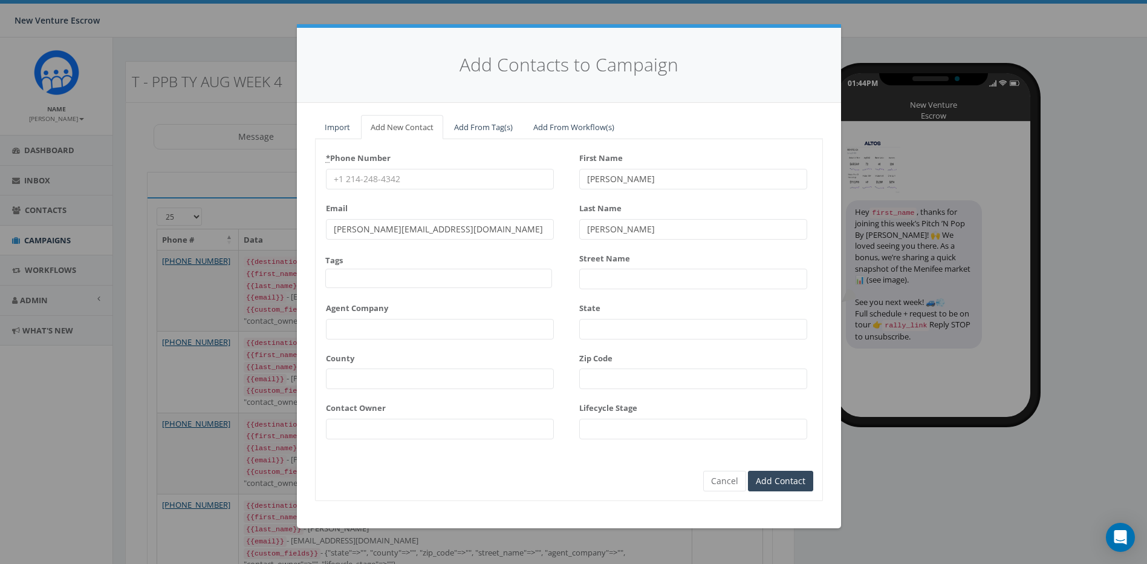
click at [406, 172] on input "* Phone Number" at bounding box center [440, 179] width 228 height 21
paste input "760-207-4969"
type input "760-207-4969"
click at [630, 174] on input "First Name" at bounding box center [693, 179] width 228 height 21
click at [550, 152] on div "* Phone Number 760-207-4969" at bounding box center [440, 168] width 228 height 41
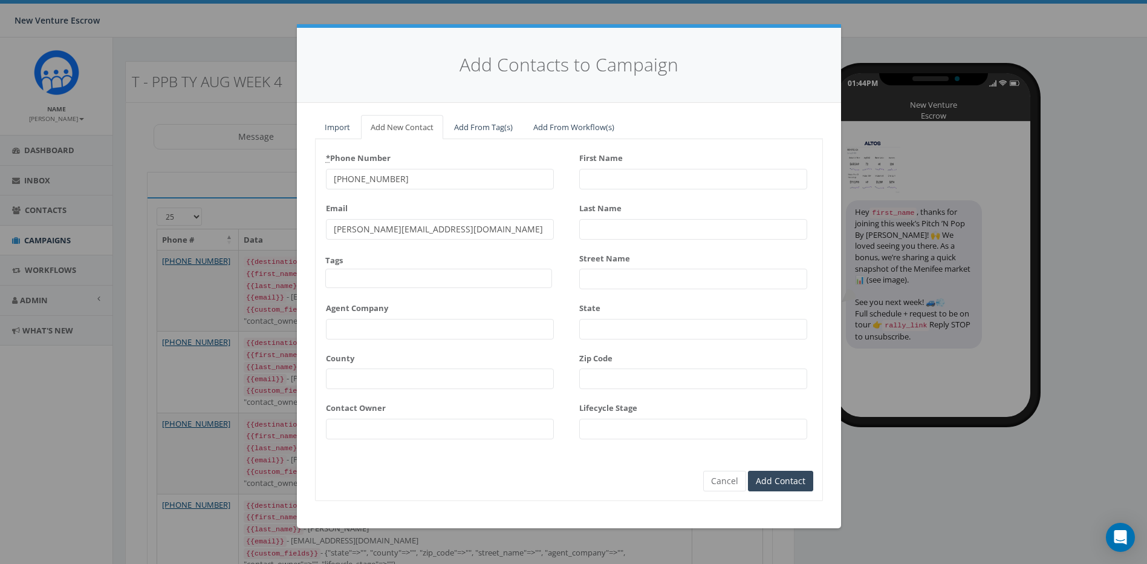
click at [578, 149] on div "* Phone Number 760-207-4969 Email james@rallycorp.com Tags 2024/11/12 Aliso Vie…" at bounding box center [569, 297] width 507 height 299
click at [598, 175] on input "First Name" at bounding box center [693, 179] width 228 height 21
type input "Dixie"
click at [619, 224] on input "Last Name" at bounding box center [693, 229] width 228 height 21
type input "Townsend"
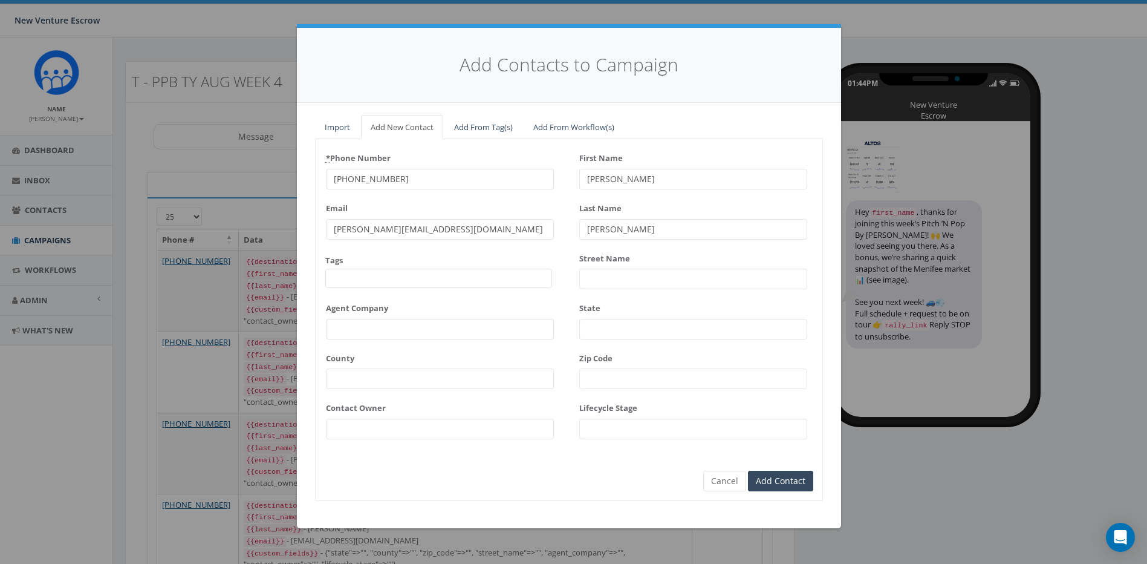
click at [533, 212] on div "Email james@rallycorp.com" at bounding box center [440, 218] width 228 height 41
drag, startPoint x: 429, startPoint y: 236, endPoint x: 283, endPoint y: 224, distance: 146.9
click at [283, 224] on div "Add Contacts to Campaign Import Add New Contact Add From Tag(s) Add From Workfl…" at bounding box center [573, 282] width 1147 height 564
paste input "dixietownsend@gmail"
type input "dixietownsend@gmail.com"
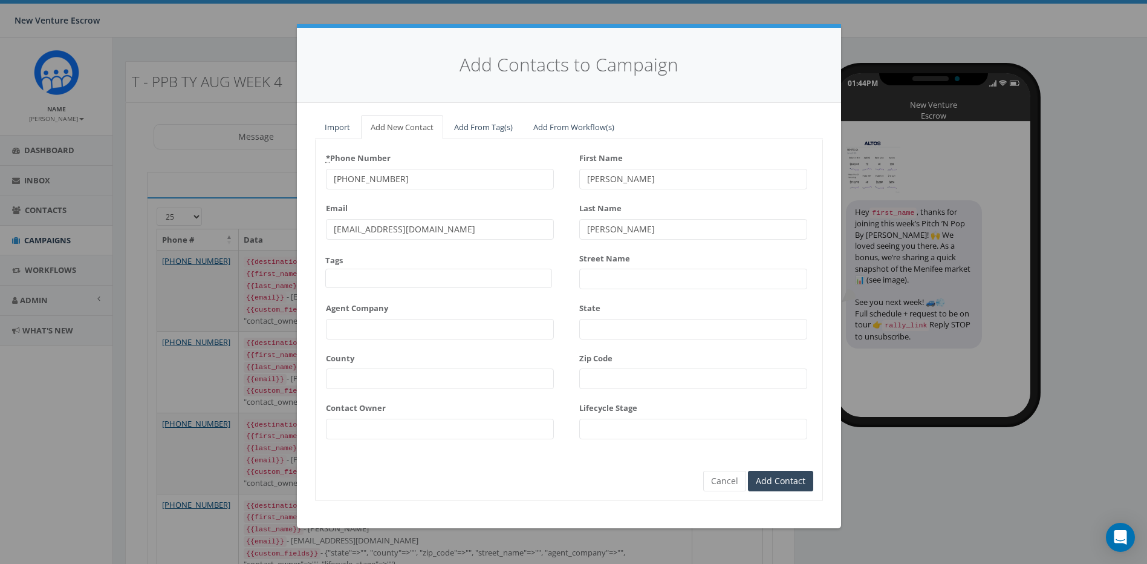
click at [462, 243] on div "* Phone Number 760-207-4969 Email dixietownsend@gmail.com Tags 2024/11/12 Aliso…" at bounding box center [440, 297] width 228 height 299
click at [408, 281] on span at bounding box center [438, 278] width 227 height 19
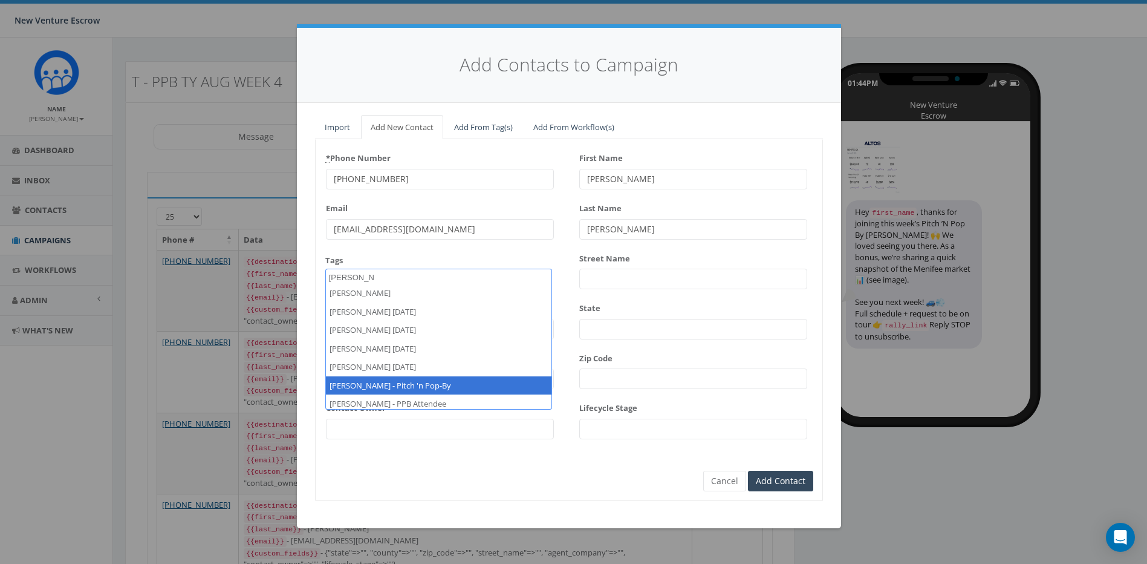
scroll to position [8, 0]
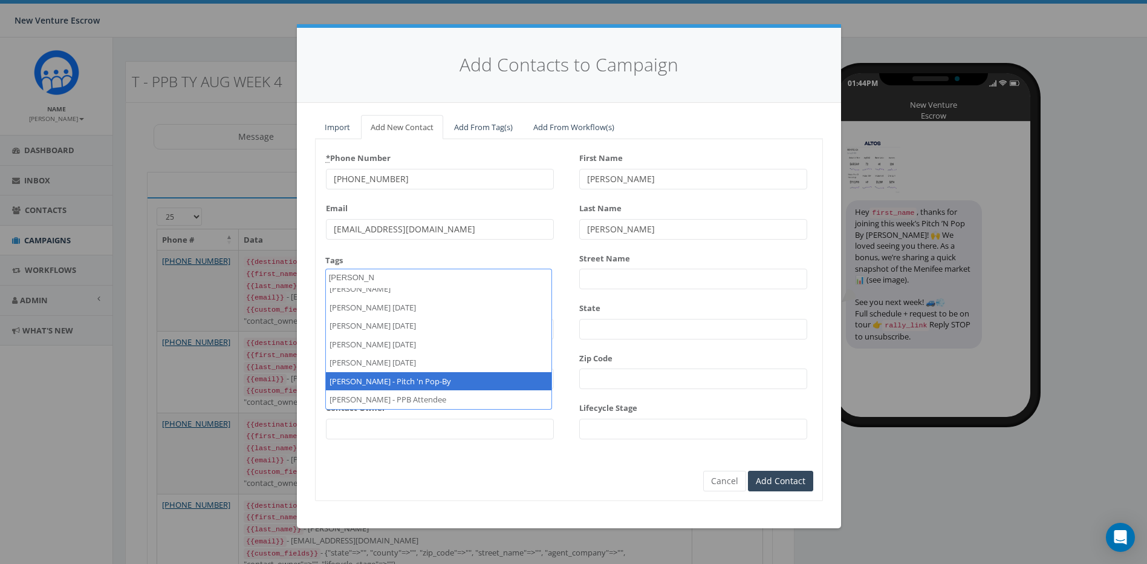
type textarea "tamarra"
select select "[PERSON_NAME] - PPB Attendee"
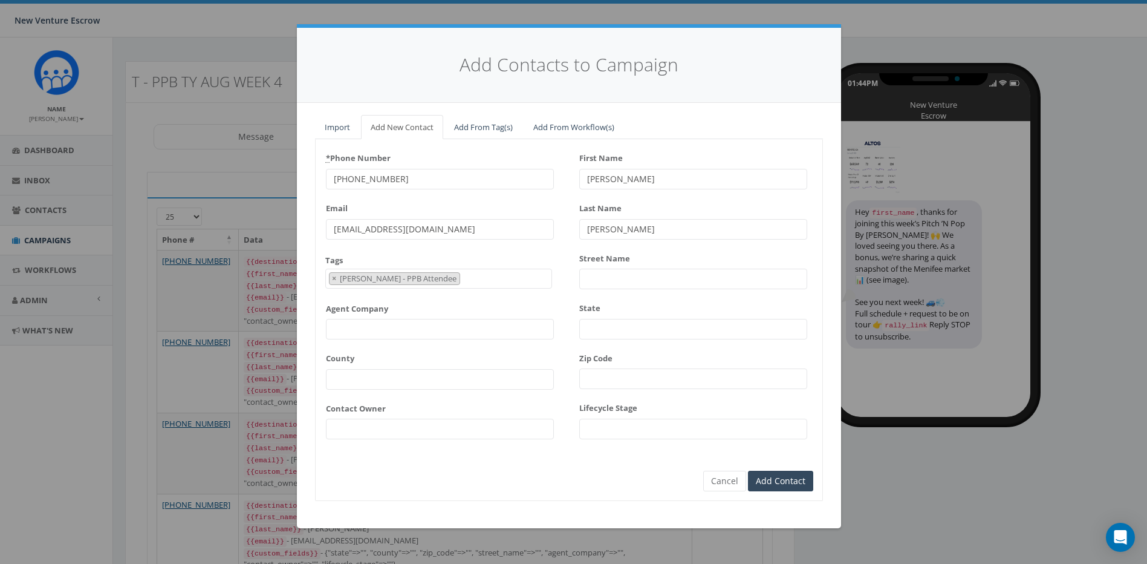
scroll to position [3700, 0]
click at [541, 501] on div "* Phone Number 760-207-4969 Email dixietownsend@gmail.com Tags 2024/11/12 Aliso…" at bounding box center [569, 320] width 508 height 362
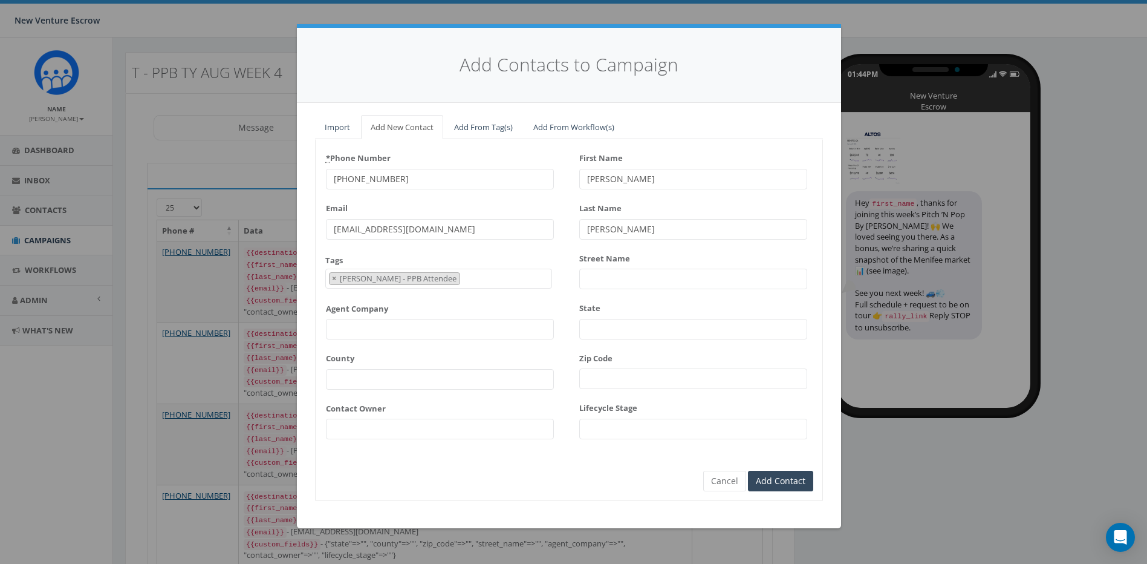
scroll to position [0, 0]
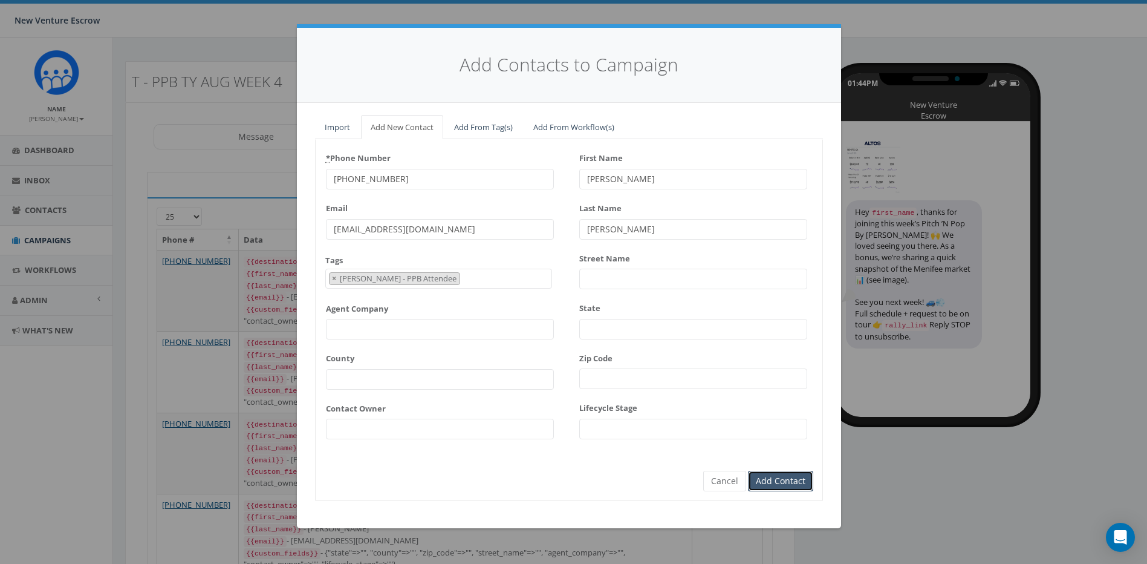
click at [781, 483] on input "Add Contact" at bounding box center [780, 481] width 65 height 21
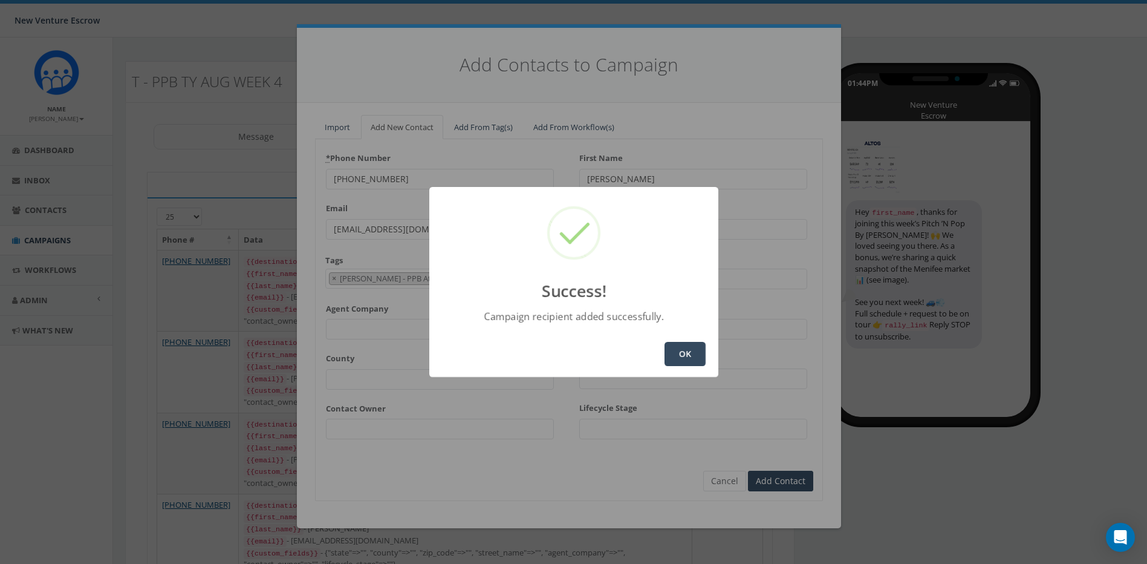
click at [699, 353] on button "OK" at bounding box center [685, 354] width 41 height 24
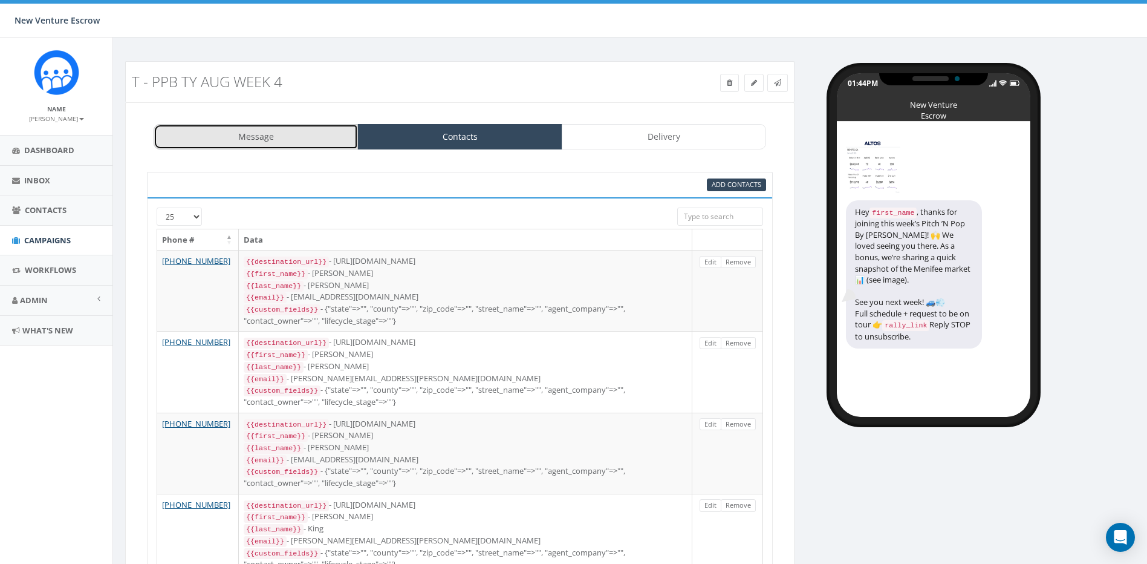
click at [316, 140] on link "Message" at bounding box center [256, 136] width 204 height 25
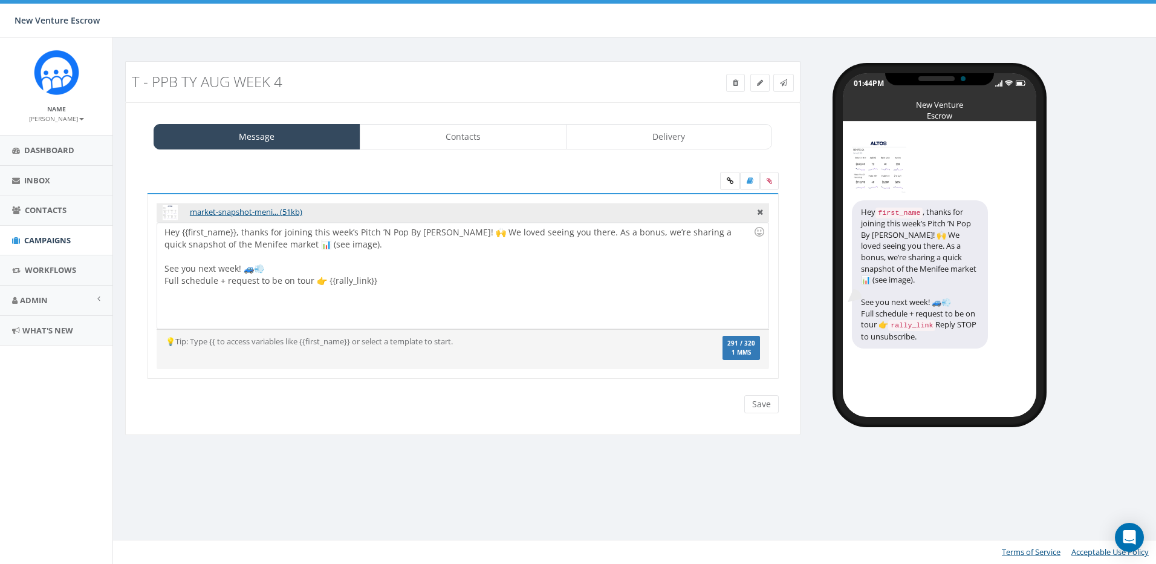
click at [385, 302] on div "Hey {{first_name}}, thanks for joining this week’s Pitch ’N Pop By Caravan! 🙌 W…" at bounding box center [462, 276] width 611 height 106
click at [440, 285] on div "Hey {{first_name}}, thanks for joining this week’s Pitch ’N Pop By Caravan! 🙌 W…" at bounding box center [462, 276] width 611 height 106
click at [440, 267] on div "Hey {{first_name}}, thanks for joining this week’s Pitch ’N Pop By Caravan! 🙌 W…" at bounding box center [462, 276] width 611 height 106
click at [446, 248] on div "Hey {{first_name}}, thanks for joining this week’s Pitch ’N Pop By Caravan! 🙌 W…" at bounding box center [462, 276] width 611 height 106
click at [646, 137] on link "Delivery" at bounding box center [669, 136] width 207 height 25
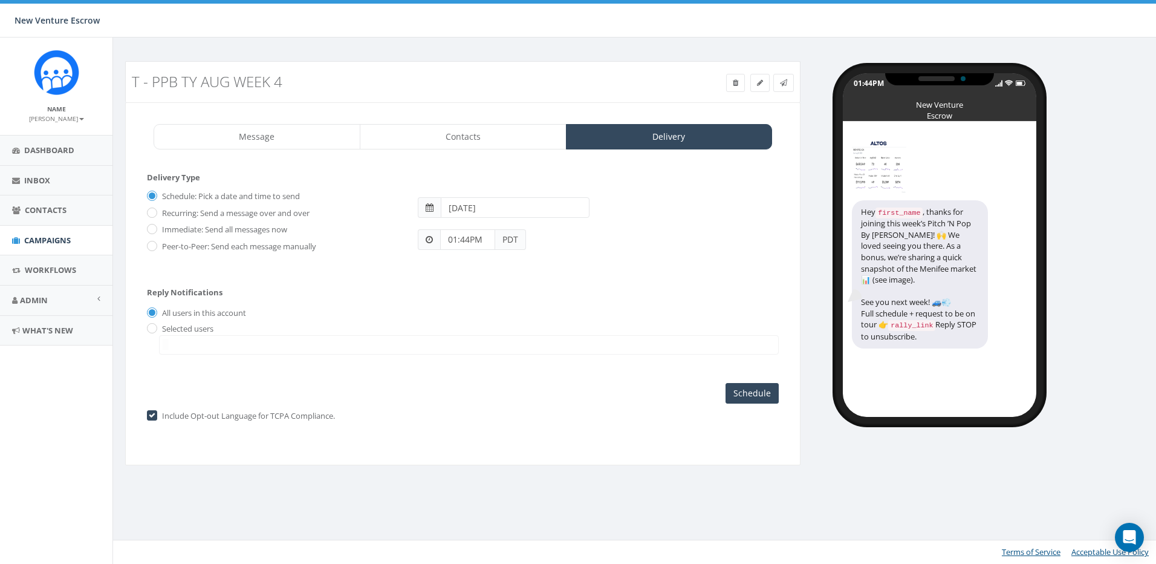
click at [159, 227] on label "Immediate: Send all messages now" at bounding box center [223, 230] width 128 height 12
click at [155, 227] on input "Immediate: Send all messages now" at bounding box center [151, 230] width 8 height 8
radio input "true"
click at [159, 329] on label "Selected users" at bounding box center [186, 329] width 54 height 12
click at [185, 341] on span at bounding box center [469, 344] width 620 height 19
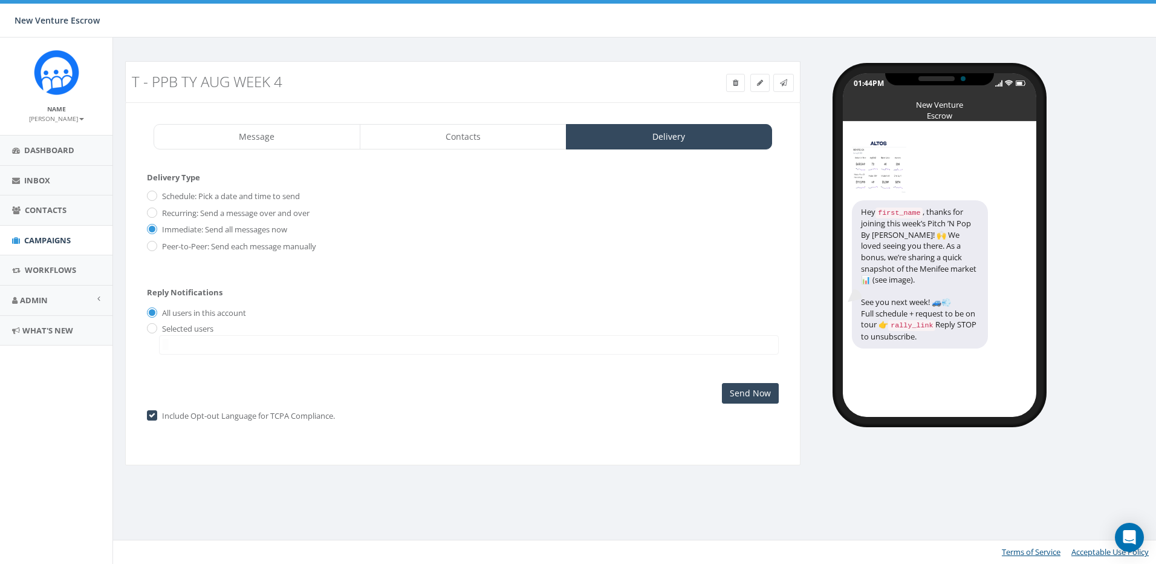
click at [159, 330] on label "Selected users" at bounding box center [186, 329] width 54 height 12
click at [151, 328] on input "radio" at bounding box center [151, 329] width 8 height 8
radio input "true"
click at [206, 345] on span at bounding box center [469, 344] width 620 height 19
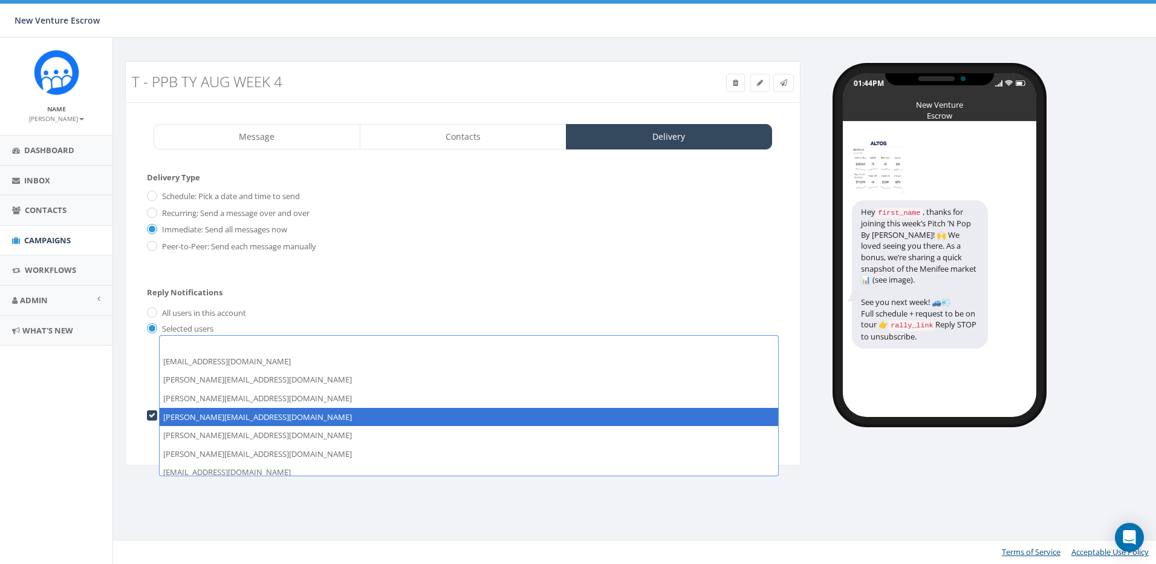
scroll to position [175, 0]
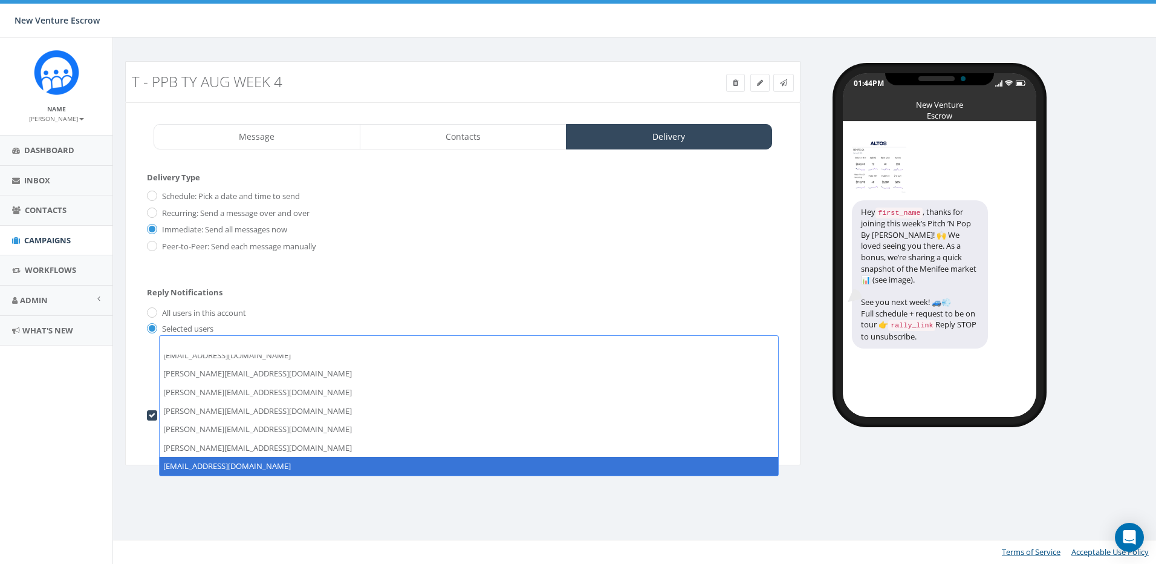
select select "1718"
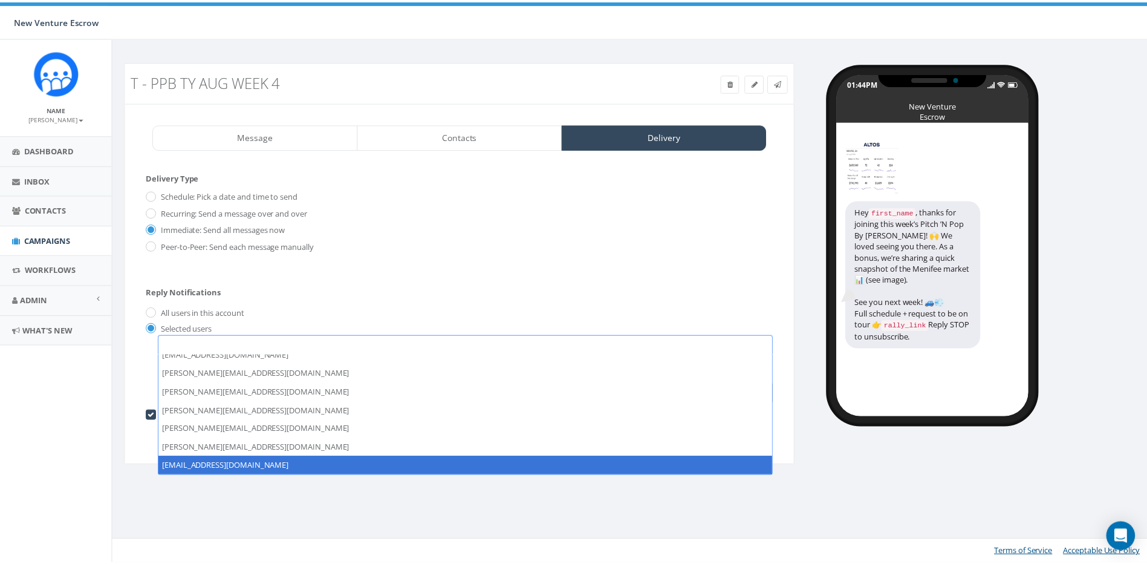
scroll to position [181, 0]
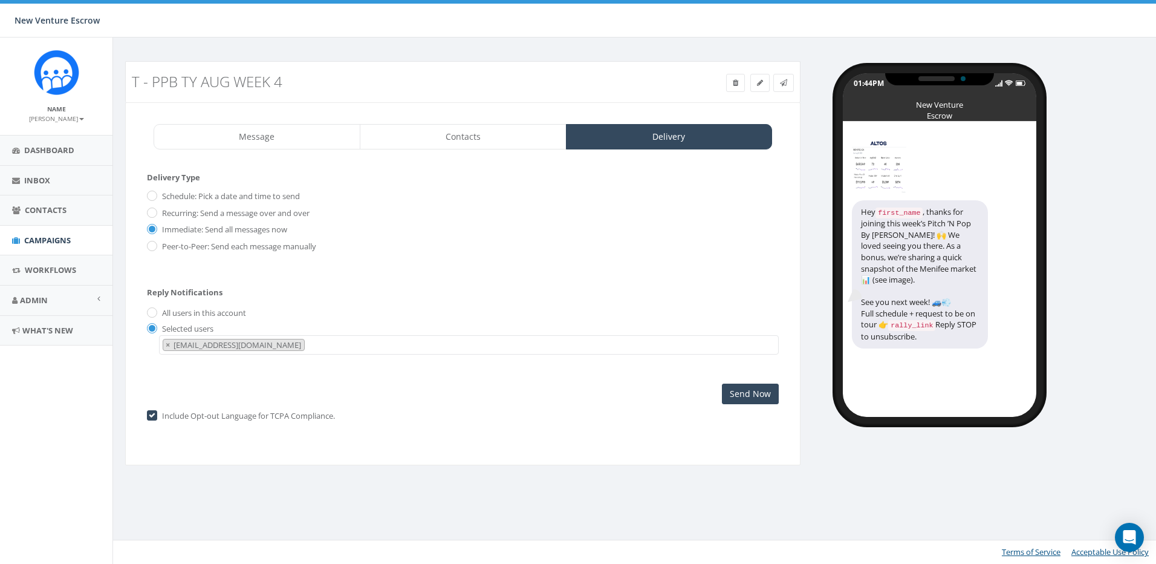
click at [411, 263] on div "Schedule: Pick a date and time to send Recurring: Send a message over and over …" at bounding box center [463, 225] width 632 height 79
click at [350, 135] on link "Message" at bounding box center [257, 136] width 207 height 25
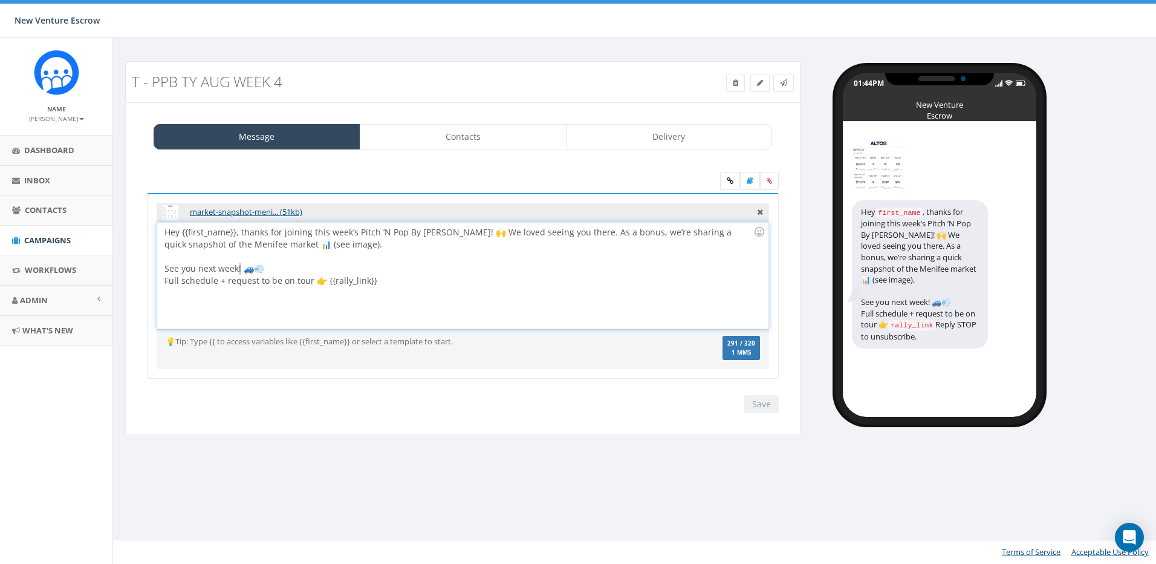
click at [238, 268] on div "Hey {{first_name}}, thanks for joining this week’s Pitch ’N Pop By Caravan! 🙌 W…" at bounding box center [462, 276] width 611 height 106
click at [421, 282] on div "Hey {{first_name}}, thanks for joining this week’s Pitch ’N Pop By Caravan! 🙌 W…" at bounding box center [462, 276] width 611 height 106
click at [474, 269] on div "Hey {{first_name}}, thanks for joining this week’s Pitch ’N Pop By Caravan! 🙌 W…" at bounding box center [462, 276] width 611 height 106
click at [484, 278] on div "Hey {{first_name}}, thanks for joining this week’s Pitch ’N Pop By Caravan! 🙌 W…" at bounding box center [462, 276] width 611 height 106
click at [645, 138] on link "Delivery" at bounding box center [669, 136] width 207 height 25
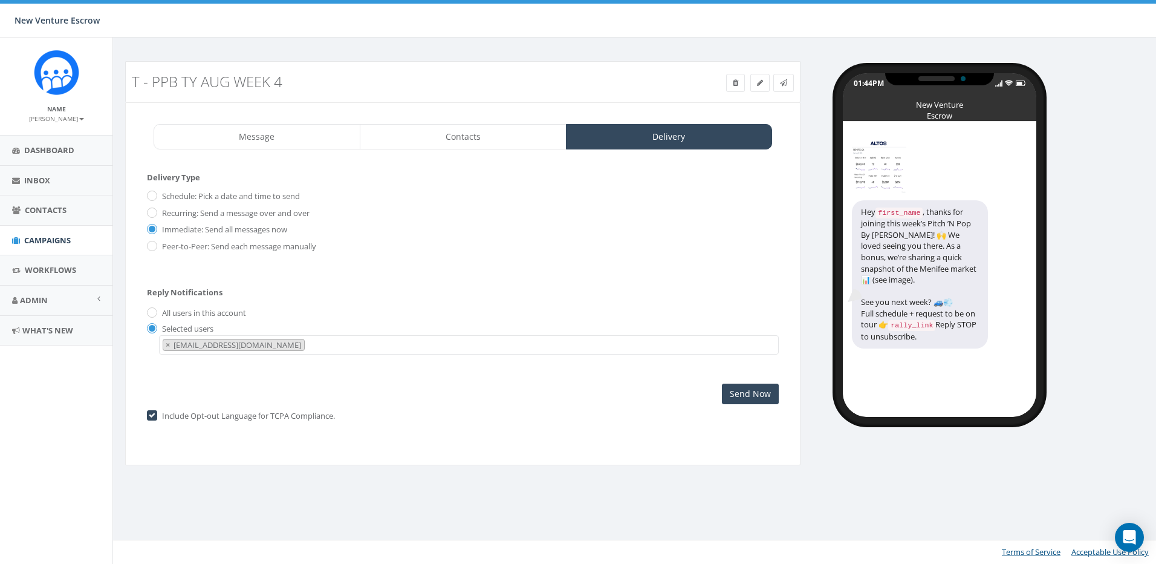
click at [489, 295] on div "Reply Notifications All users in this account Selected users james@newventurees…" at bounding box center [463, 318] width 632 height 85
click at [482, 148] on link "Contacts" at bounding box center [463, 136] width 207 height 25
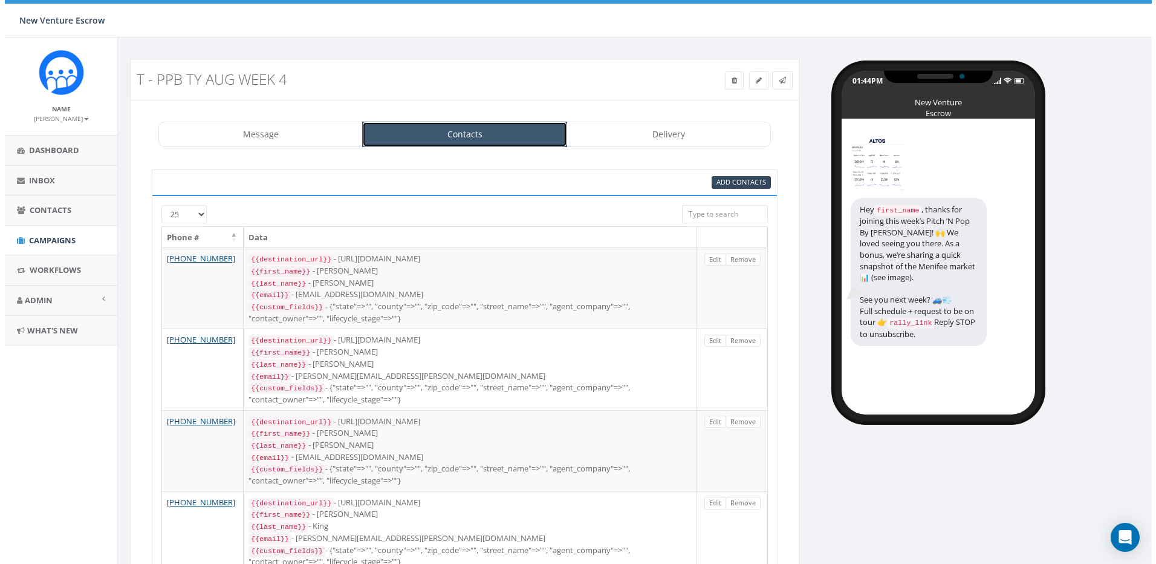
scroll to position [0, 0]
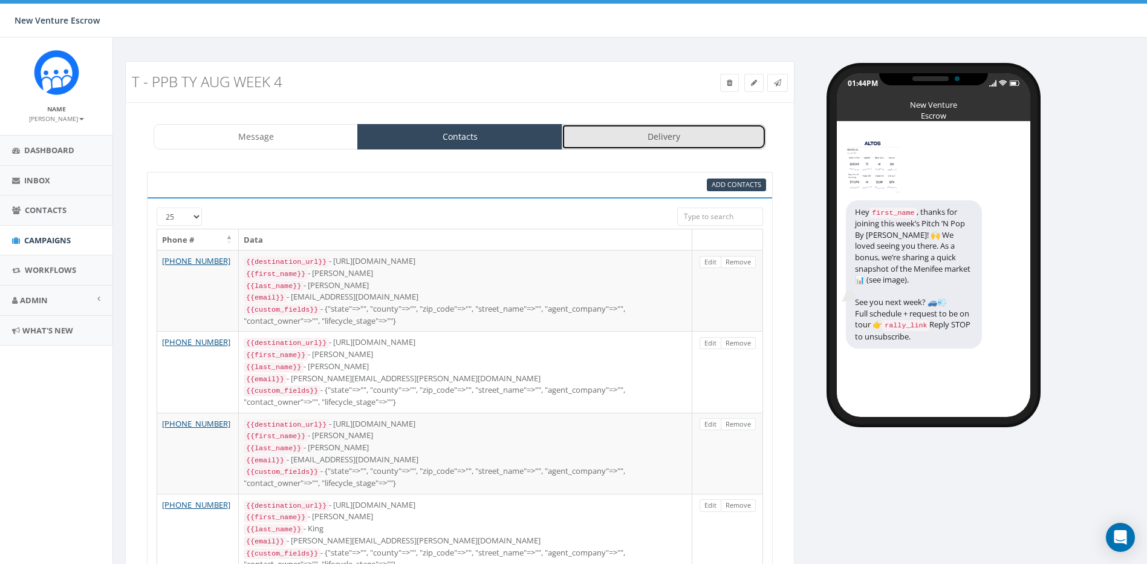
click at [640, 133] on link "Delivery" at bounding box center [664, 136] width 204 height 25
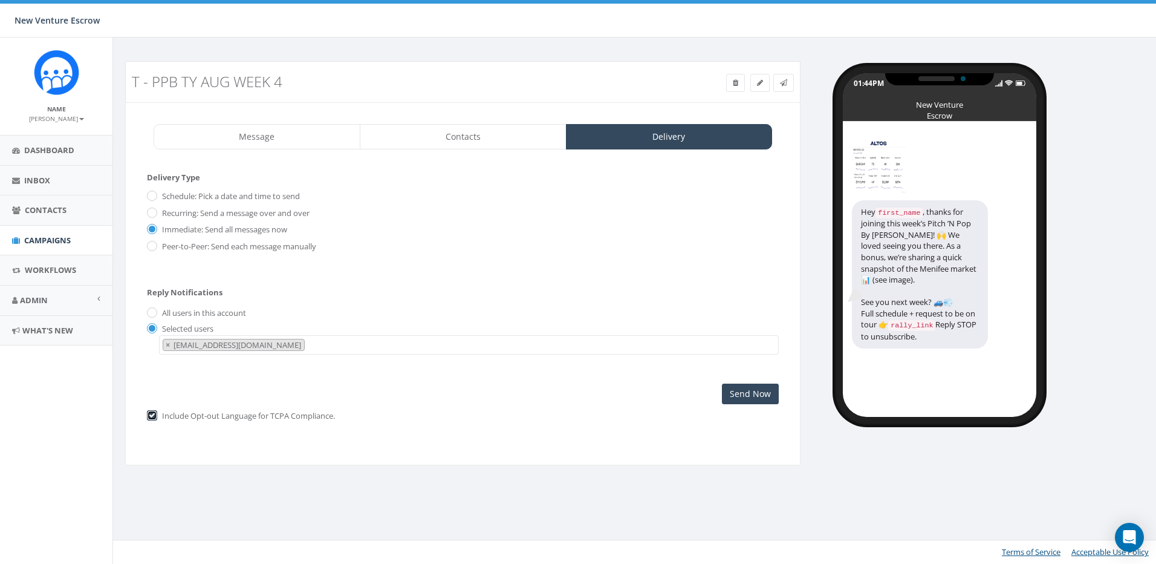
click at [149, 417] on input "checkbox" at bounding box center [151, 416] width 8 height 8
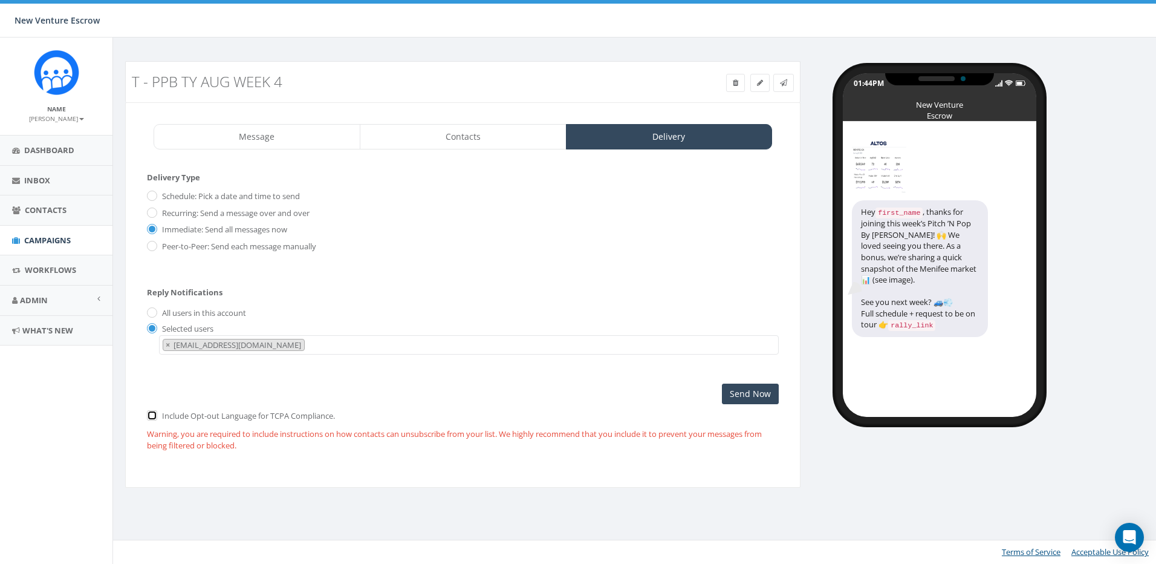
click at [152, 416] on input "checkbox" at bounding box center [151, 416] width 8 height 8
checkbox input "true"
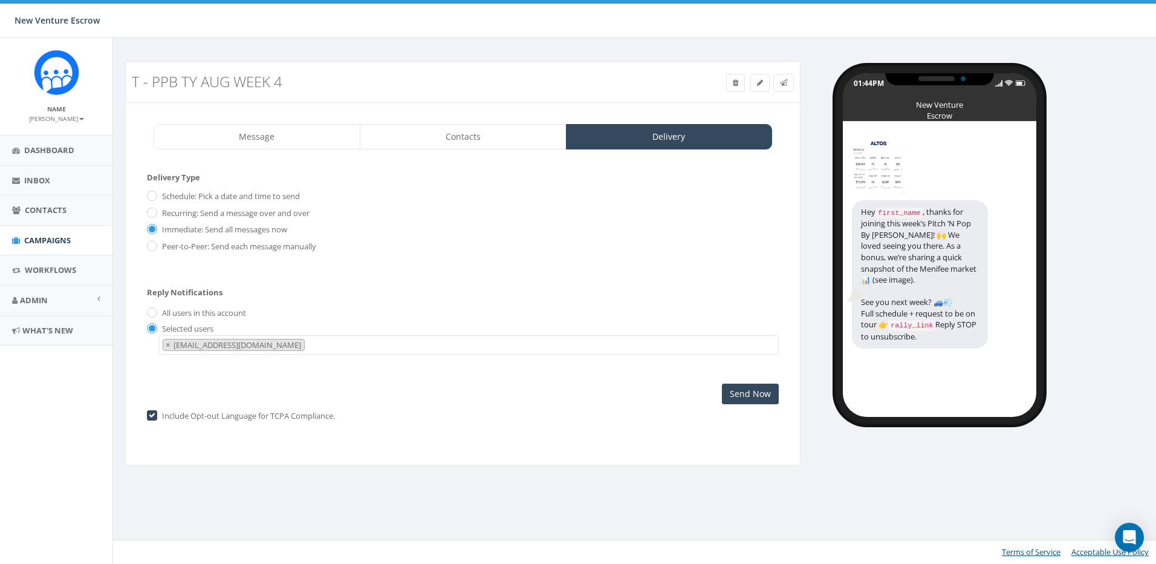
click at [580, 393] on div "Delivery Type Schedule: Pick a date and time to send Recurring: Send a message …" at bounding box center [463, 288] width 632 height 232
click at [737, 396] on input "Send Now" at bounding box center [750, 393] width 57 height 21
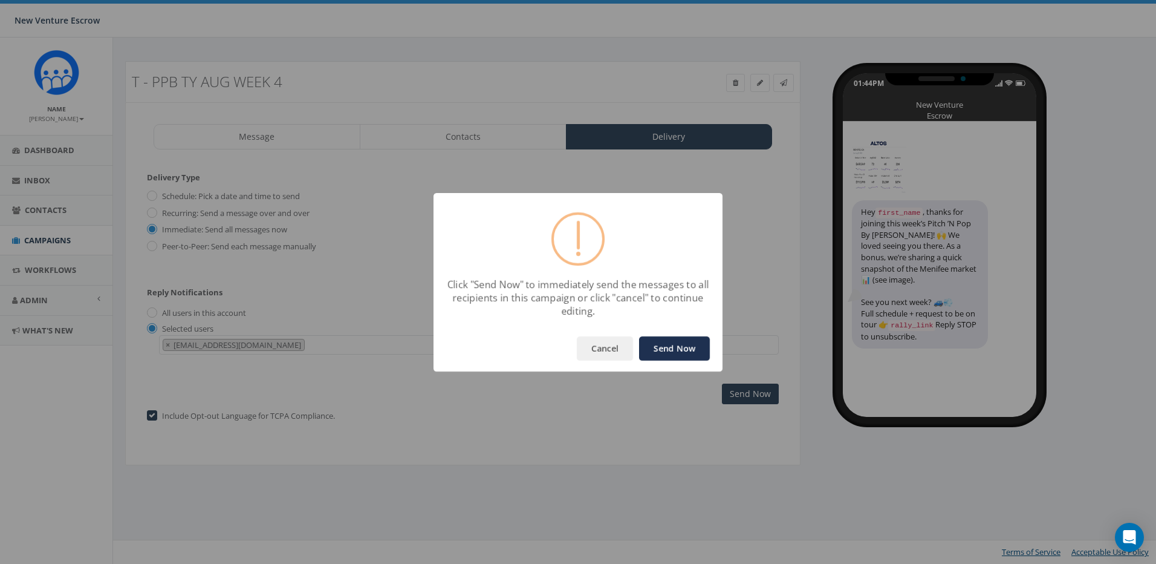
click at [658, 347] on button "Send Now" at bounding box center [674, 348] width 71 height 24
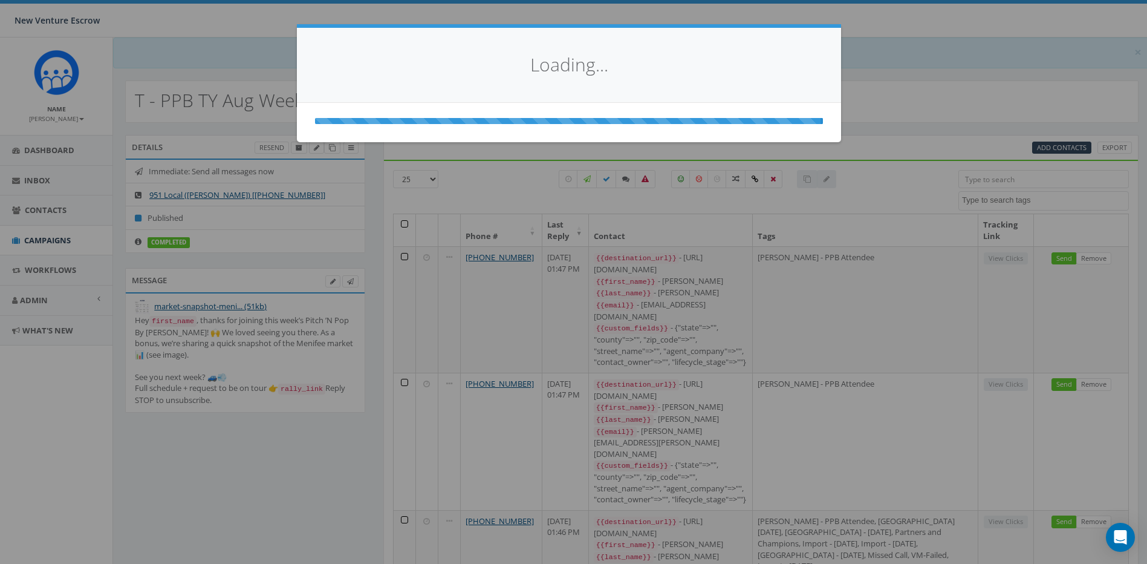
select select
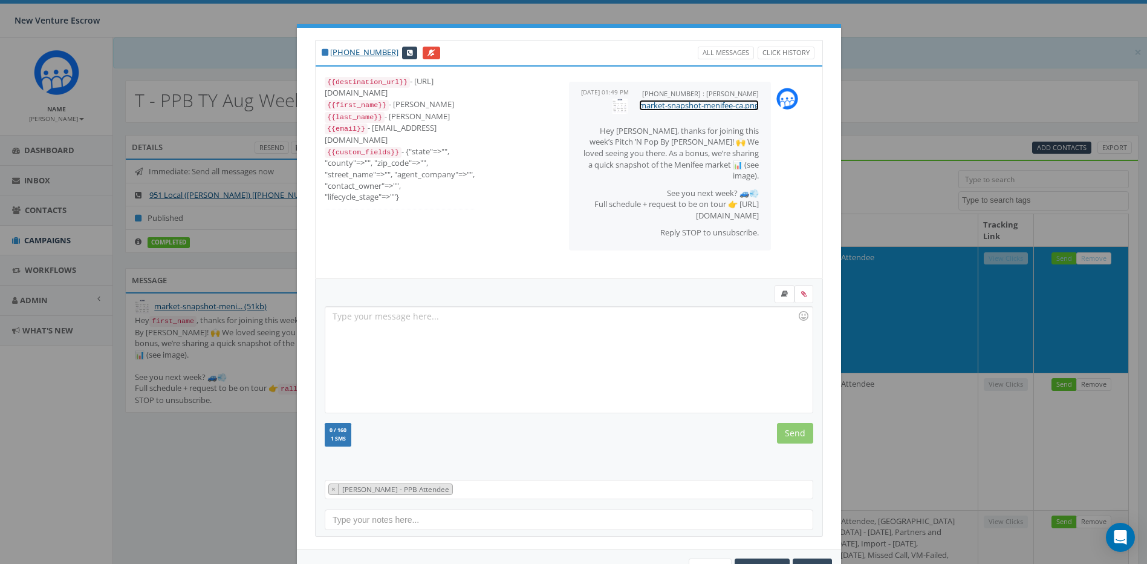
click at [713, 104] on link "market-snapshot-menifee-ca.png" at bounding box center [699, 105] width 120 height 11
drag, startPoint x: 755, startPoint y: 219, endPoint x: 651, endPoint y: 215, distance: 104.1
click at [651, 215] on div "[PHONE_NUMBER] : [PERSON_NAME] [DATE] 01:49 PM market-snapshot-menifee-ca.png H…" at bounding box center [670, 166] width 202 height 169
drag, startPoint x: 651, startPoint y: 215, endPoint x: 664, endPoint y: 217, distance: 13.4
click at [221, 217] on div "[PHONE_NUMBER] All Messages Click History {{destination_url}} - [URL][DOMAIN_NA…" at bounding box center [573, 282] width 1147 height 564
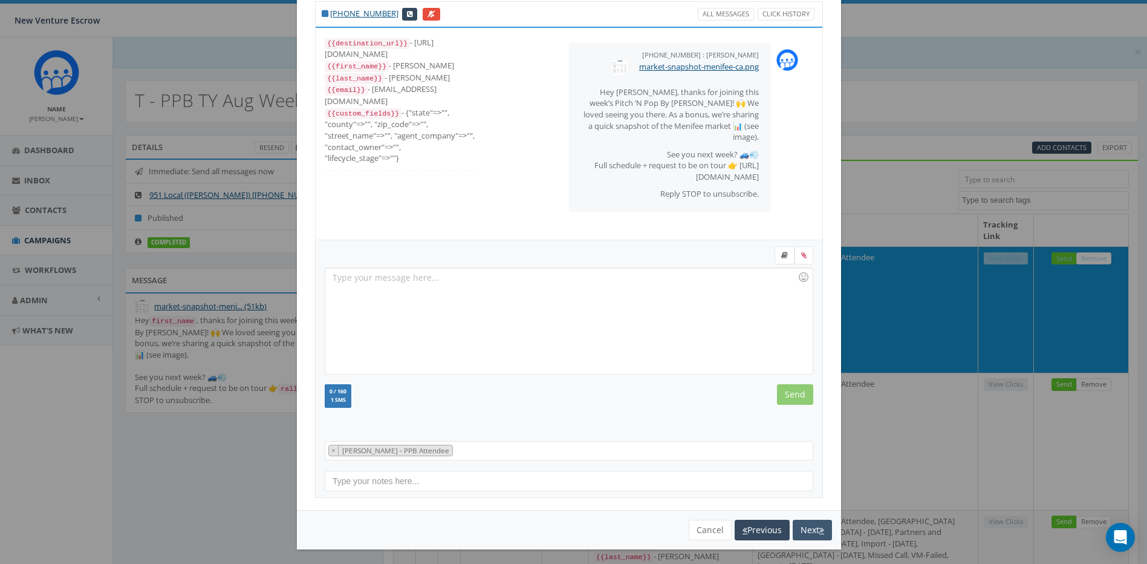
scroll to position [42, 0]
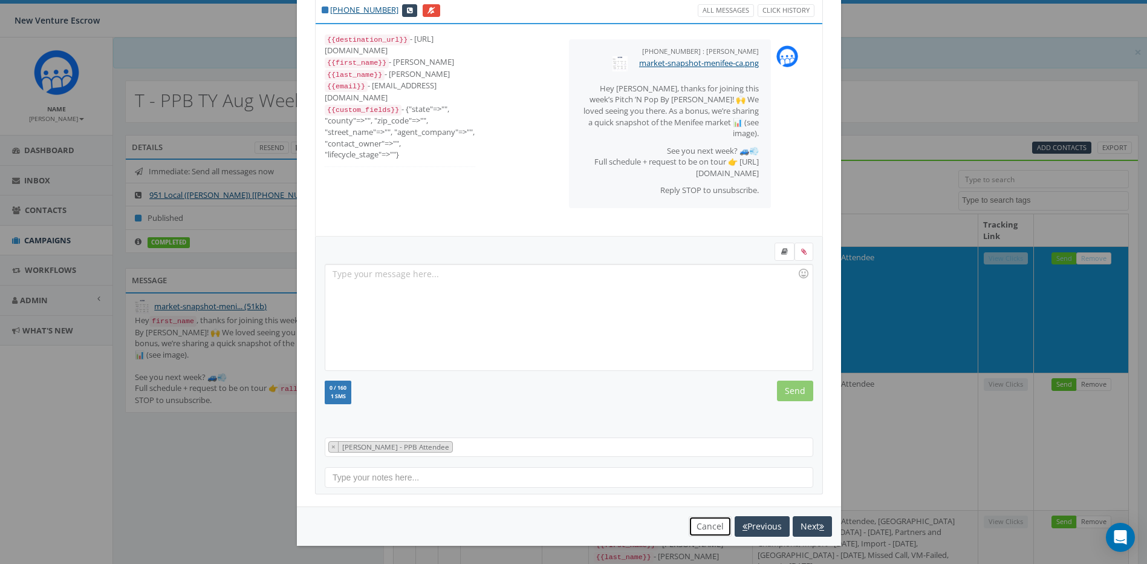
click at [714, 526] on button "Cancel" at bounding box center [710, 526] width 43 height 21
